Goal: Transaction & Acquisition: Purchase product/service

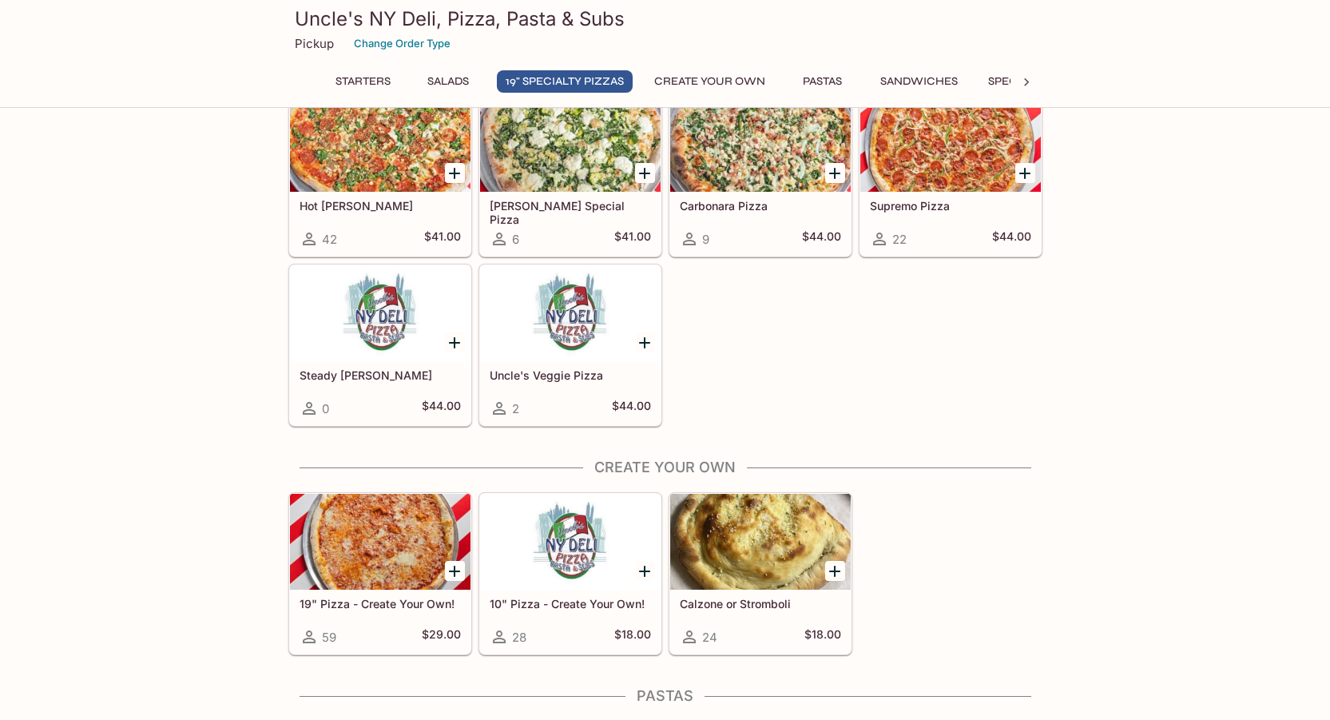
scroll to position [1278, 0]
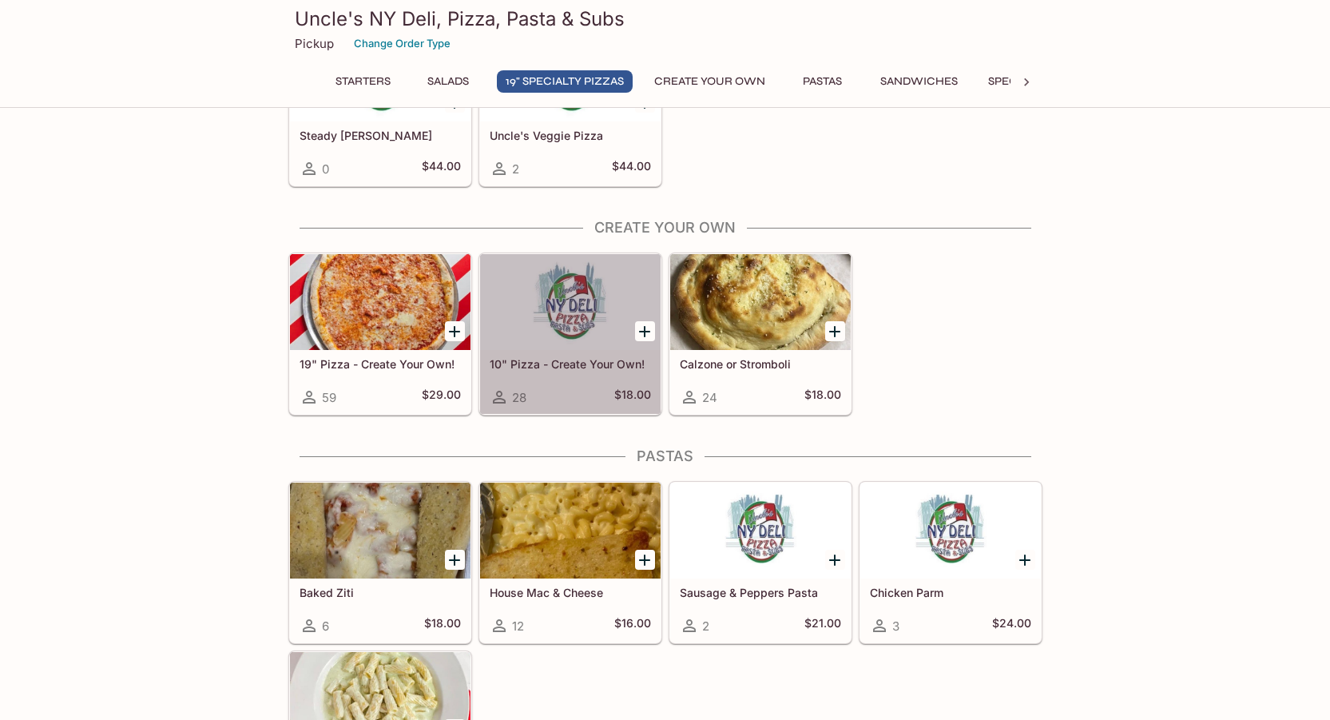
click at [601, 367] on h5 "10" Pizza - Create Your Own!" at bounding box center [570, 364] width 161 height 14
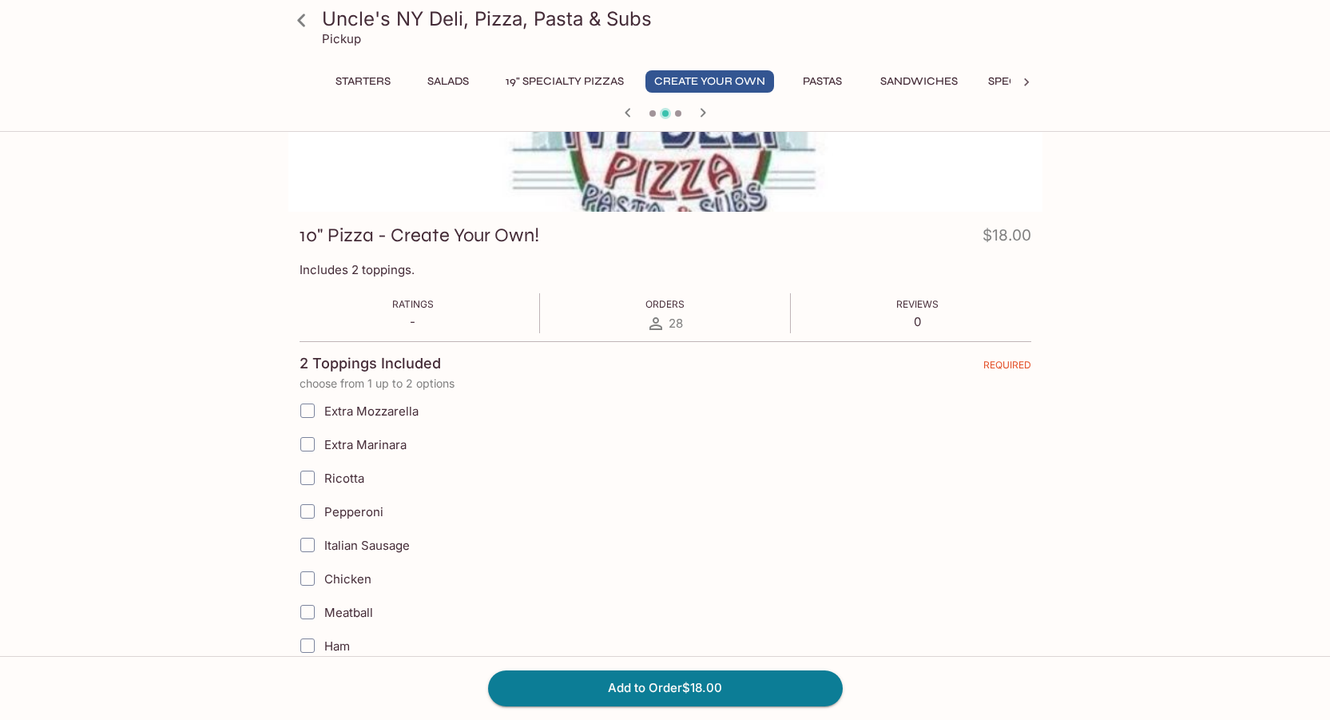
scroll to position [160, 0]
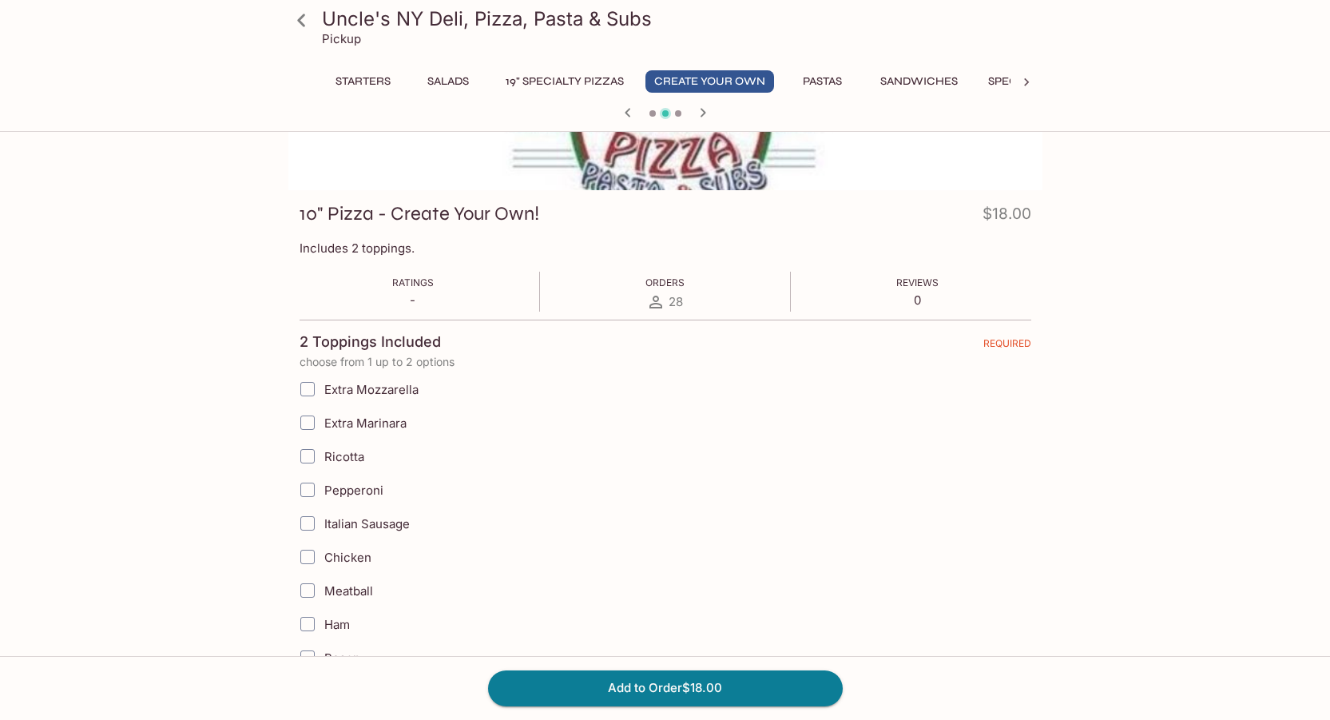
click at [307, 26] on icon at bounding box center [301, 20] width 28 height 28
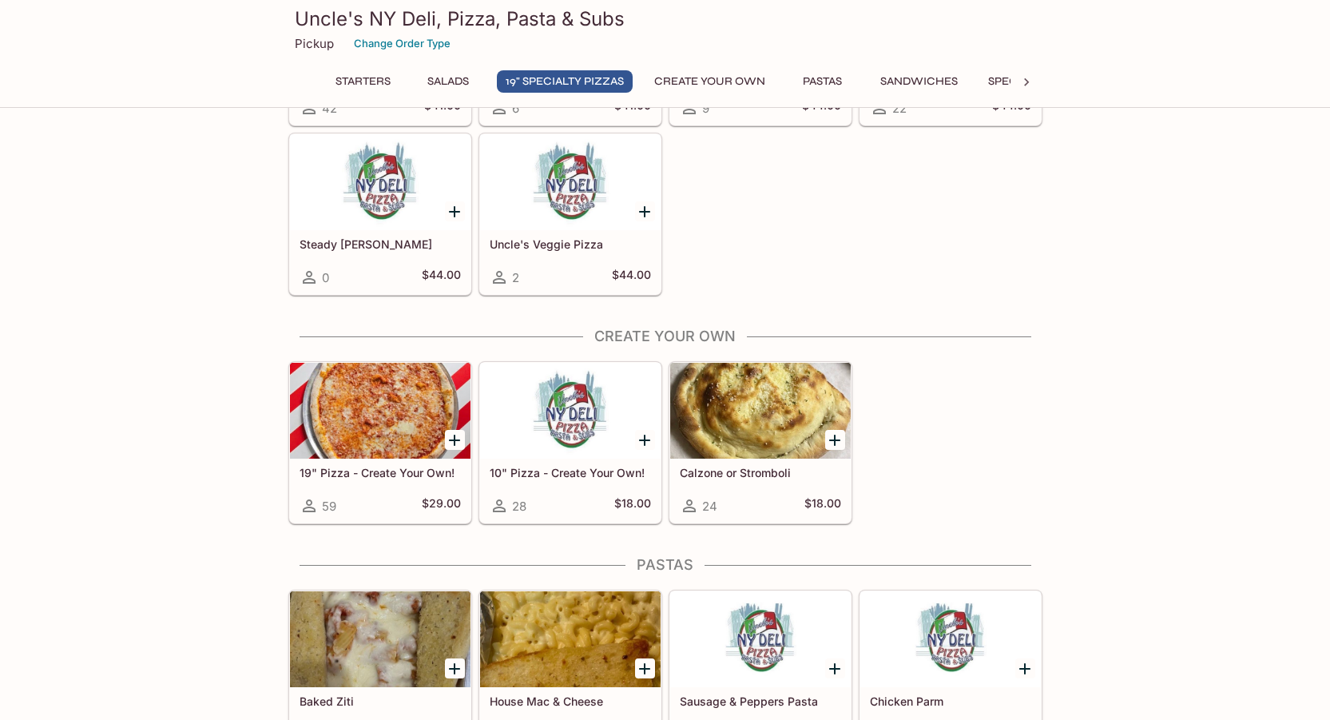
scroll to position [1198, 0]
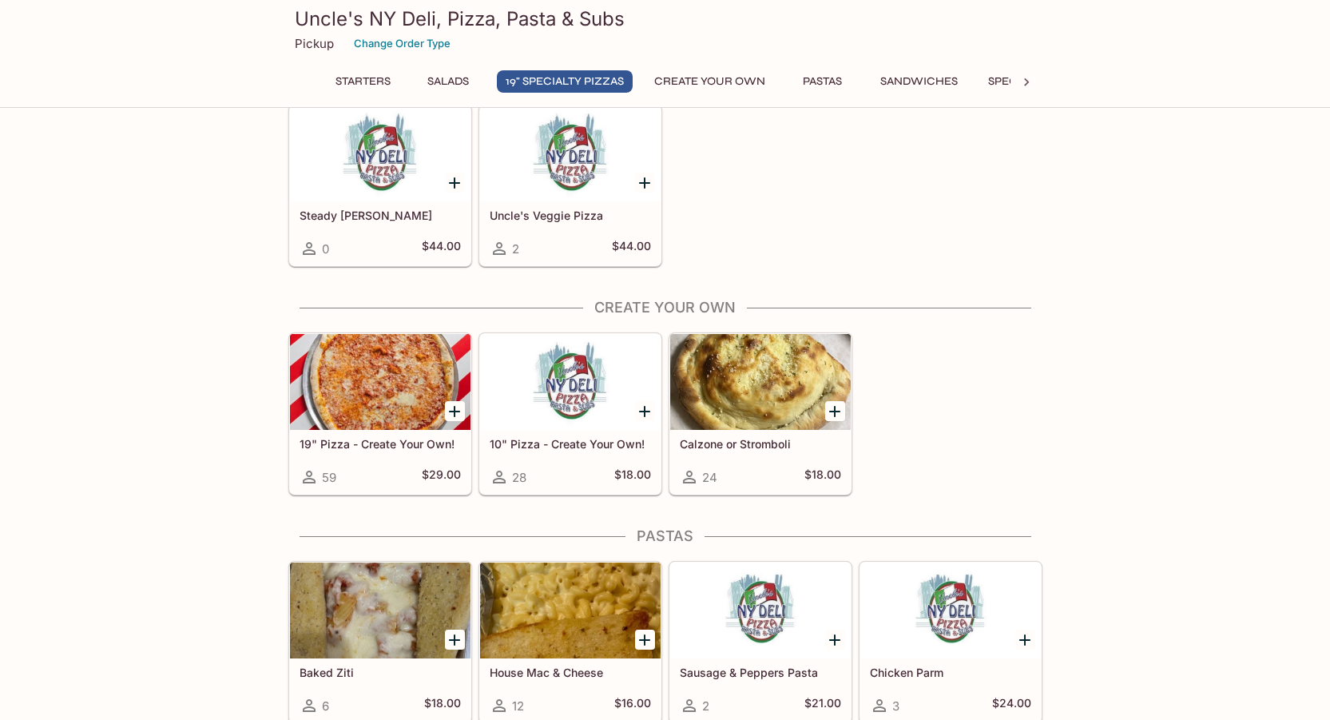
click at [765, 427] on div at bounding box center [760, 382] width 180 height 96
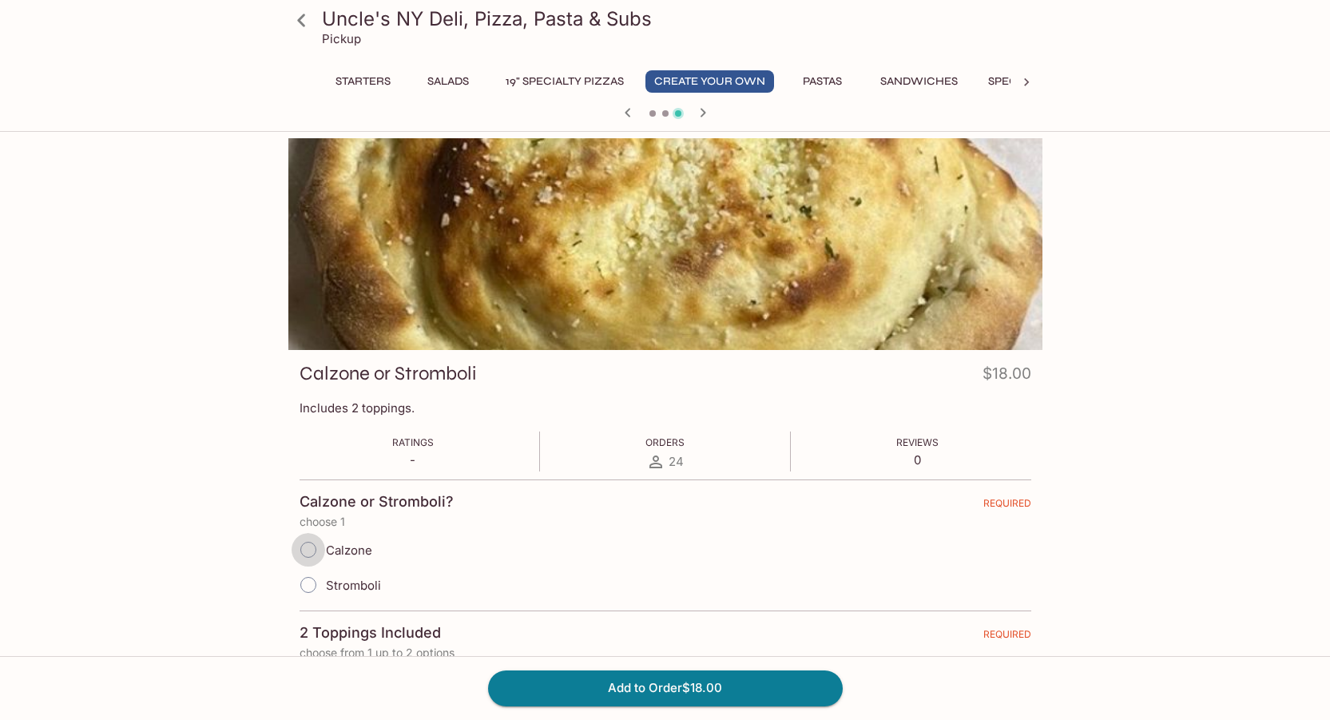
click at [312, 557] on input "Calzone" at bounding box center [308, 550] width 34 height 34
radio input "true"
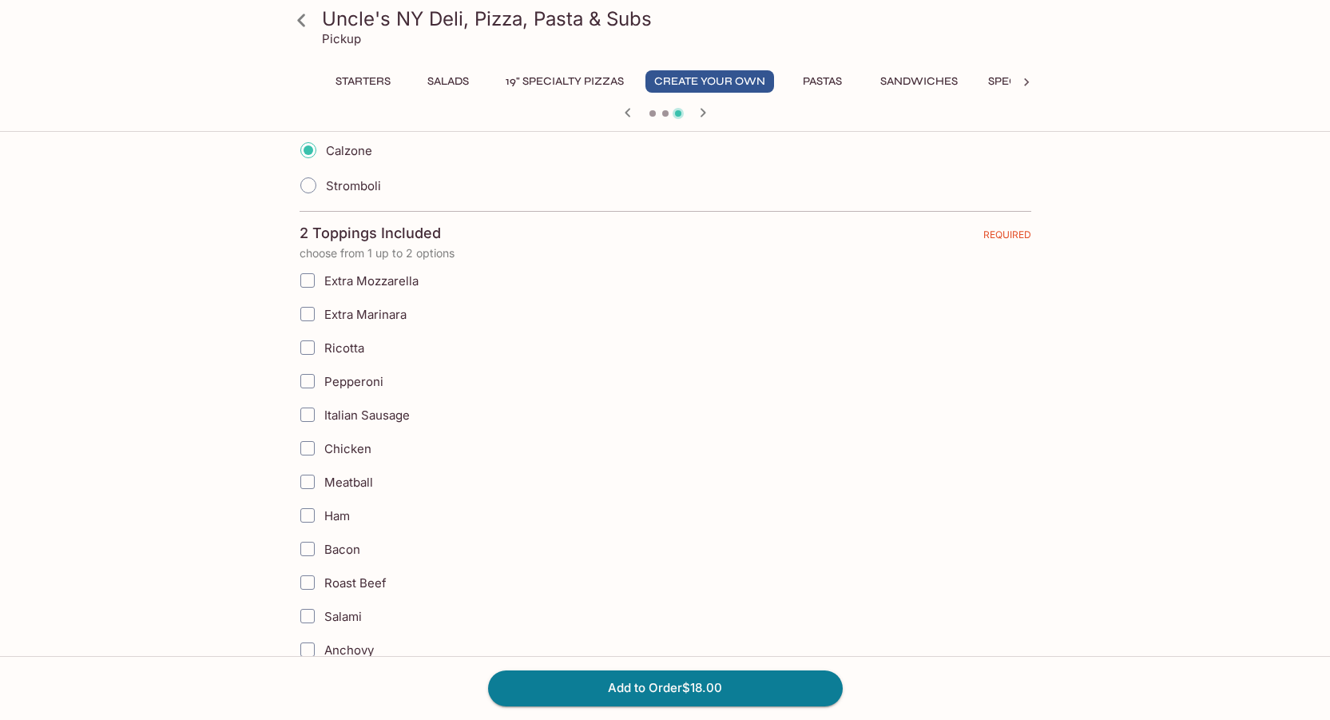
click at [305, 348] on input "Ricotta" at bounding box center [307, 347] width 32 height 32
checkbox input "true"
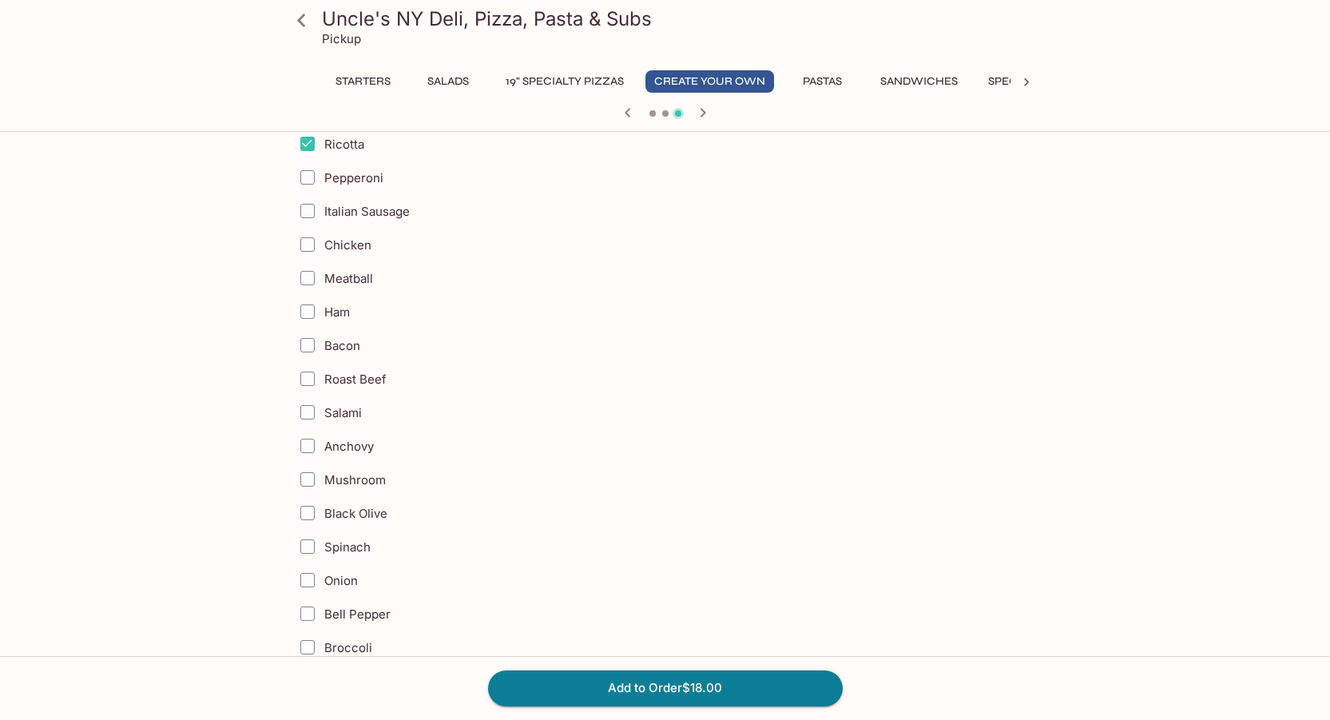
scroll to position [639, 0]
click at [305, 304] on input "Bacon" at bounding box center [307, 309] width 32 height 32
checkbox input "true"
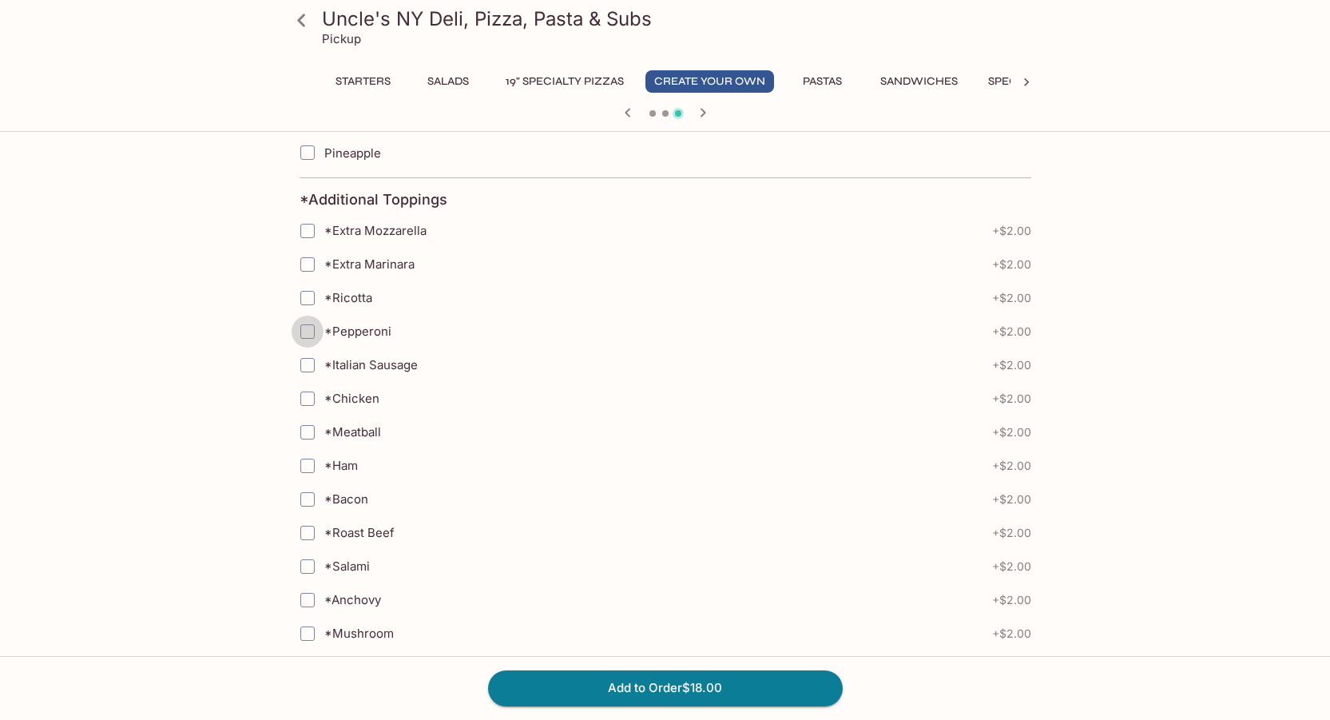
click at [306, 326] on input "*Pepperoni" at bounding box center [307, 331] width 32 height 32
checkbox input "true"
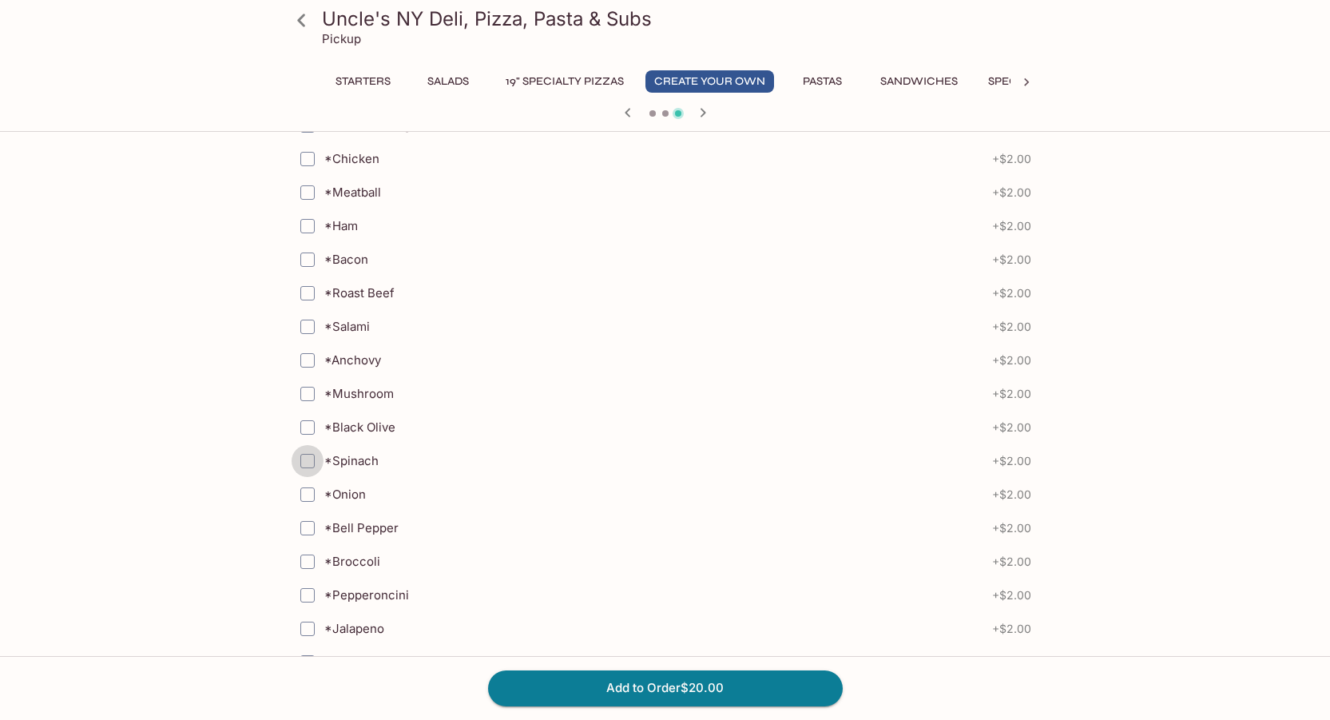
click at [311, 462] on input "*Spinach" at bounding box center [307, 461] width 32 height 32
checkbox input "true"
click at [307, 492] on input "*Onion" at bounding box center [307, 494] width 32 height 32
checkbox input "true"
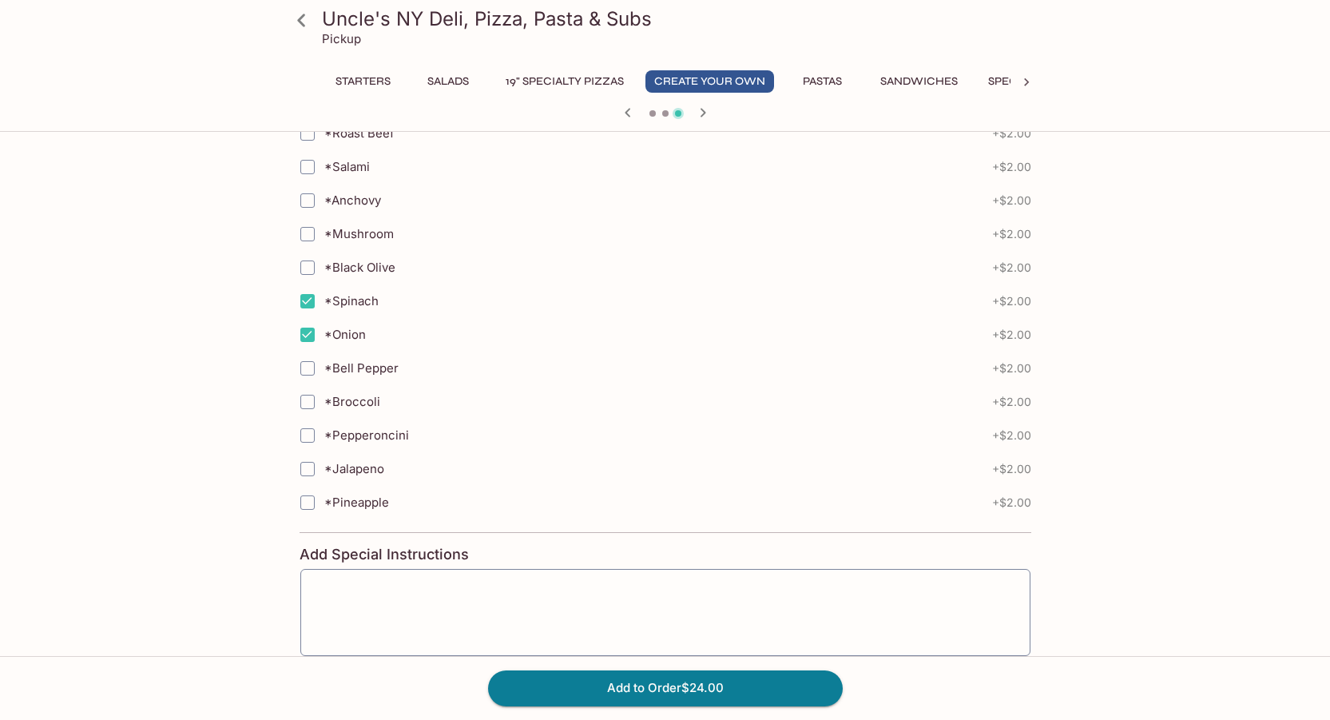
click at [301, 462] on input "*Jalapeno" at bounding box center [307, 469] width 32 height 32
checkbox input "true"
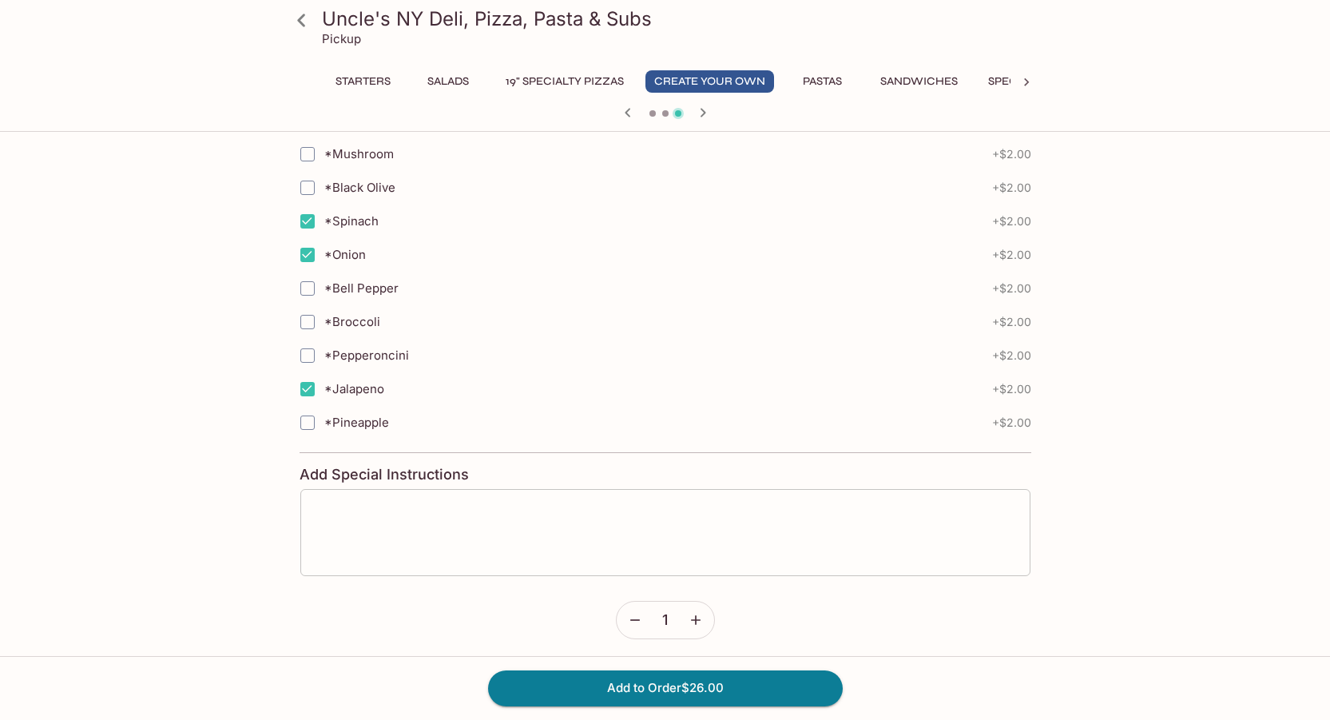
scroll to position [1683, 0]
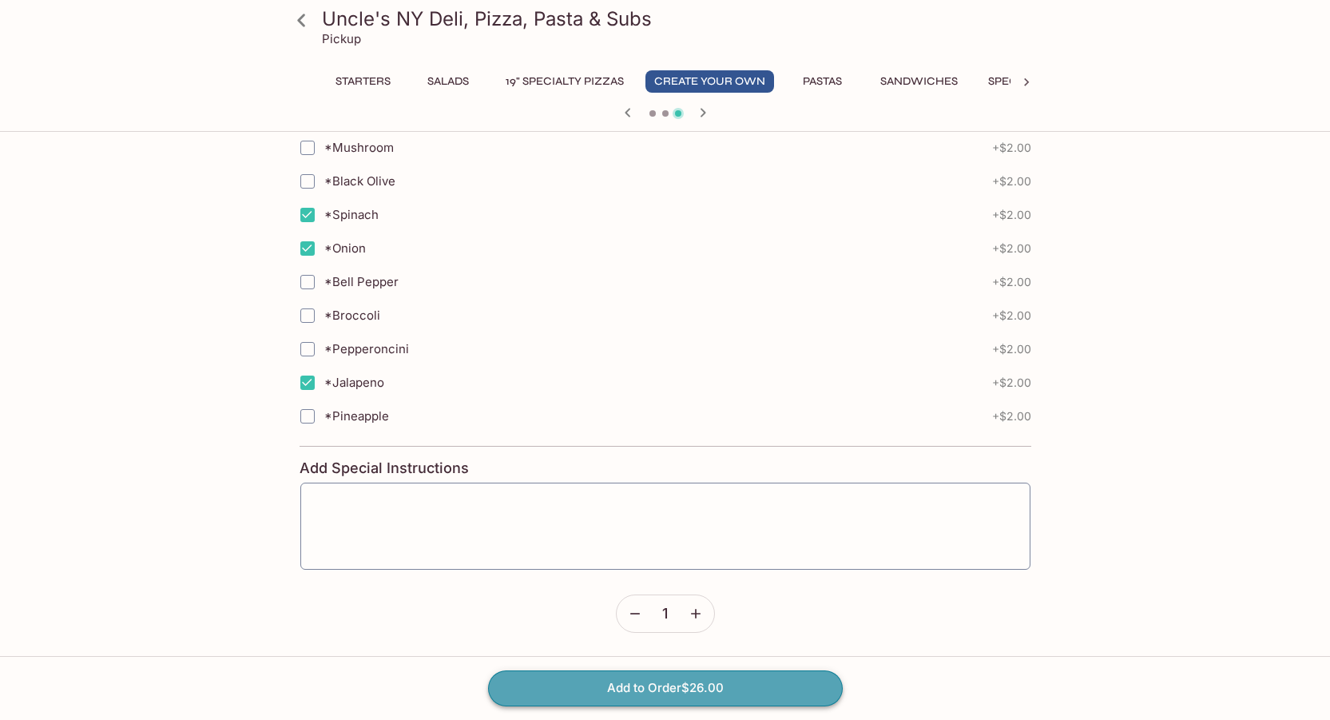
click at [795, 685] on button "Add to Order $26.00" at bounding box center [665, 687] width 355 height 35
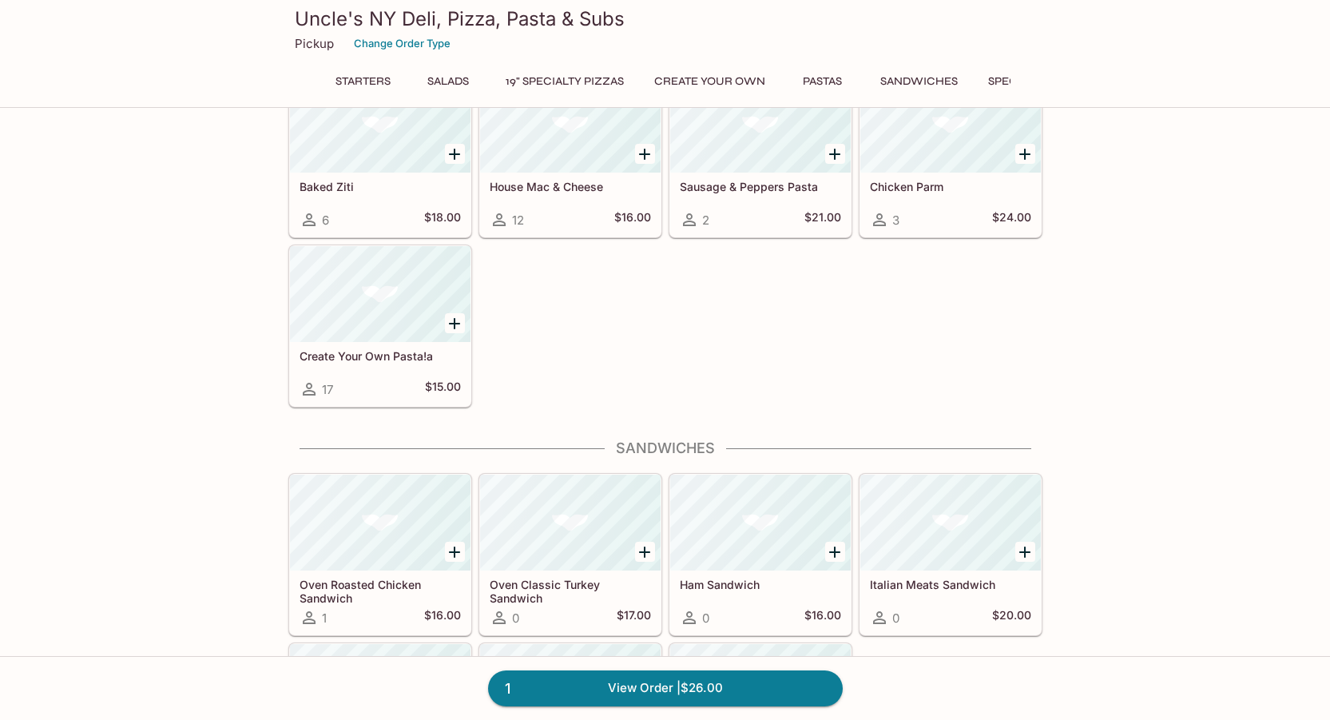
scroll to position [518, 0]
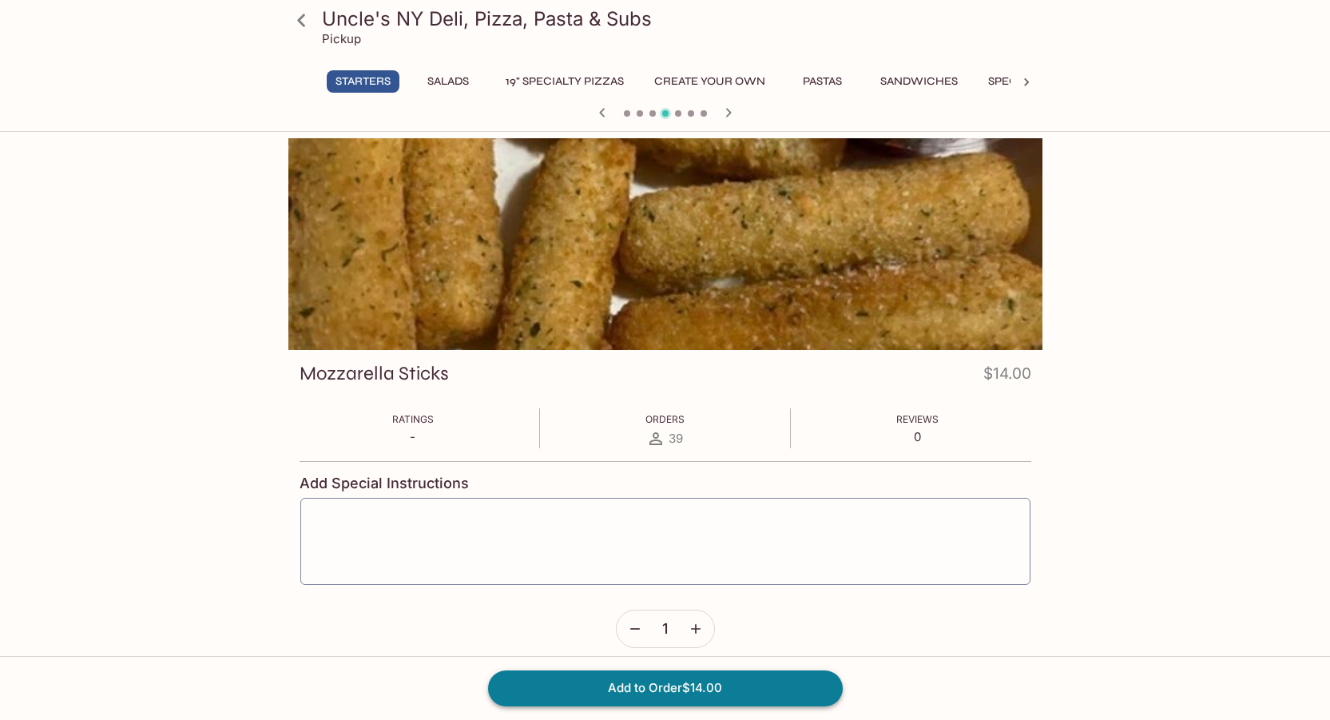
click at [670, 700] on button "Add to Order $14.00" at bounding box center [665, 687] width 355 height 35
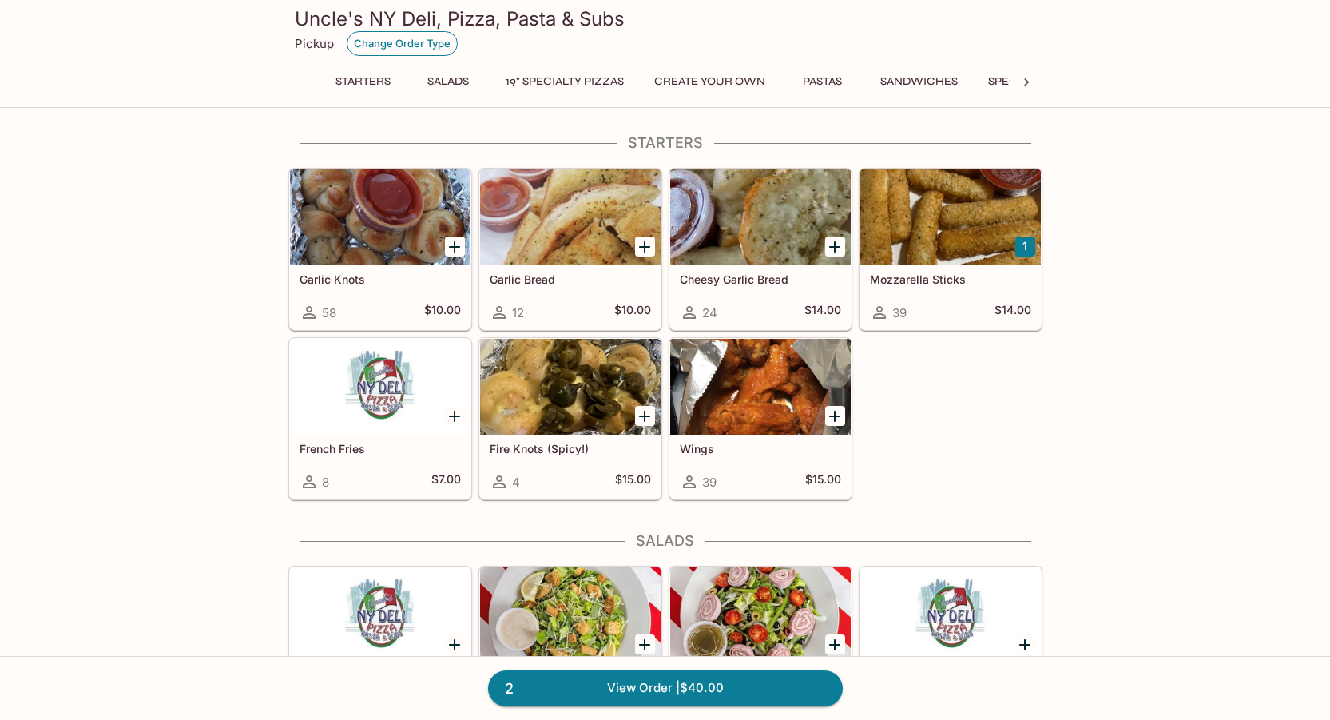
click at [414, 44] on button "Change Order Type" at bounding box center [402, 43] width 111 height 25
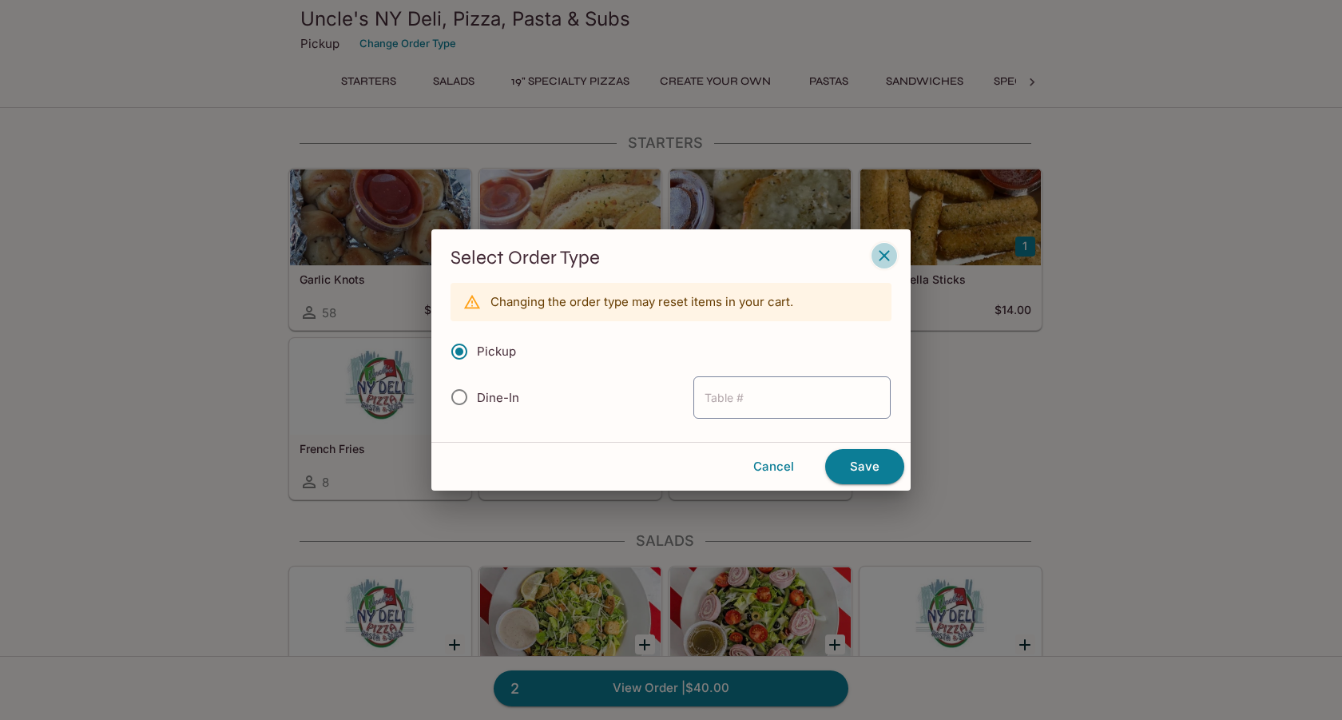
click at [876, 252] on icon "button" at bounding box center [883, 255] width 19 height 19
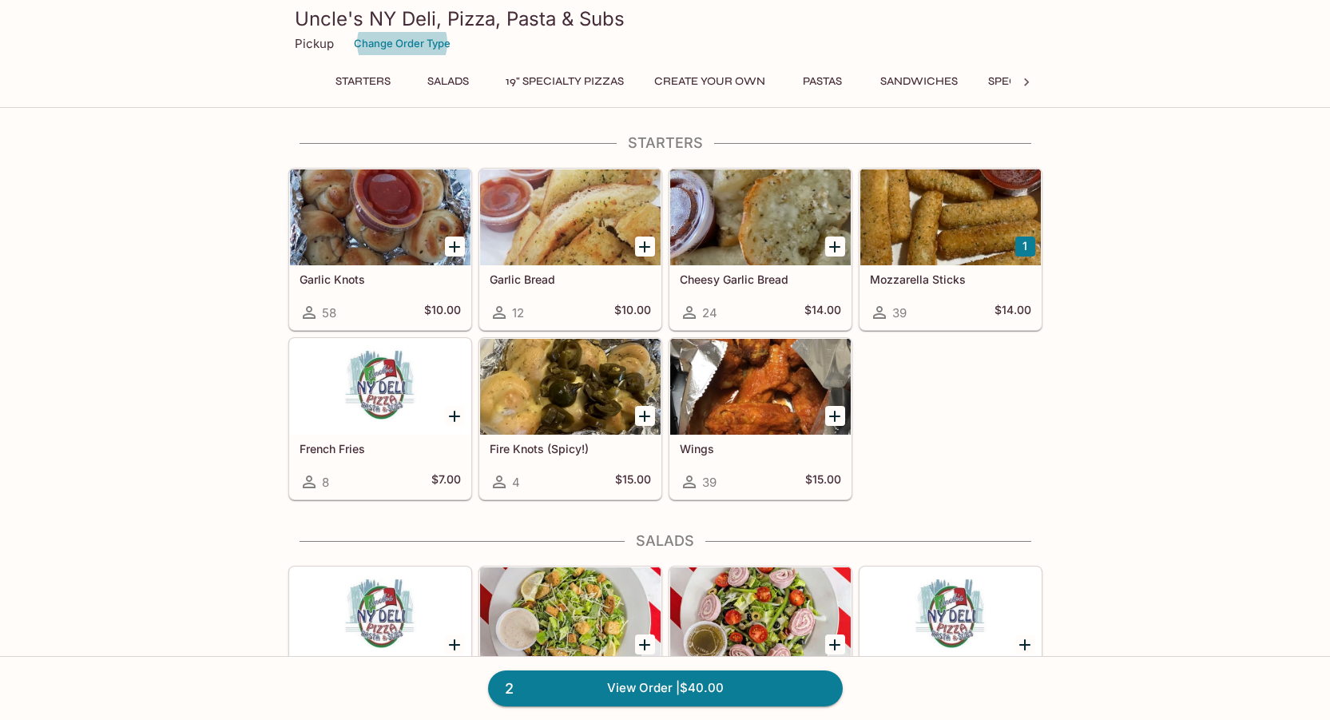
scroll to position [399, 0]
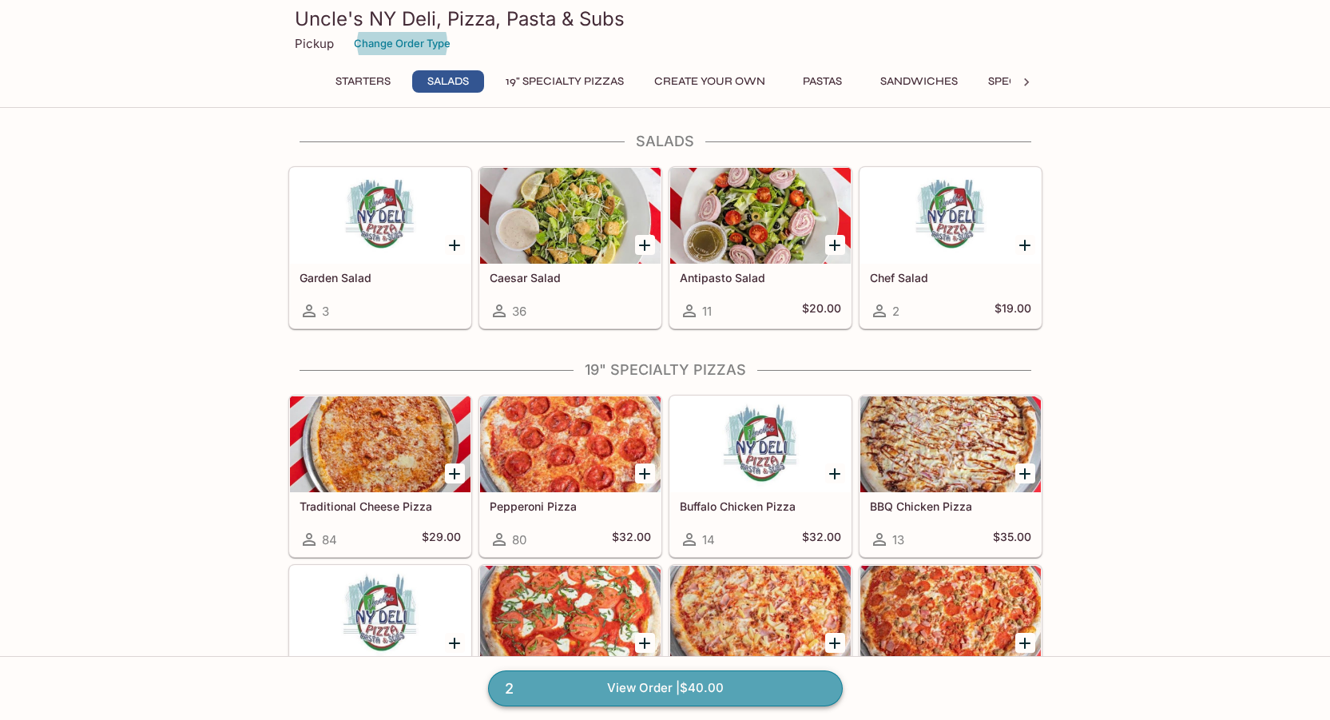
click at [726, 683] on link "2 View Order | $40.00" at bounding box center [665, 687] width 355 height 35
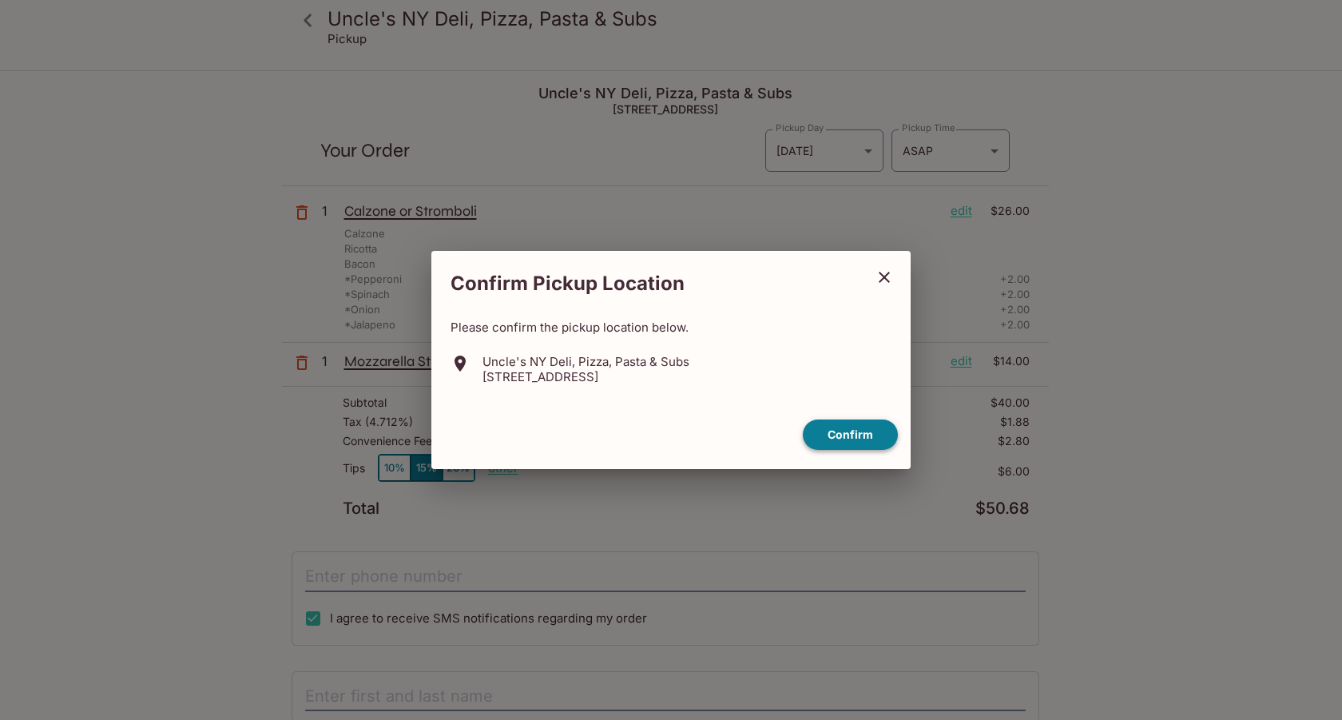
click at [860, 445] on button "Confirm" at bounding box center [850, 434] width 95 height 31
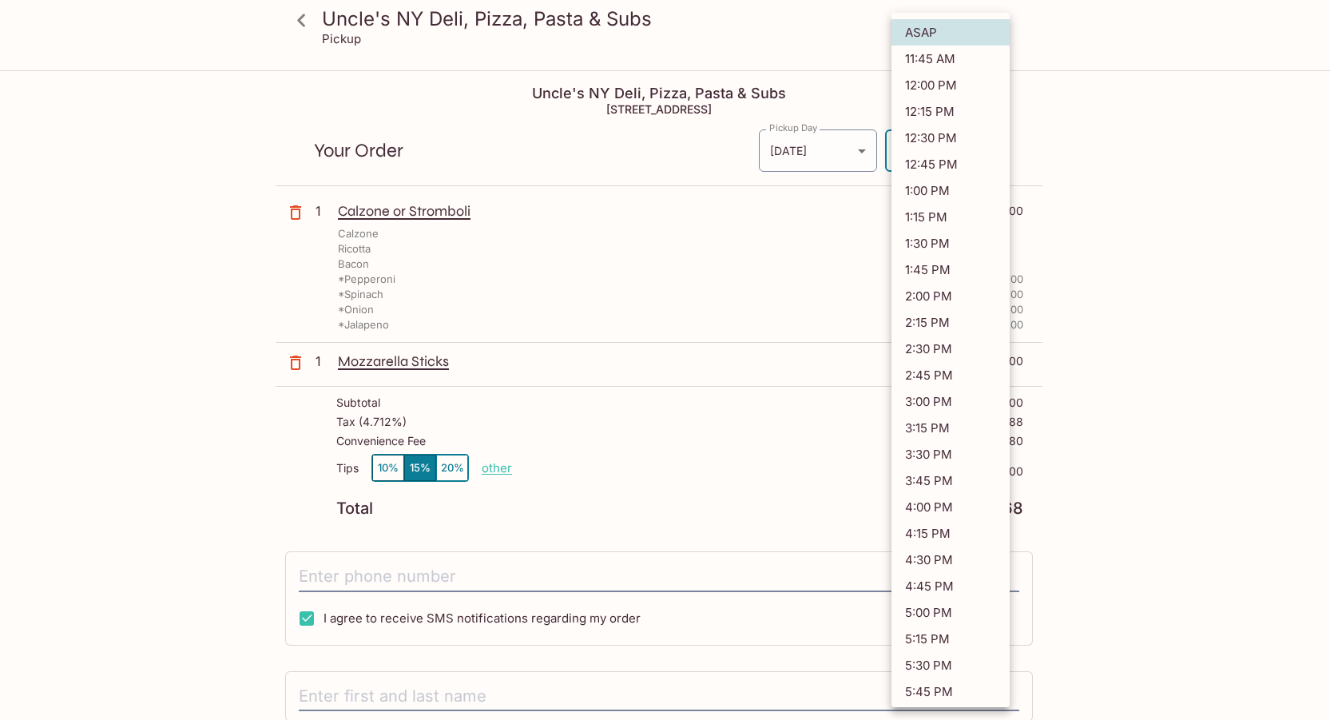
click at [948, 151] on body "Uncle's NY Deli, Pizza, Pasta & Subs Pickup Uncle's NY Deli, Pizza, Pasta & Sub…" at bounding box center [665, 432] width 1330 height 720
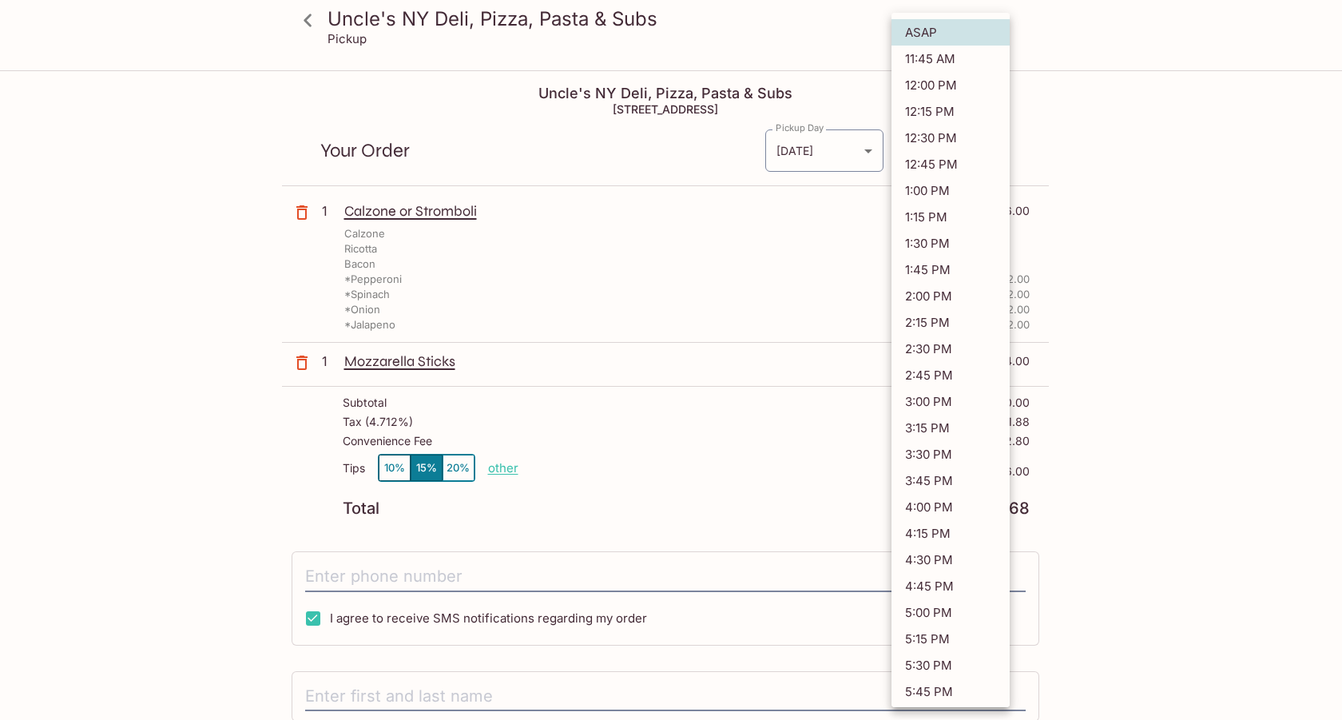
click at [946, 132] on li "12:30 PM" at bounding box center [950, 138] width 118 height 26
type input "[DATE]T22:30:48.000000Z"
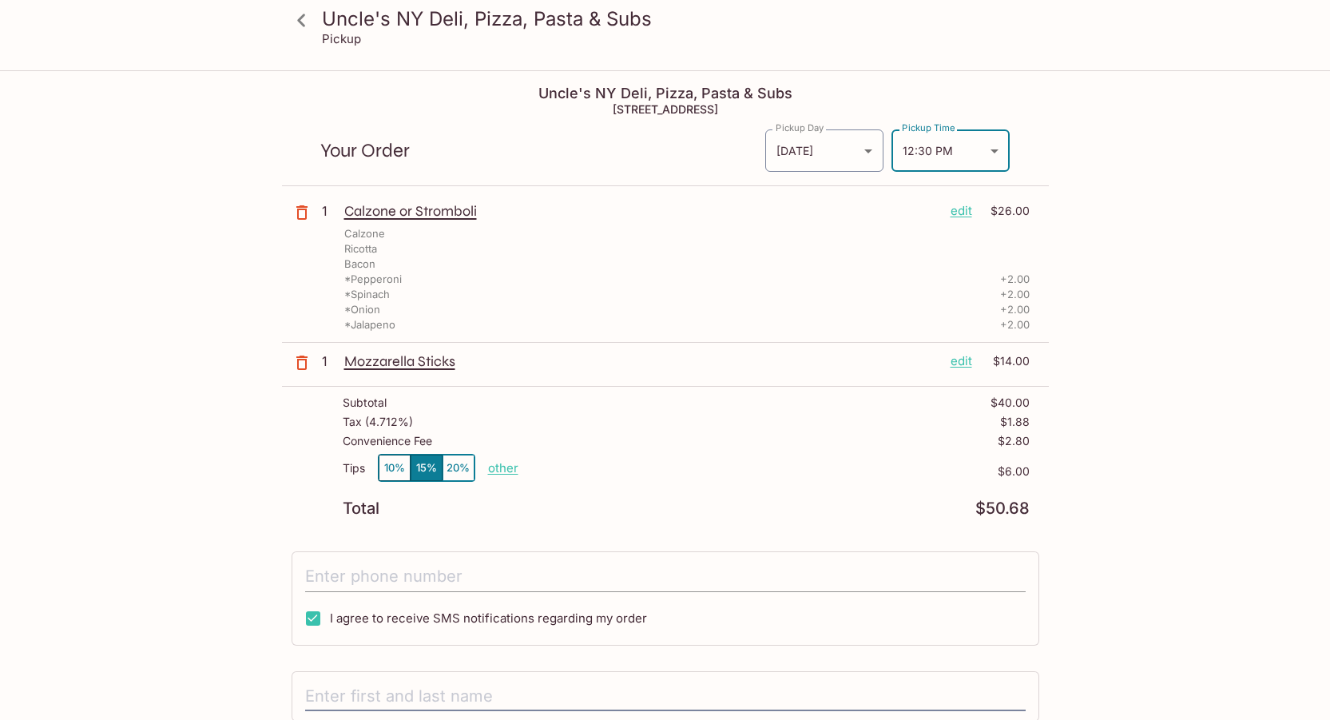
scroll to position [160, 0]
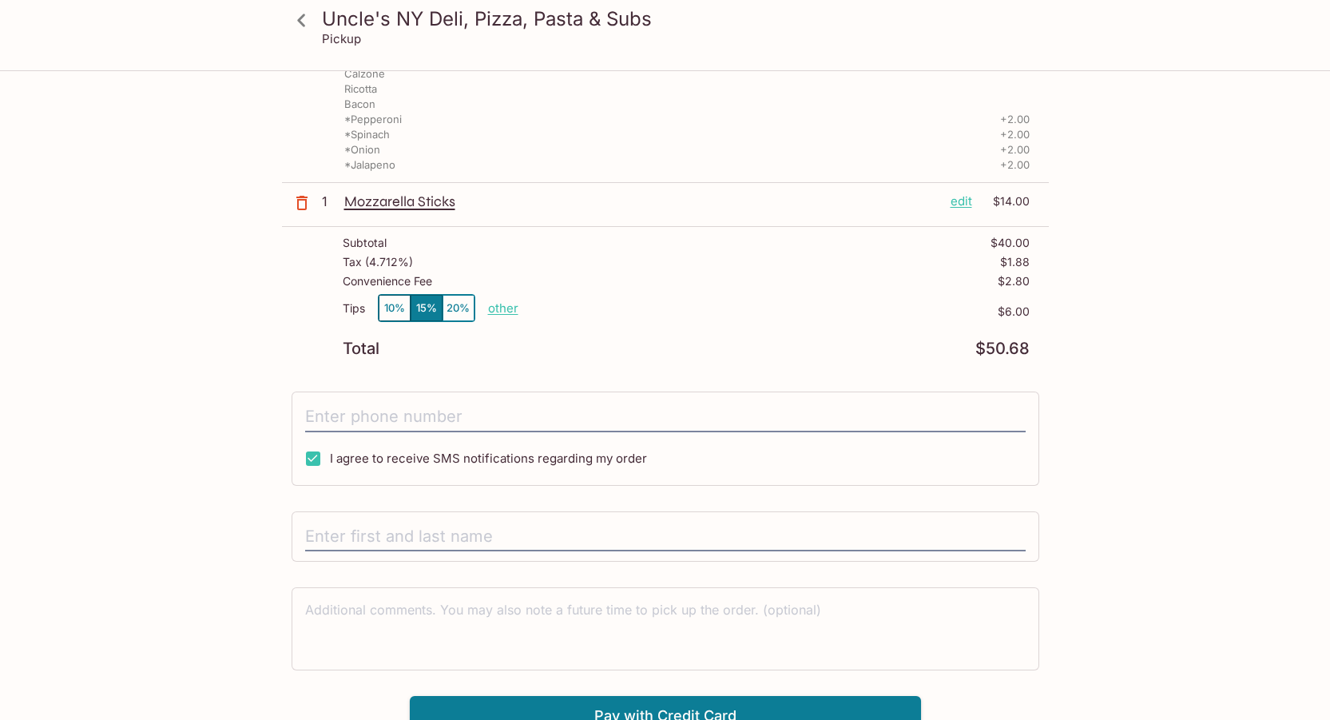
click at [392, 319] on button "10%" at bounding box center [395, 308] width 32 height 26
click at [518, 310] on p "$4.00" at bounding box center [773, 311] width 511 height 13
click at [516, 309] on p "other" at bounding box center [503, 307] width 30 height 15
click at [517, 413] on input "tel" at bounding box center [665, 417] width 720 height 30
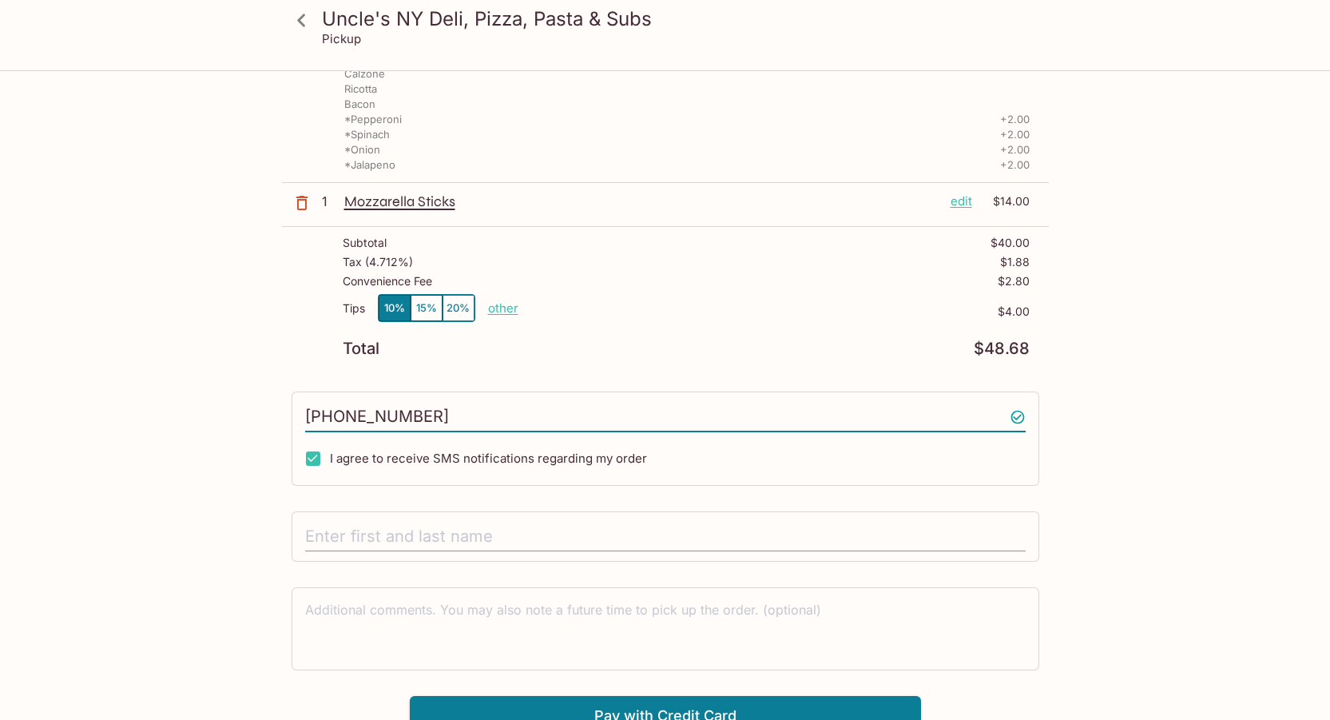
type input "[PHONE_NUMBER]"
click at [495, 533] on input "text" at bounding box center [665, 536] width 720 height 30
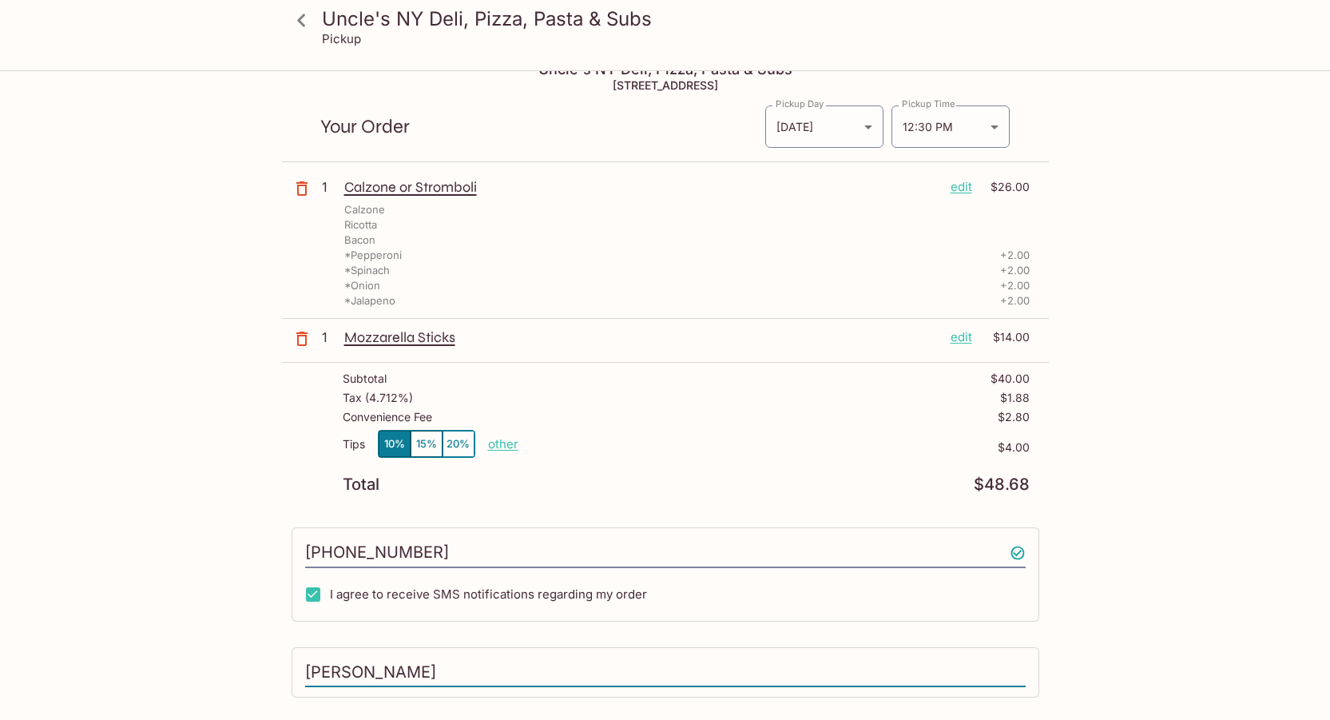
scroll to position [176, 0]
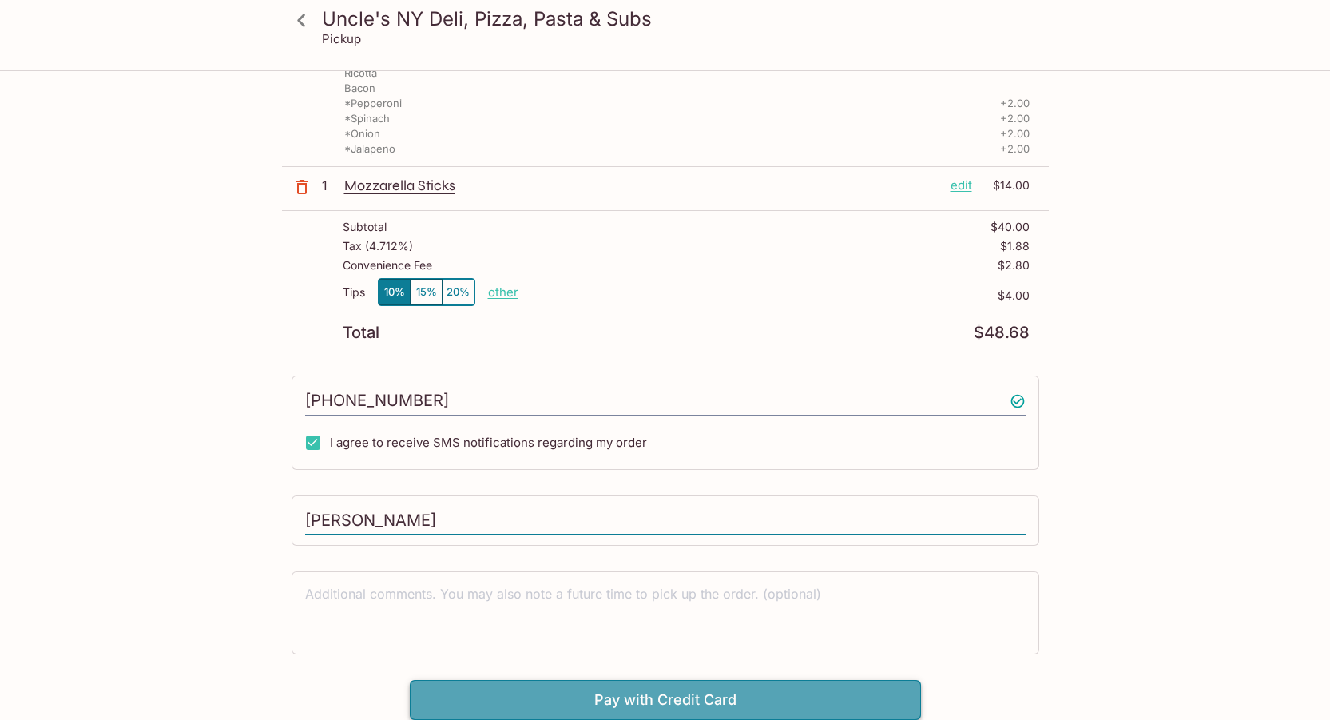
type input "[PERSON_NAME]"
click at [624, 688] on button "Pay with Credit Card" at bounding box center [665, 700] width 511 height 40
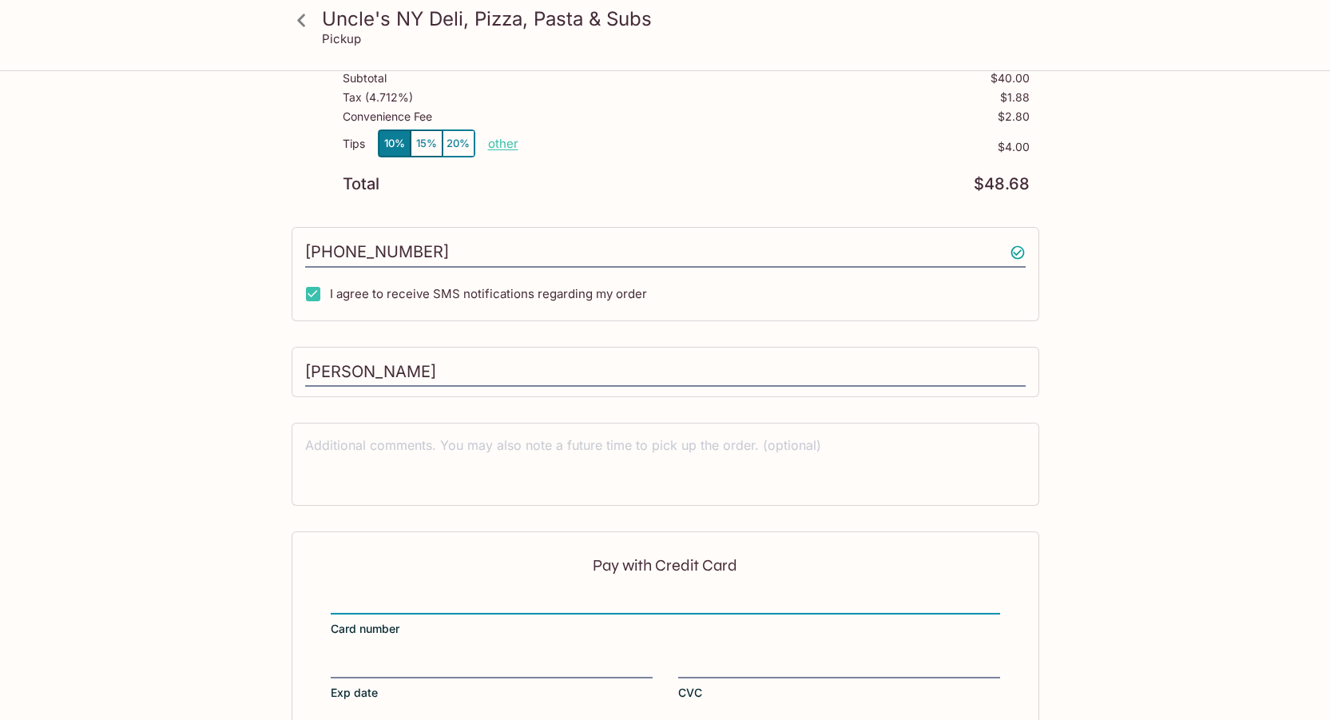
scroll to position [415, 0]
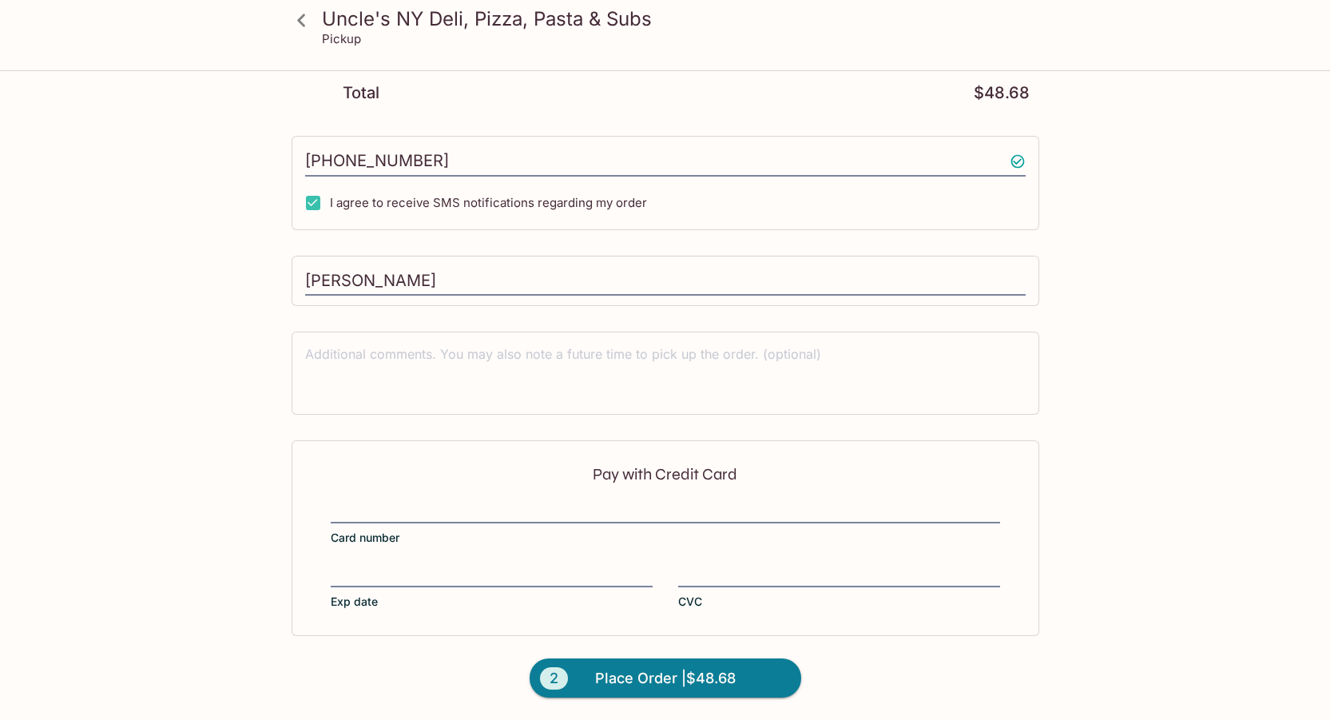
click at [402, 498] on div "Pay with Credit Card Card number Exp date CVC" at bounding box center [664, 537] width 747 height 195
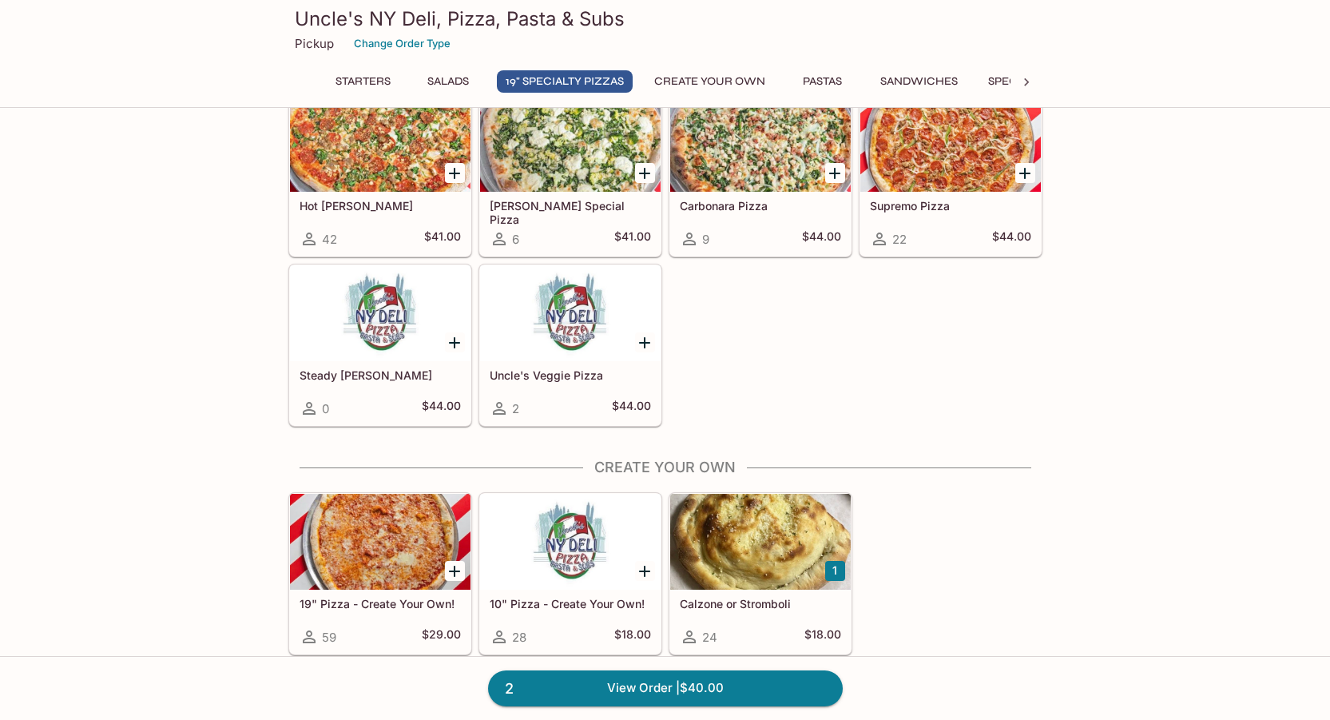
scroll to position [1118, 0]
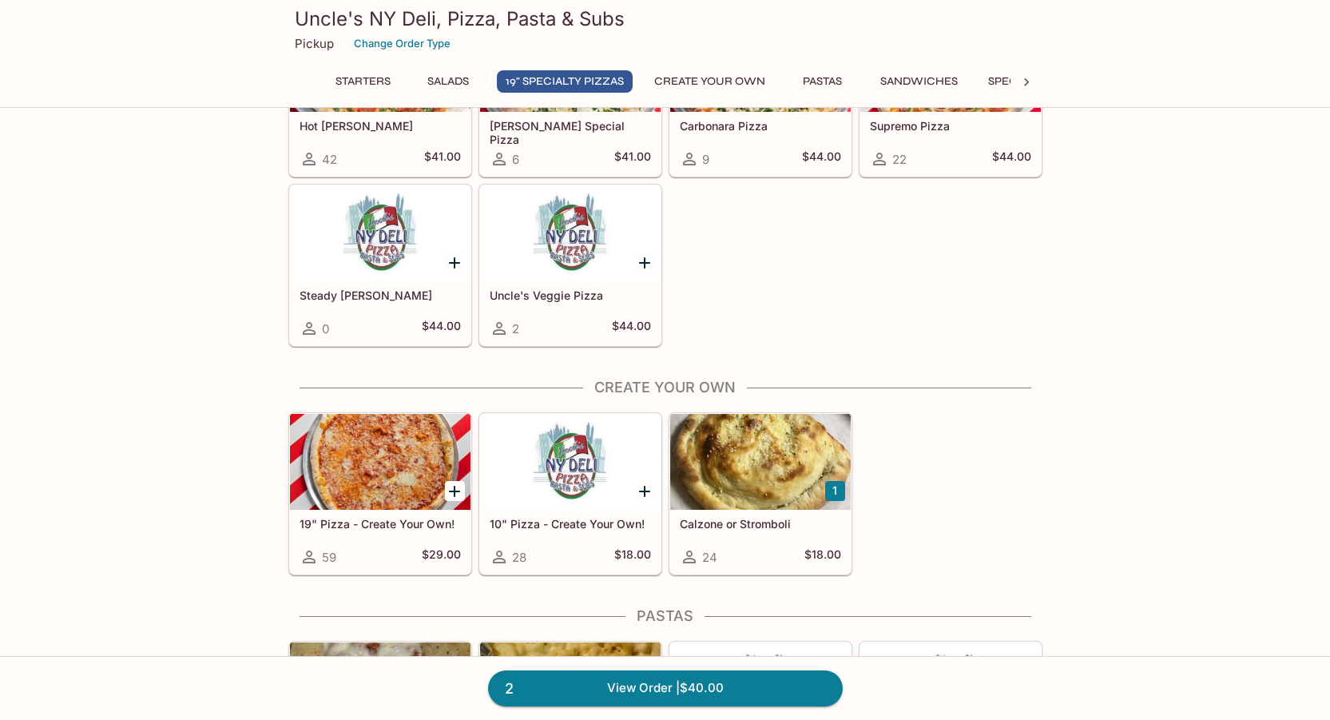
drag, startPoint x: 801, startPoint y: 454, endPoint x: 792, endPoint y: 454, distance: 8.8
click at [792, 454] on div at bounding box center [760, 462] width 180 height 96
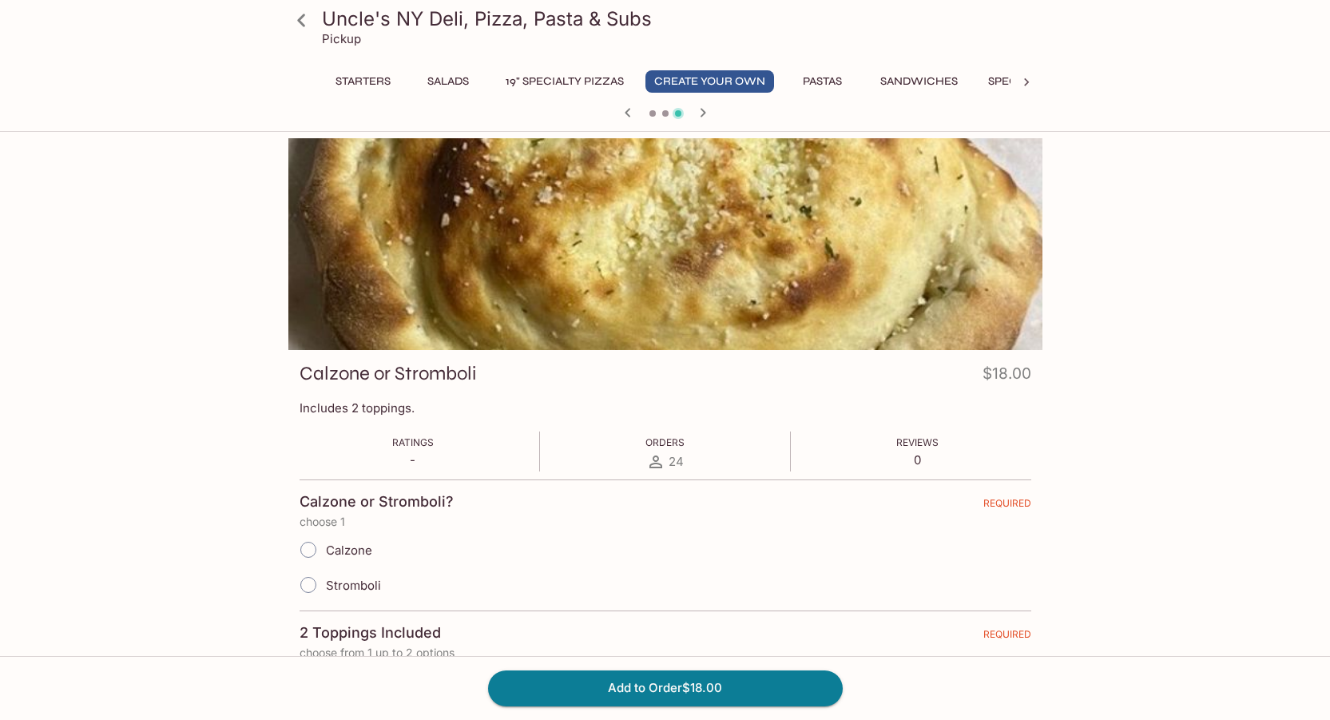
scroll to position [240, 0]
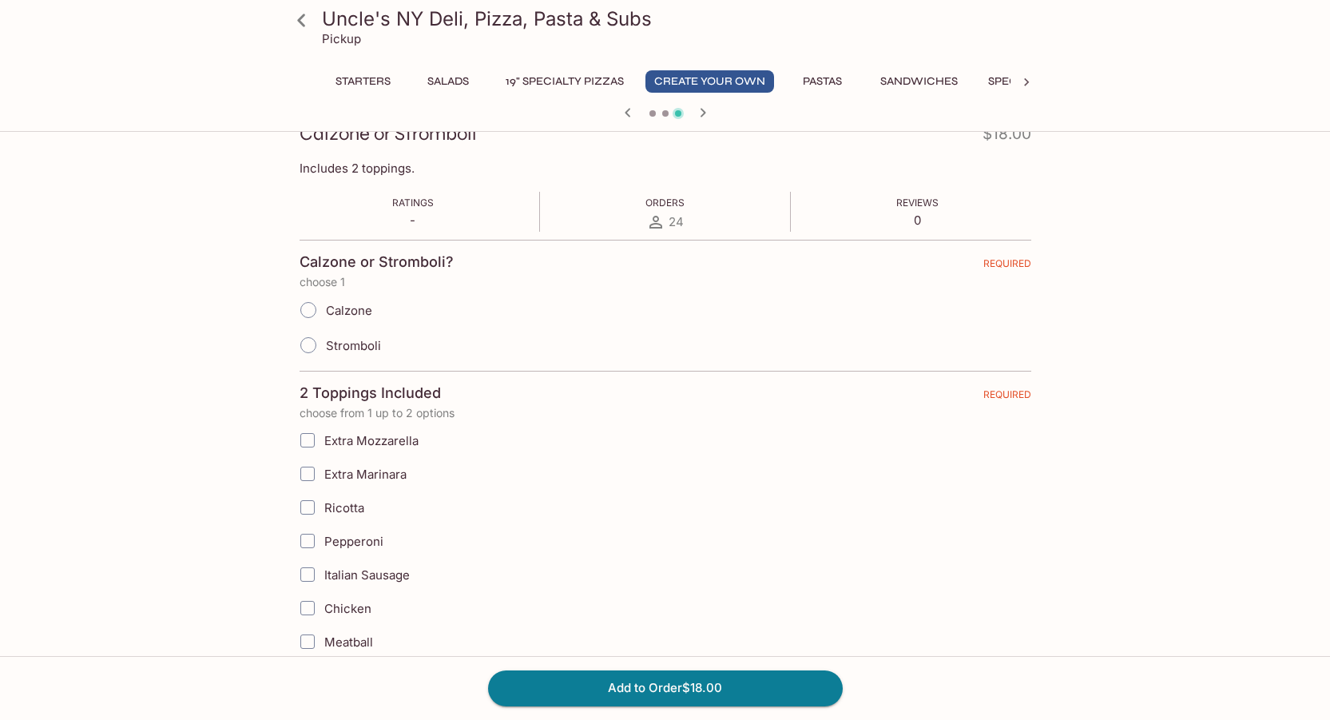
click at [326, 303] on span "Calzone" at bounding box center [349, 310] width 46 height 15
click at [325, 303] on input "Calzone" at bounding box center [308, 310] width 34 height 34
radio input "true"
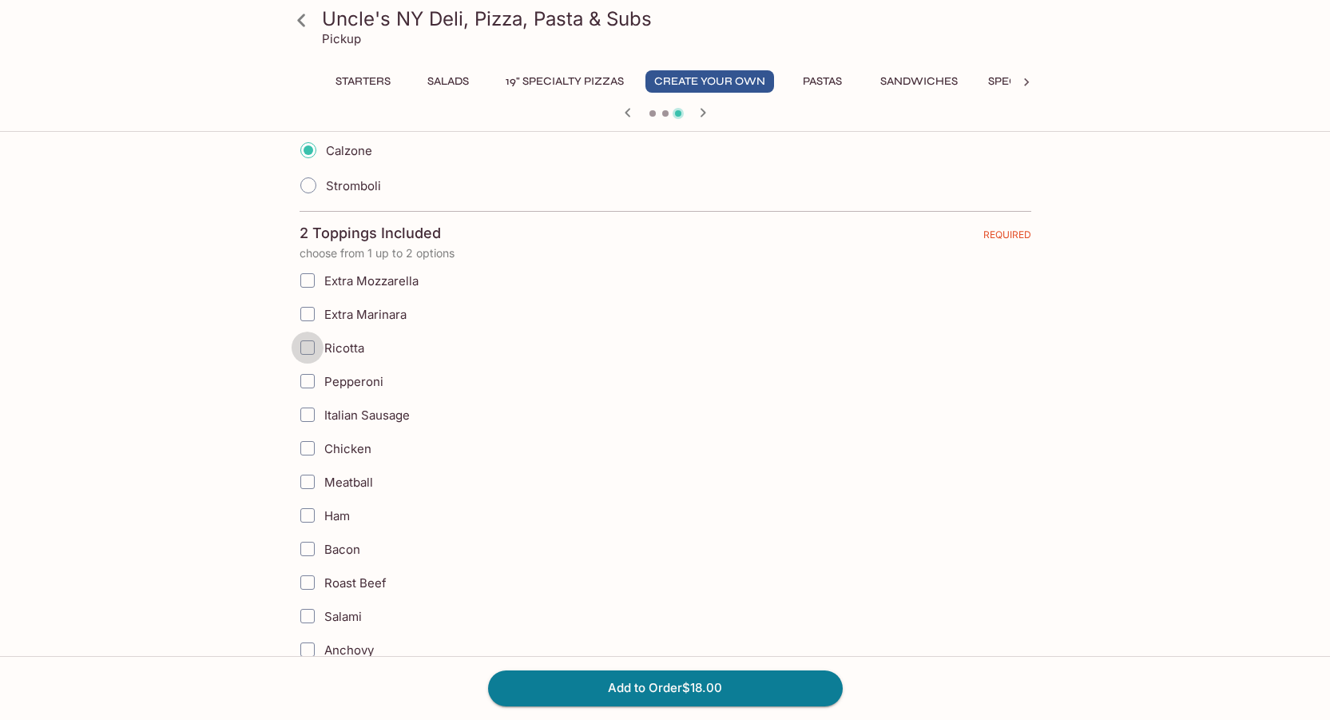
click at [299, 346] on input "Ricotta" at bounding box center [307, 347] width 32 height 32
checkbox input "true"
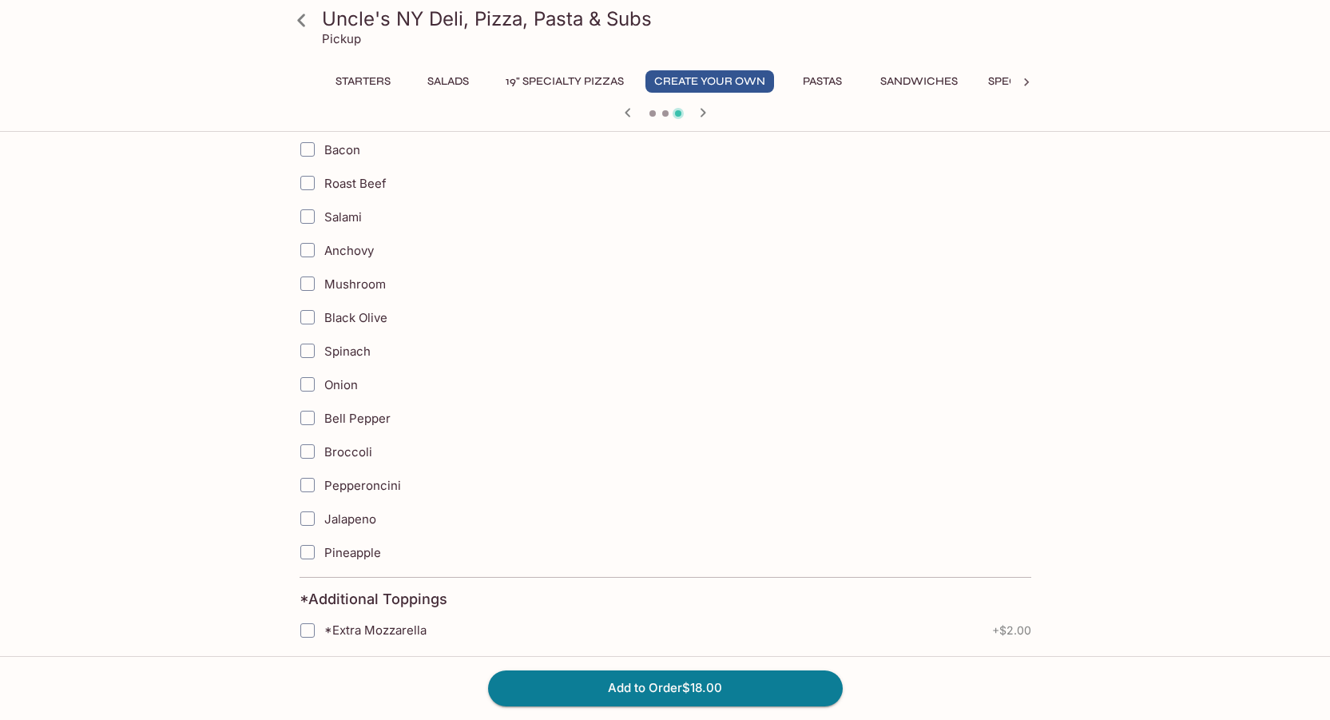
click at [316, 149] on input "Bacon" at bounding box center [307, 149] width 32 height 32
checkbox input "true"
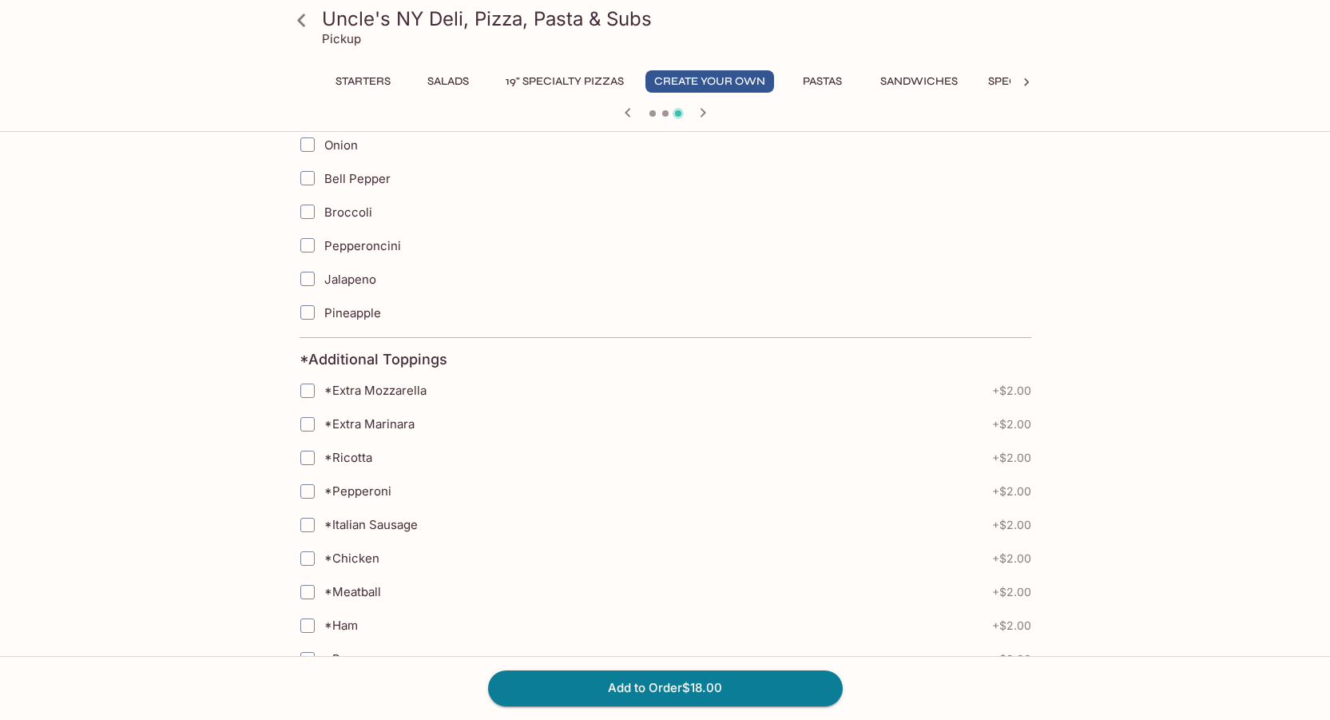
scroll to position [1198, 0]
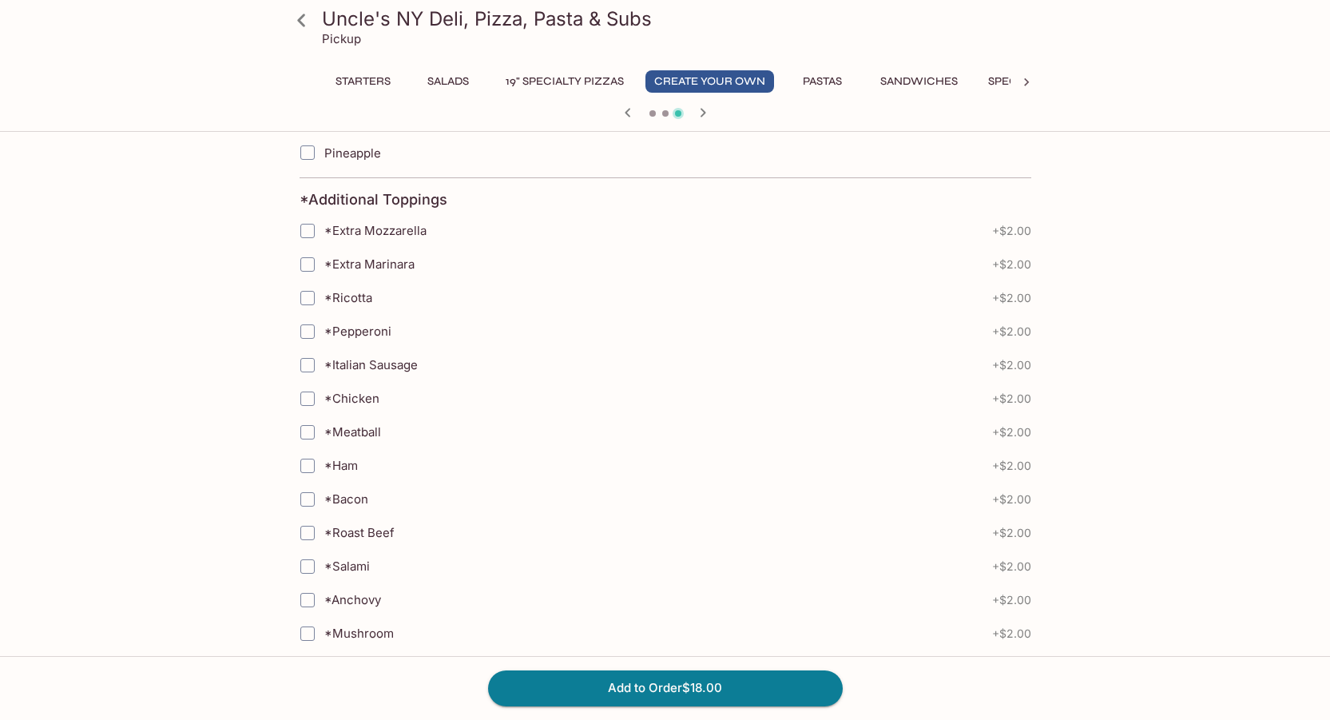
click at [311, 332] on input "*Pepperoni" at bounding box center [307, 331] width 32 height 32
checkbox input "true"
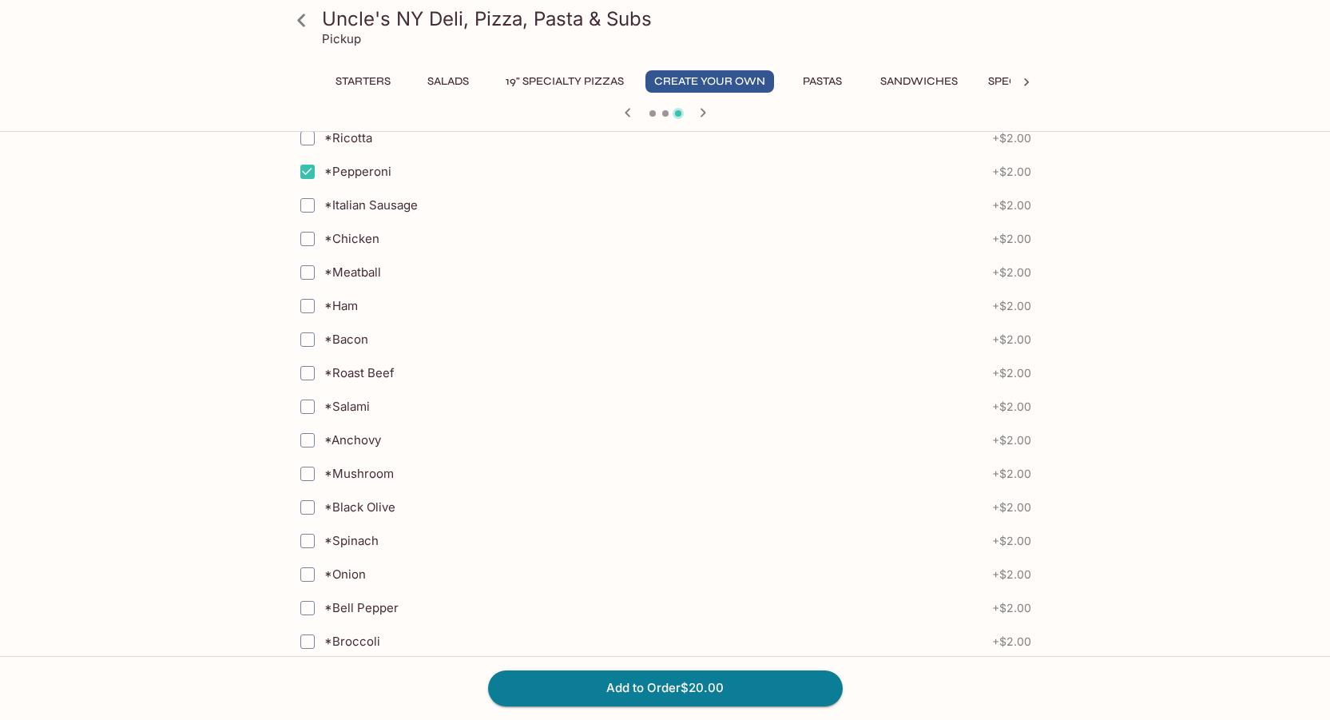
click at [306, 538] on input "*Spinach" at bounding box center [307, 541] width 32 height 32
checkbox input "true"
click at [300, 577] on input "*Onion" at bounding box center [307, 574] width 32 height 32
checkbox input "true"
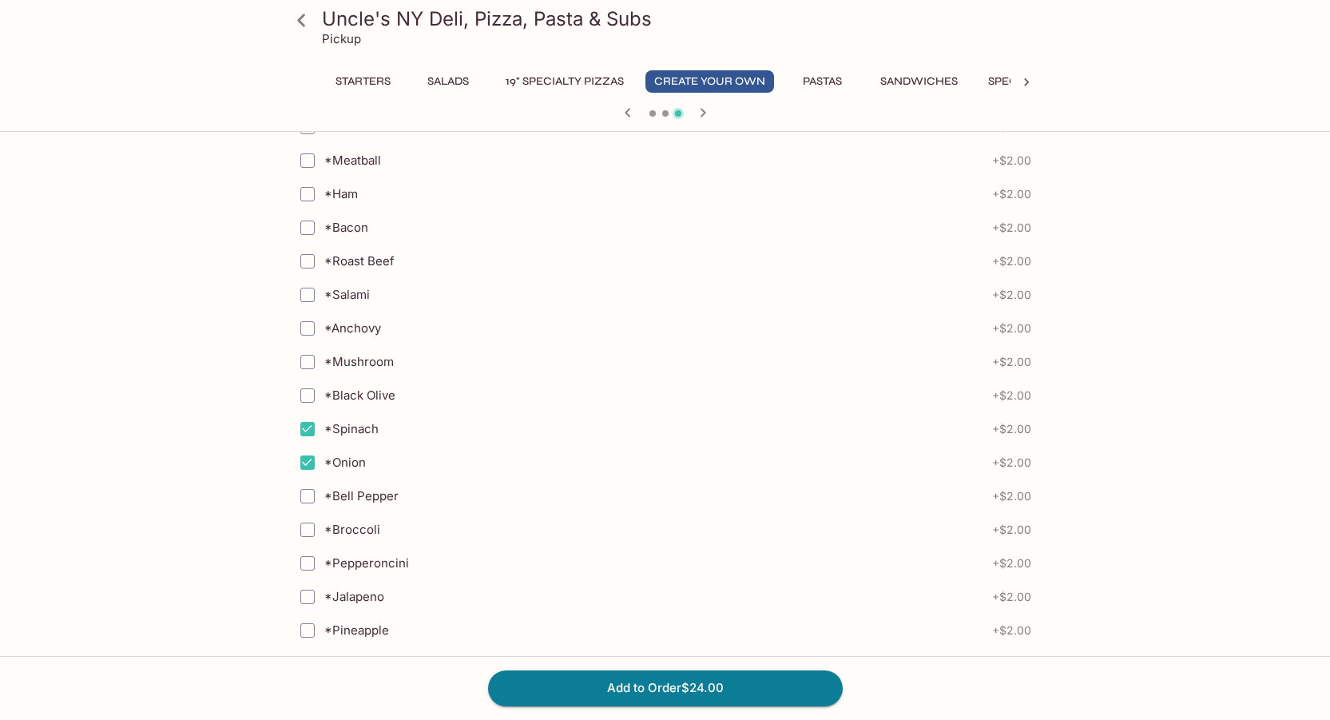
scroll to position [1517, 0]
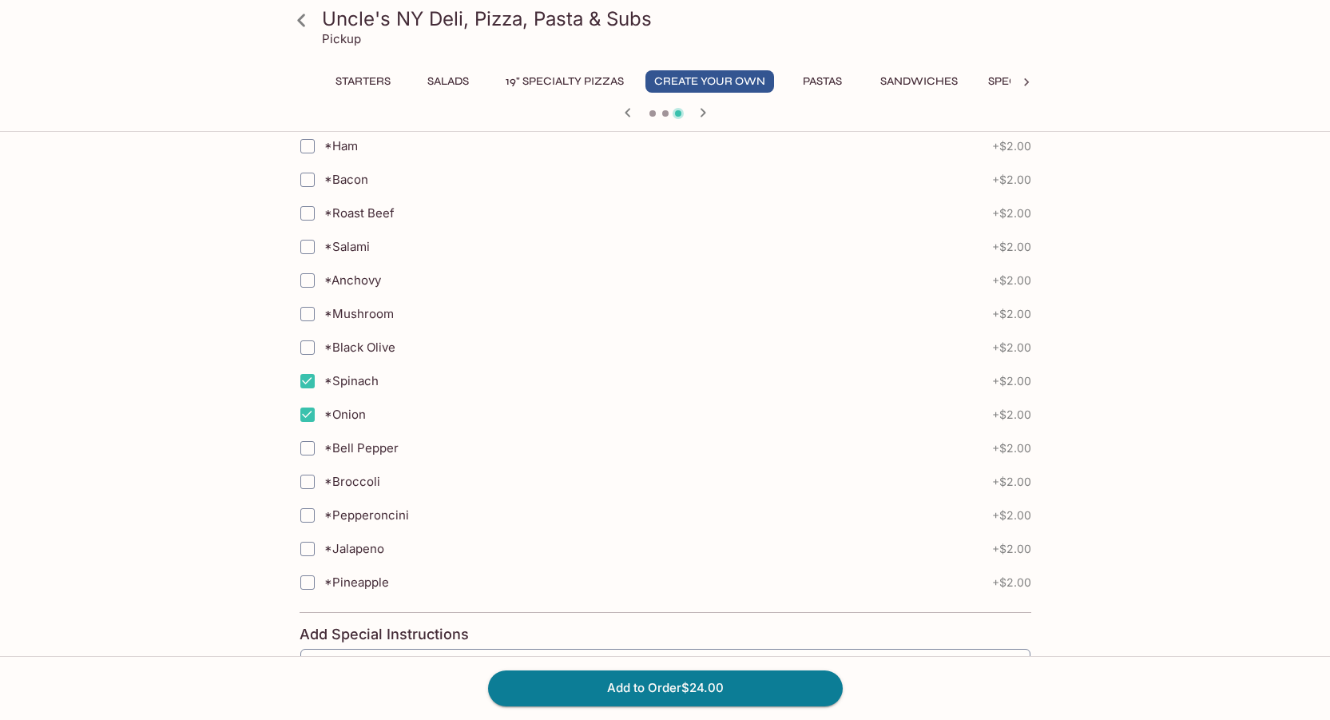
click at [312, 553] on input "*Jalapeno" at bounding box center [307, 549] width 32 height 32
checkbox input "true"
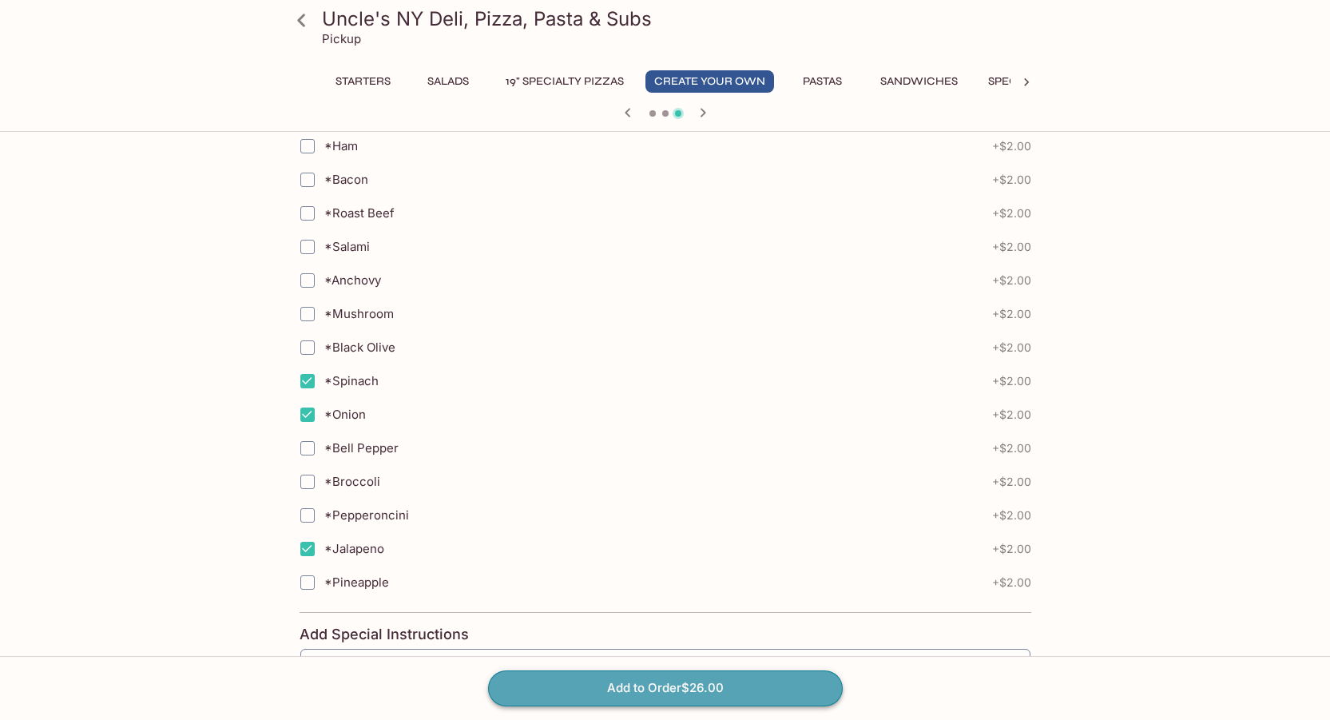
click at [632, 678] on button "Add to Order $26.00" at bounding box center [665, 687] width 355 height 35
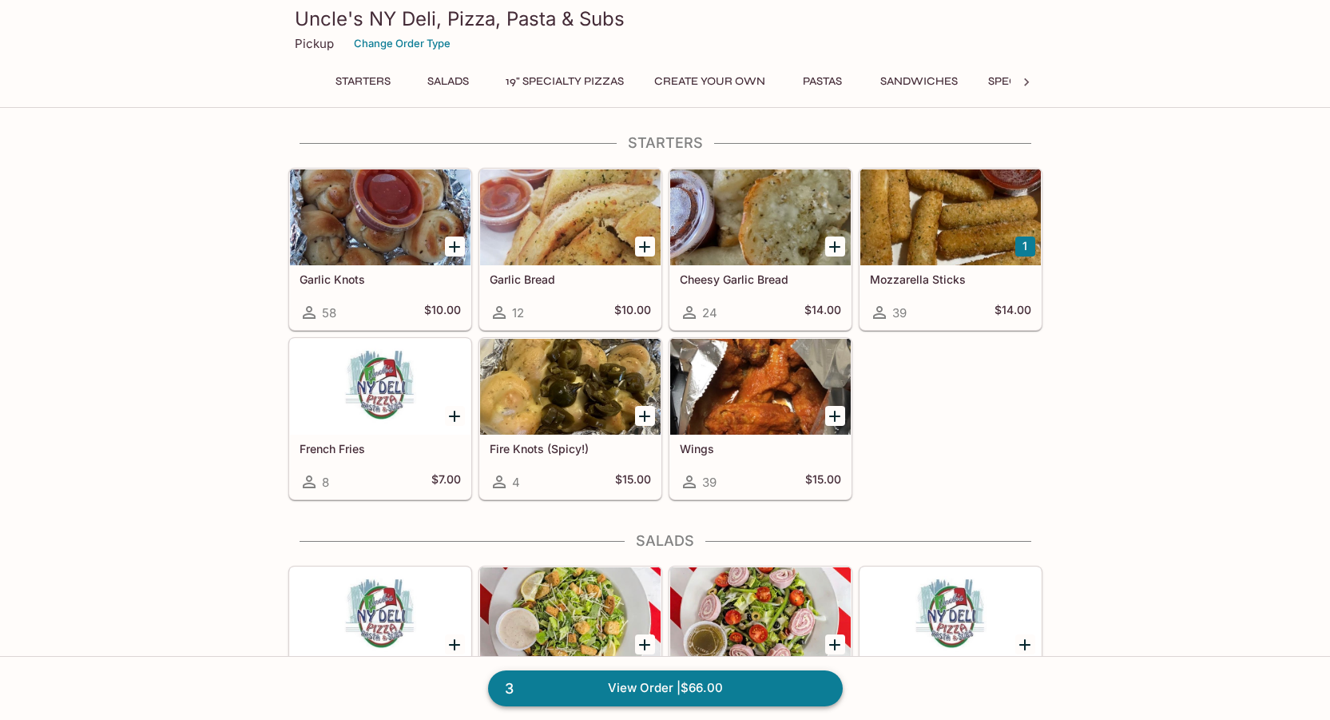
click at [692, 690] on link "3 View Order | $66.00" at bounding box center [665, 687] width 355 height 35
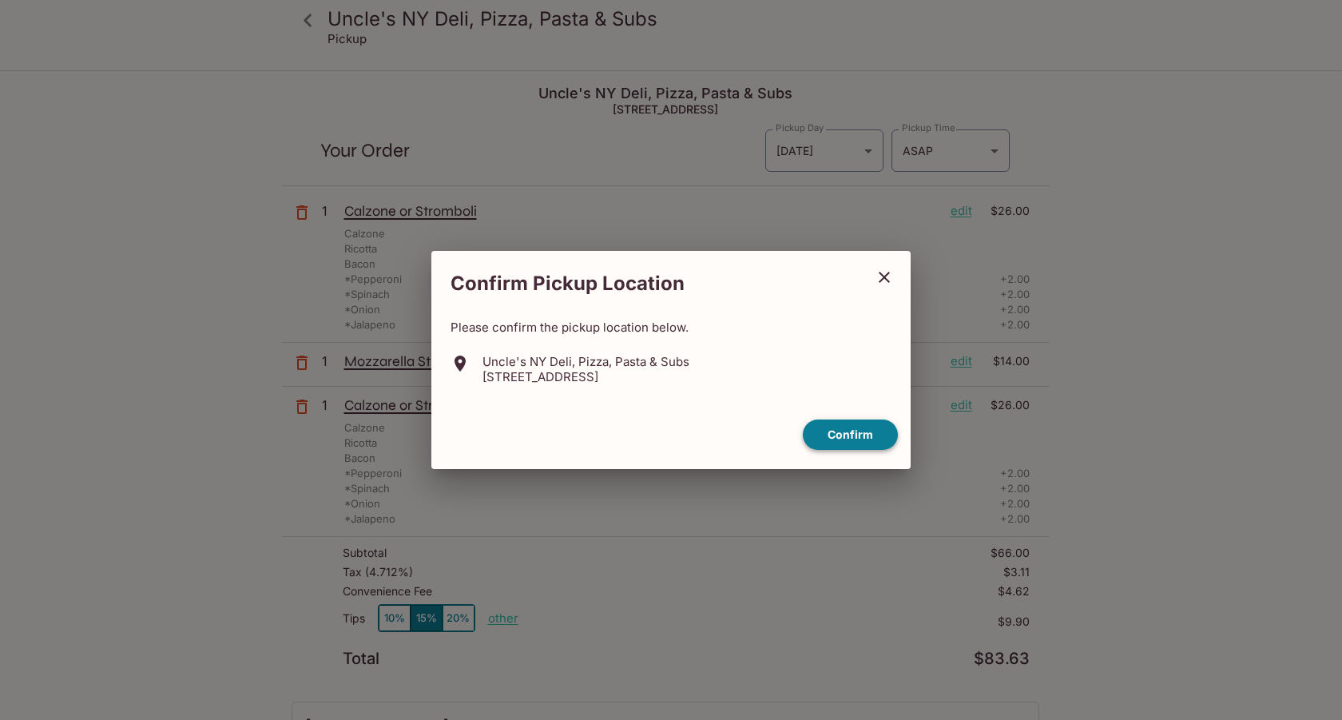
click at [861, 424] on button "Confirm" at bounding box center [850, 434] width 95 height 31
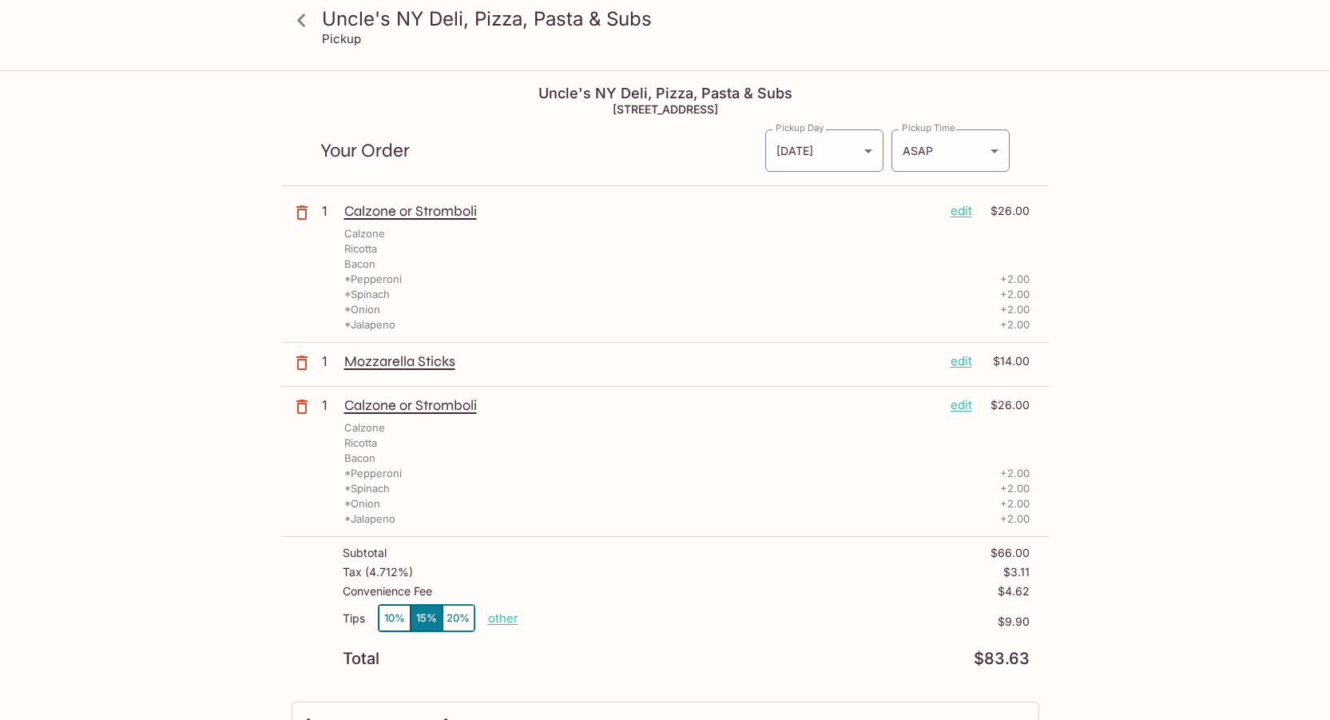
click at [310, 410] on icon "button" at bounding box center [301, 406] width 19 height 19
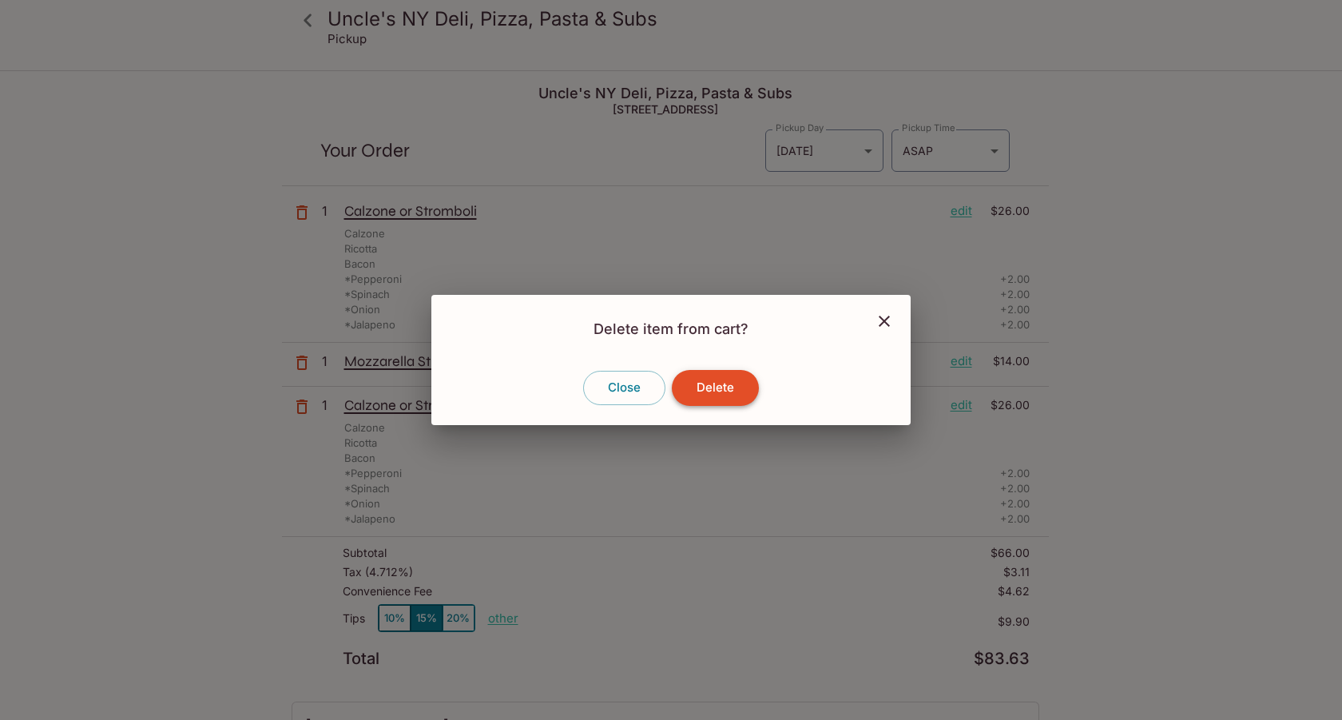
click at [735, 388] on button "Delete" at bounding box center [715, 387] width 87 height 35
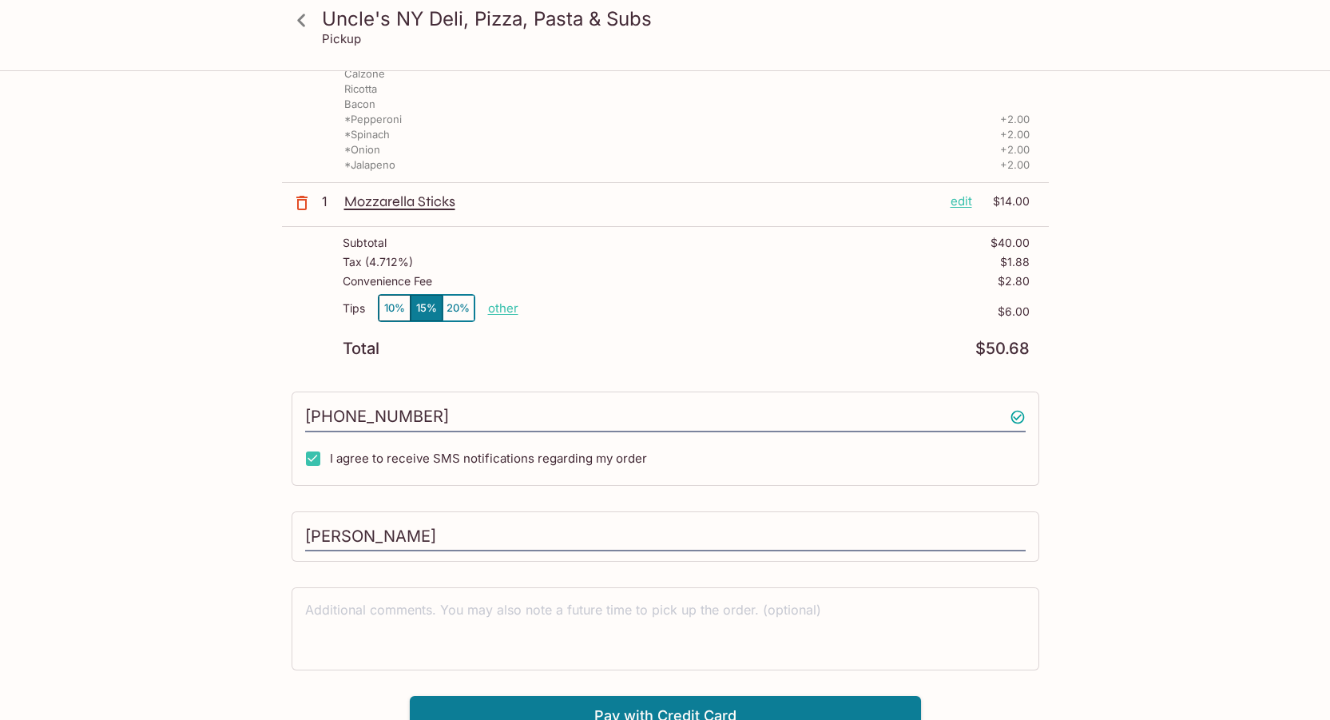
scroll to position [176, 0]
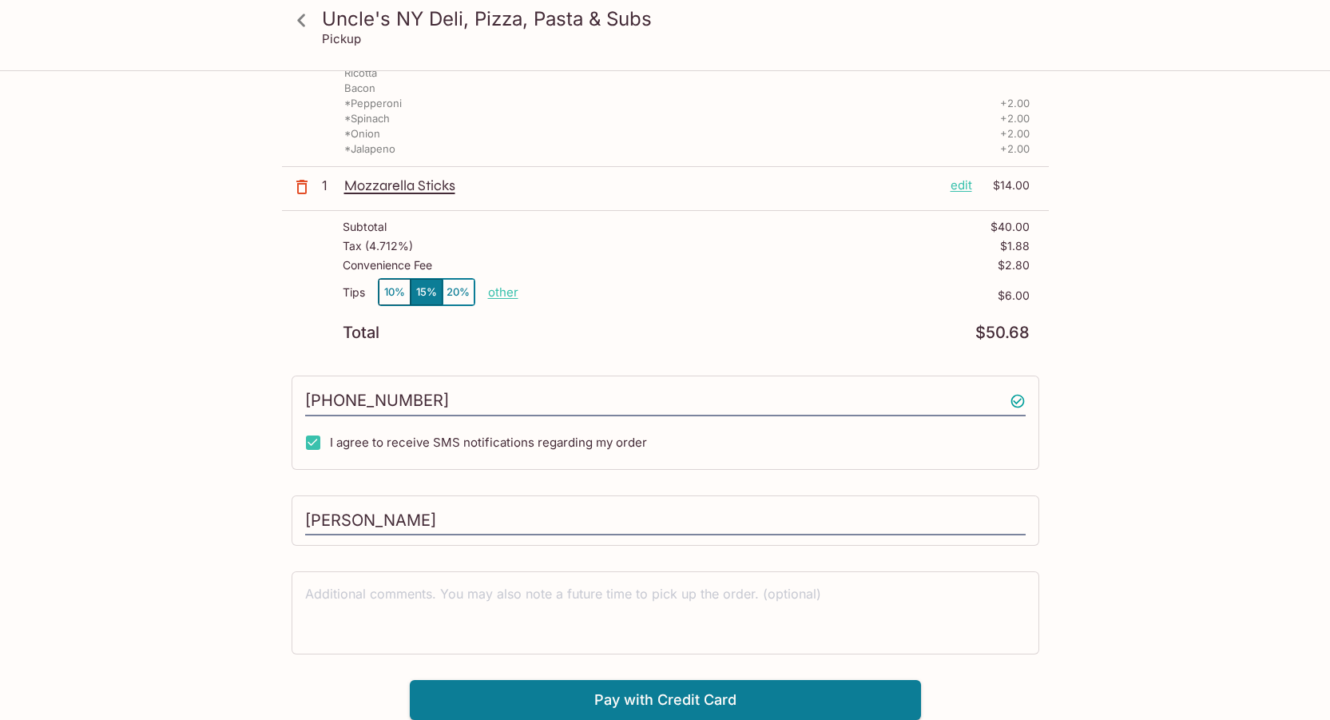
click at [664, 679] on div "Uncle's NY Deli, Pizza, Pasta & Subs 1718 Wilikina Dr, Wahiawa, HI 96786 Your O…" at bounding box center [665, 307] width 767 height 823
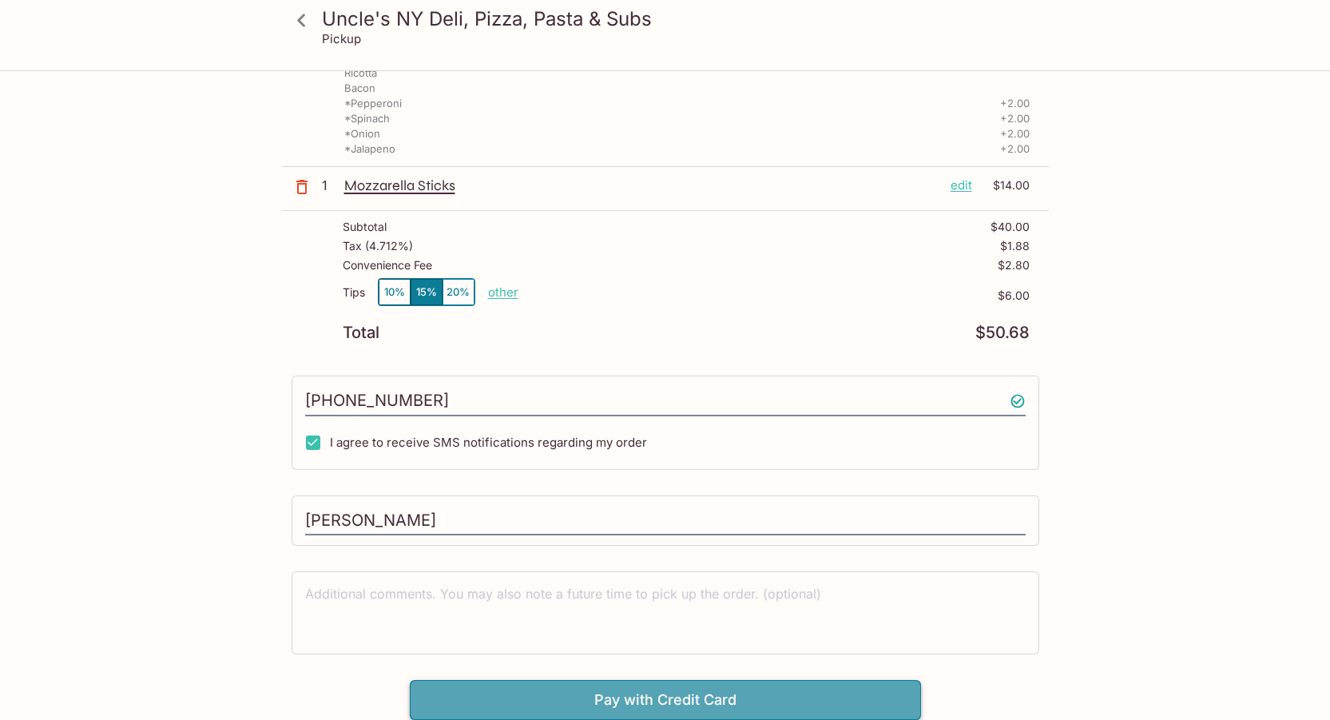
click at [687, 692] on button "Pay with Credit Card" at bounding box center [665, 700] width 511 height 40
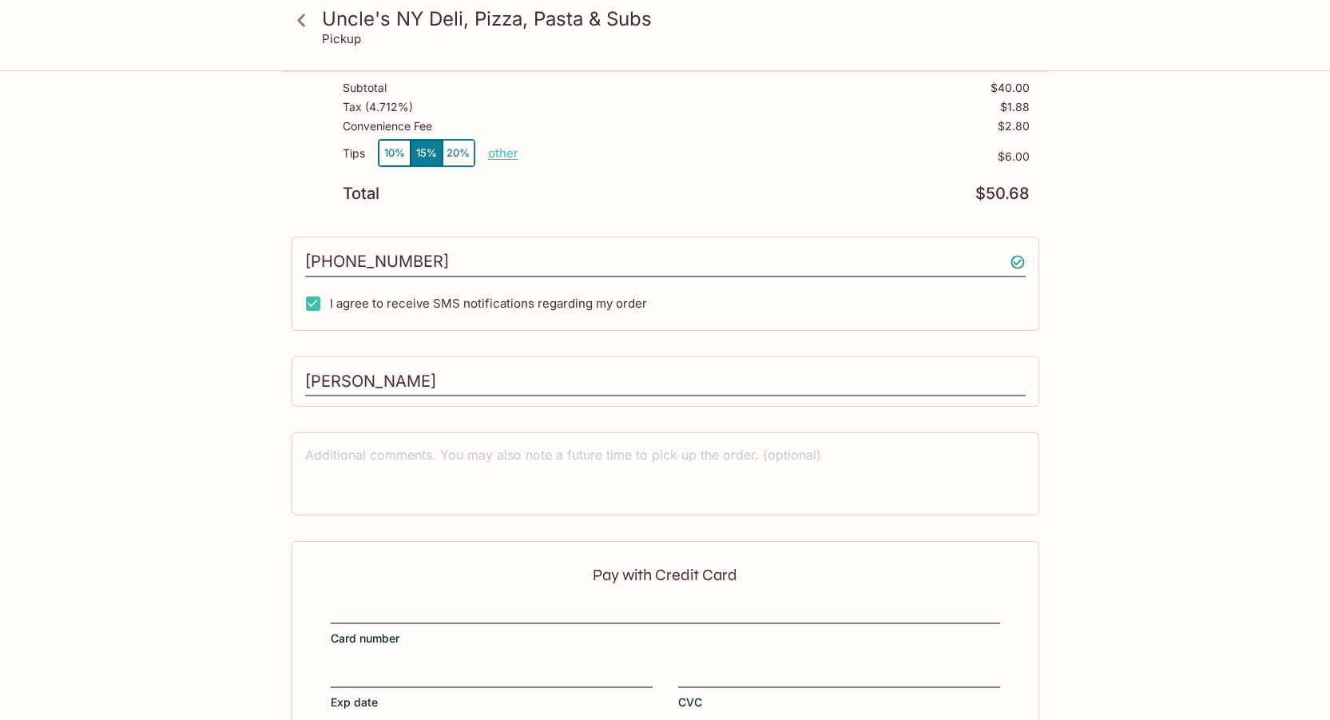
scroll to position [0, 0]
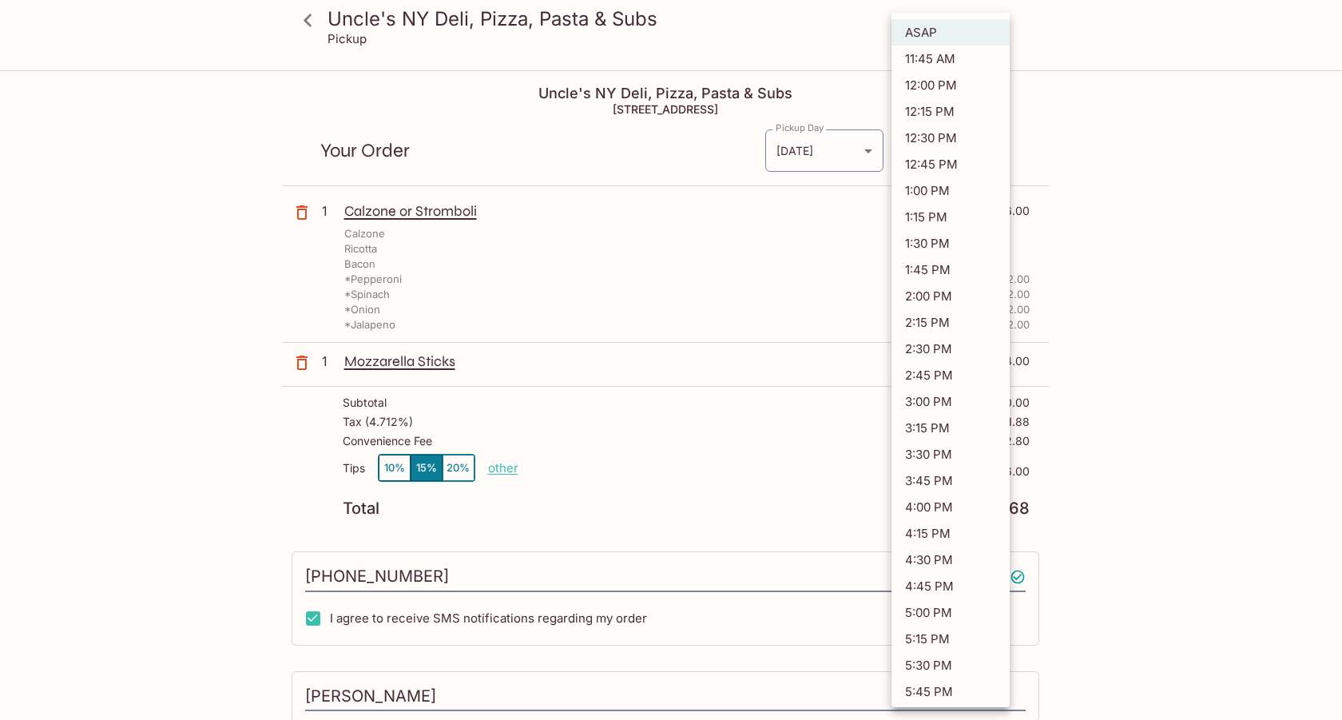
click at [973, 155] on body "Uncle's NY Deli, Pizza, Pasta & Subs Pickup Uncle's NY Deli, Pizza, Pasta & Sub…" at bounding box center [671, 432] width 1342 height 720
click at [919, 141] on li "12:30 PM" at bounding box center [950, 138] width 118 height 26
type input "2025-10-12T22:30:46.000000Z"
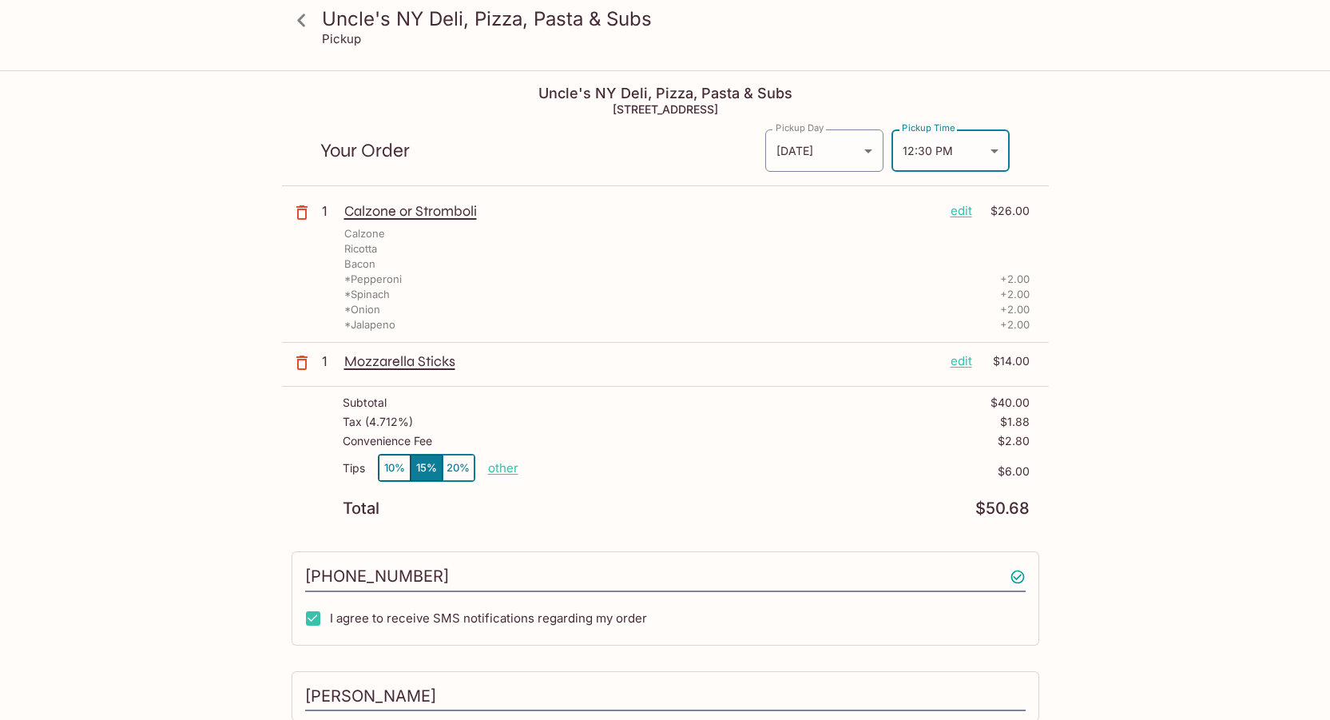
click at [1098, 197] on div "Uncle's NY Deli, Pizza, Pasta & Subs Pickup Uncle's NY Deli, Pizza, Pasta & Sub…" at bounding box center [665, 603] width 1022 height 1063
click at [387, 462] on button "10%" at bounding box center [395, 467] width 32 height 26
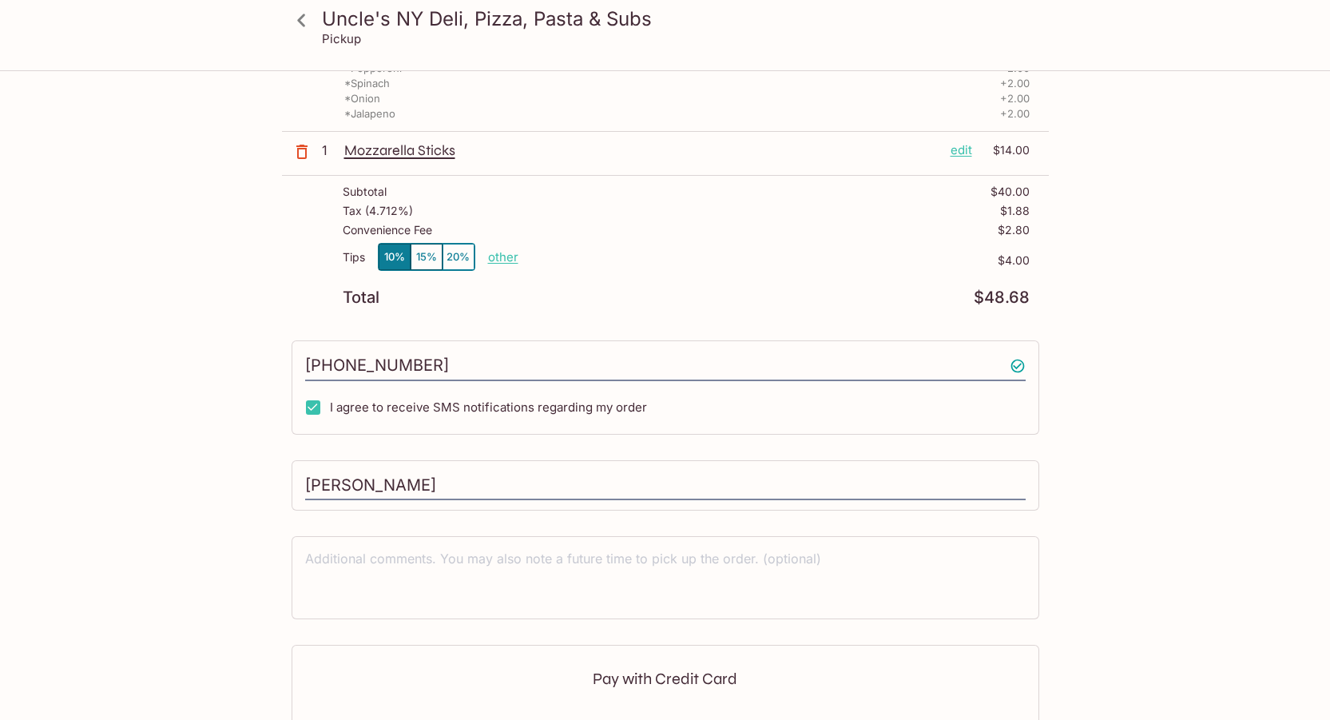
scroll to position [415, 0]
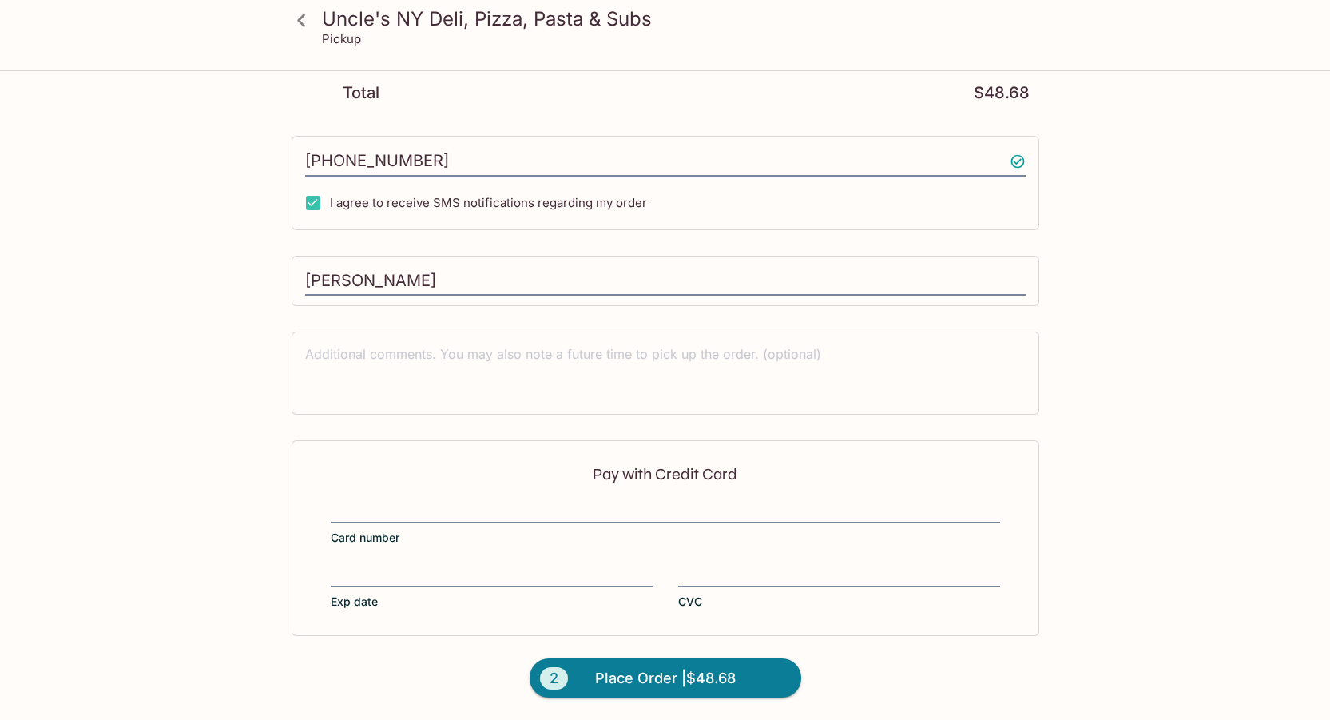
click at [711, 585] on div at bounding box center [839, 576] width 322 height 22
click at [711, 566] on input "CVC" at bounding box center [839, 565] width 322 height 1
click at [612, 668] on span "Place Order | $48.68" at bounding box center [665, 678] width 141 height 26
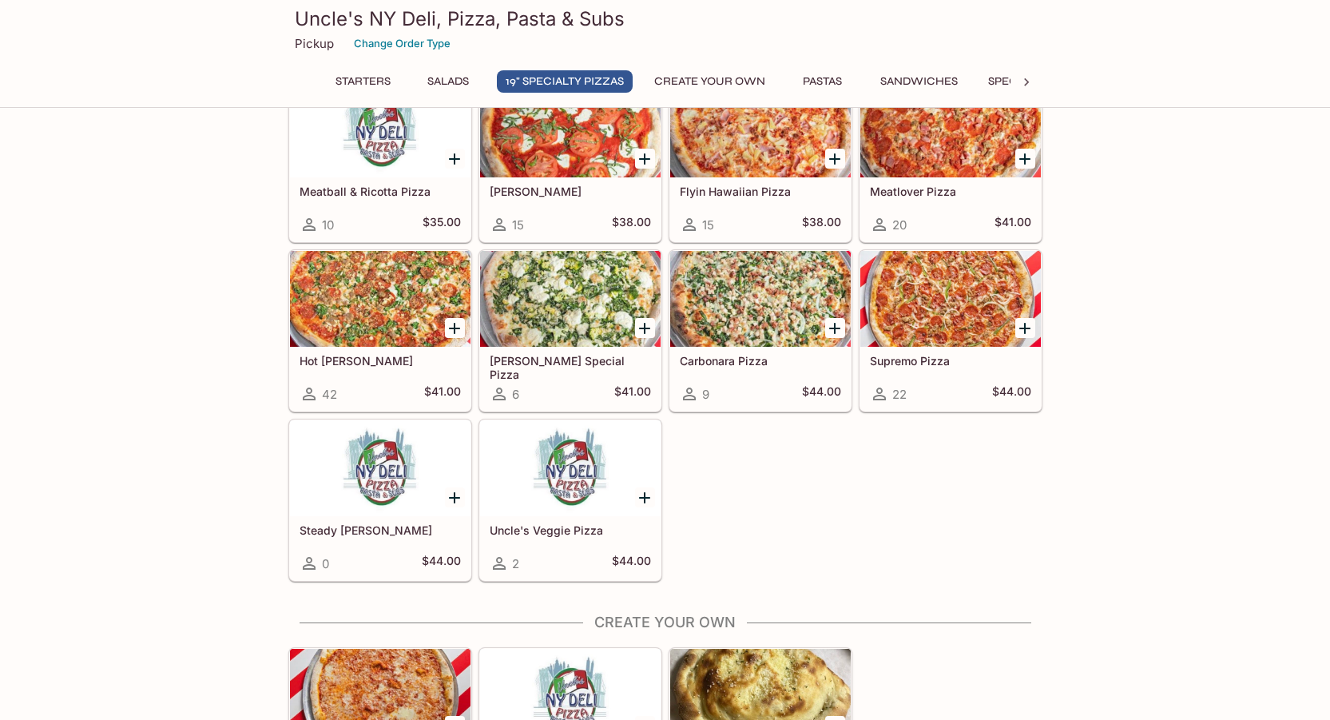
scroll to position [1118, 0]
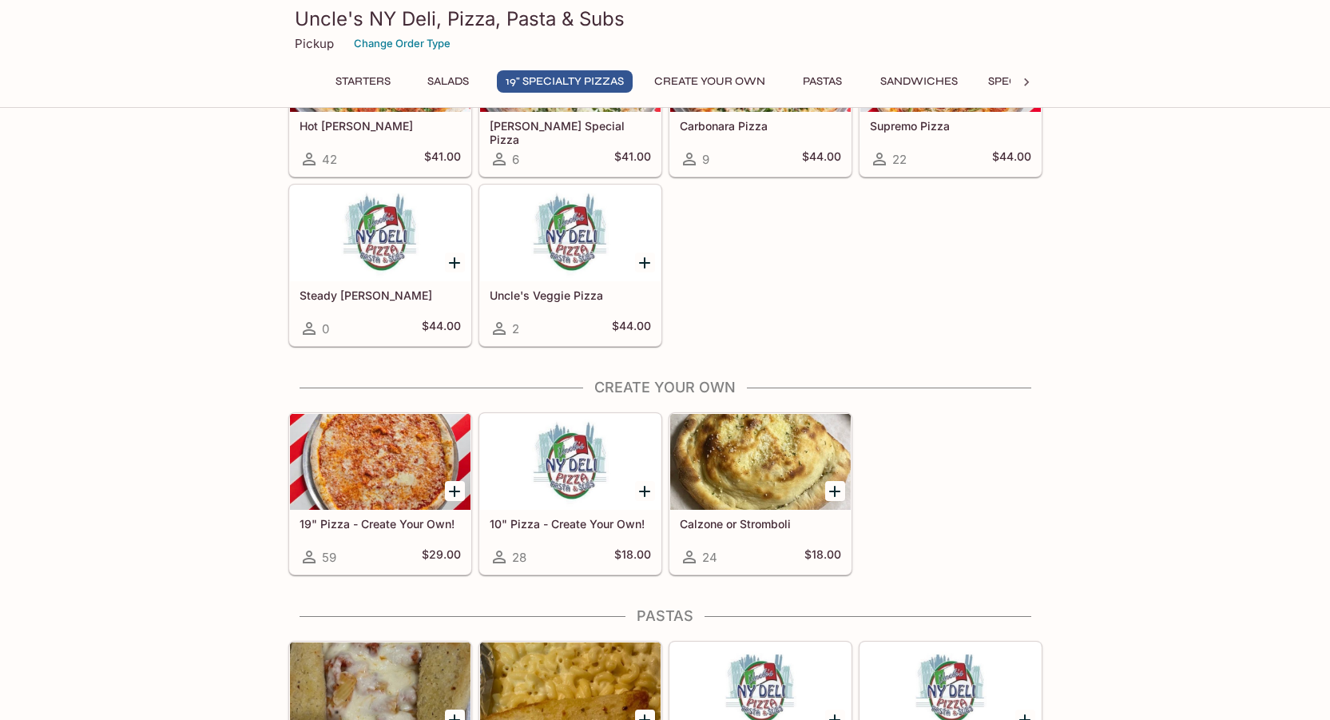
click at [835, 493] on icon "Add Calzone or Stromboli" at bounding box center [834, 491] width 11 height 11
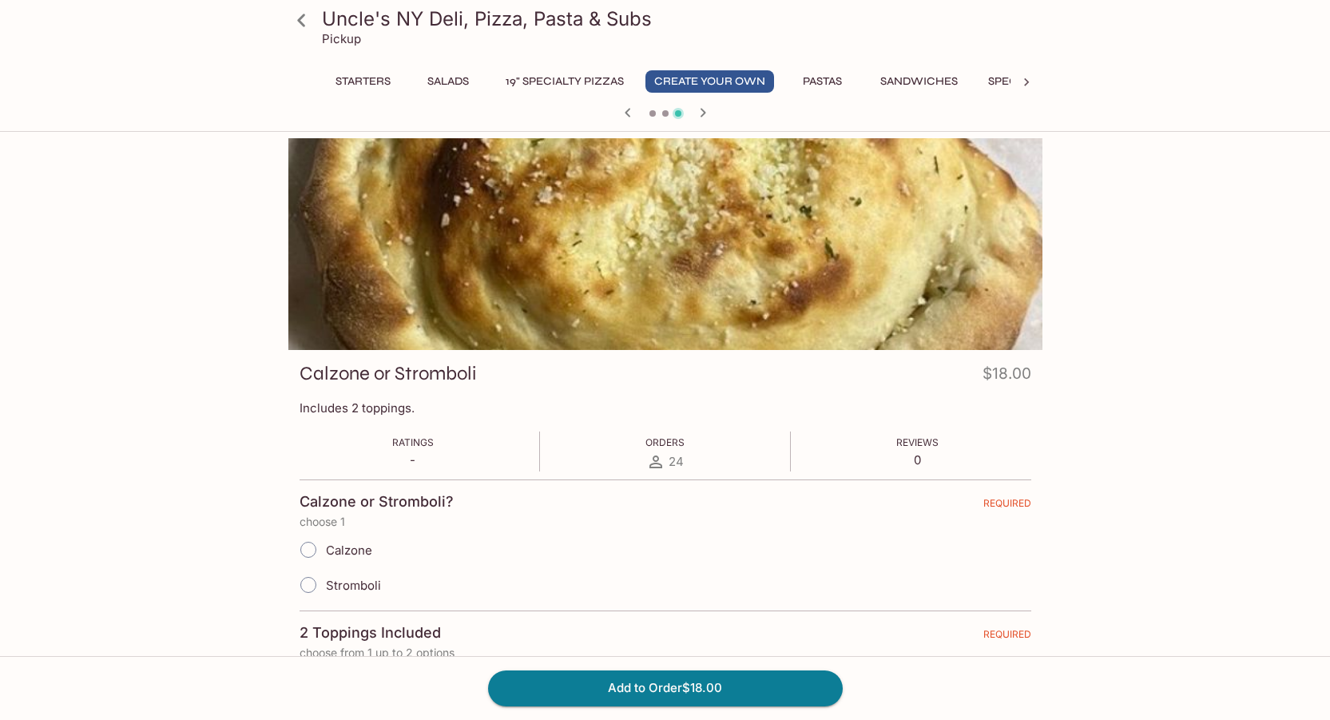
click at [356, 544] on span "Calzone" at bounding box center [349, 549] width 46 height 15
click at [325, 544] on input "Calzone" at bounding box center [308, 550] width 34 height 34
radio input "true"
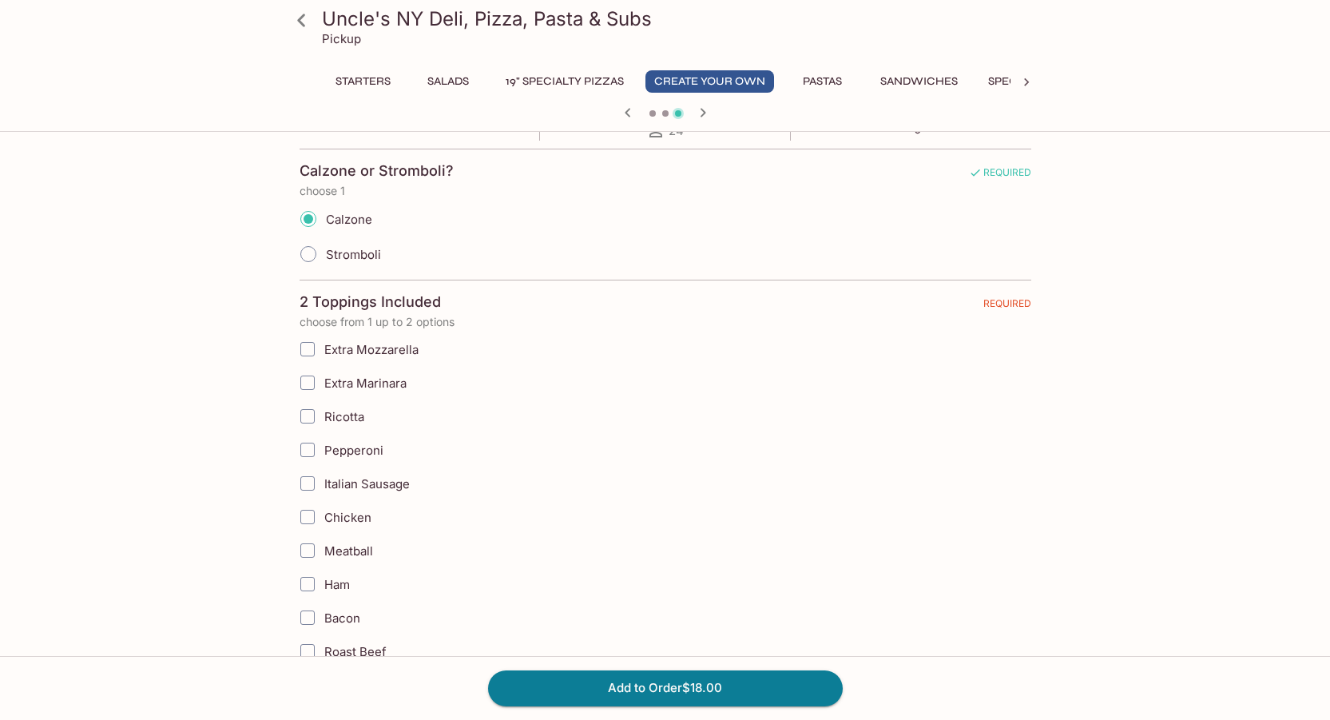
scroll to position [399, 0]
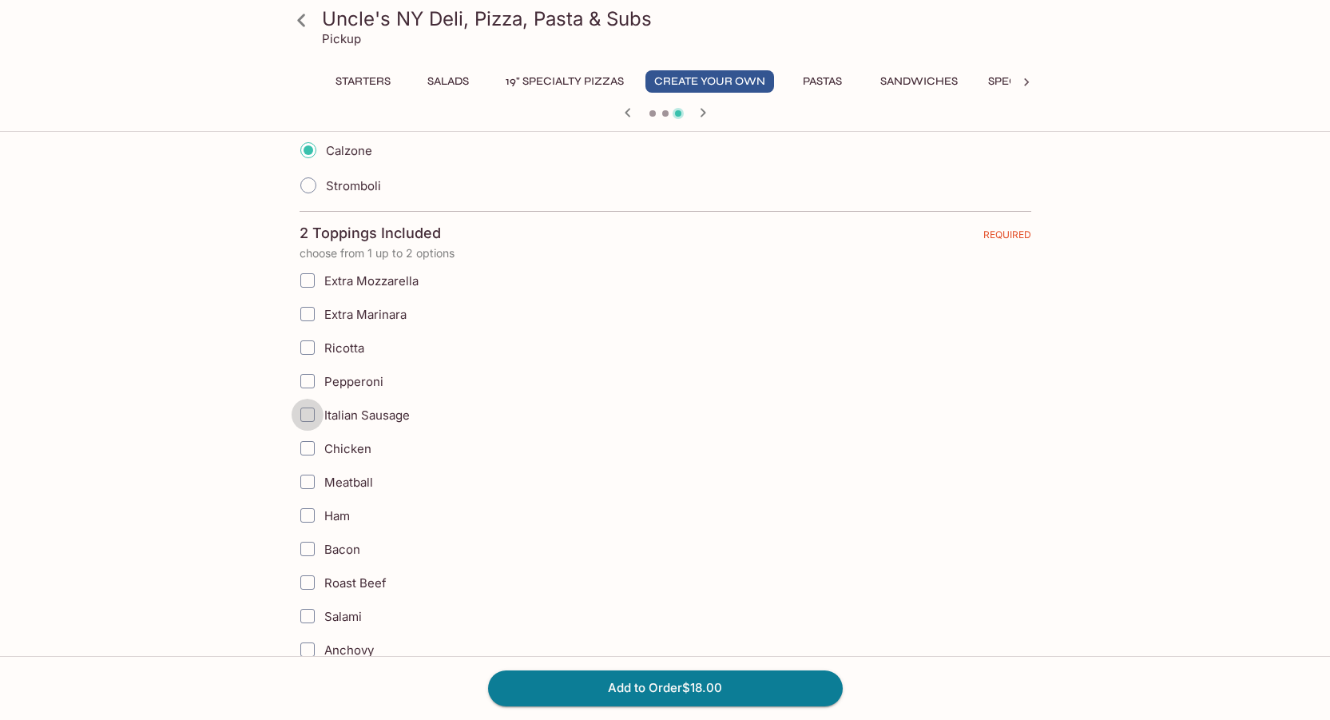
click at [303, 422] on input "Italian Sausage" at bounding box center [307, 414] width 32 height 32
checkbox input "true"
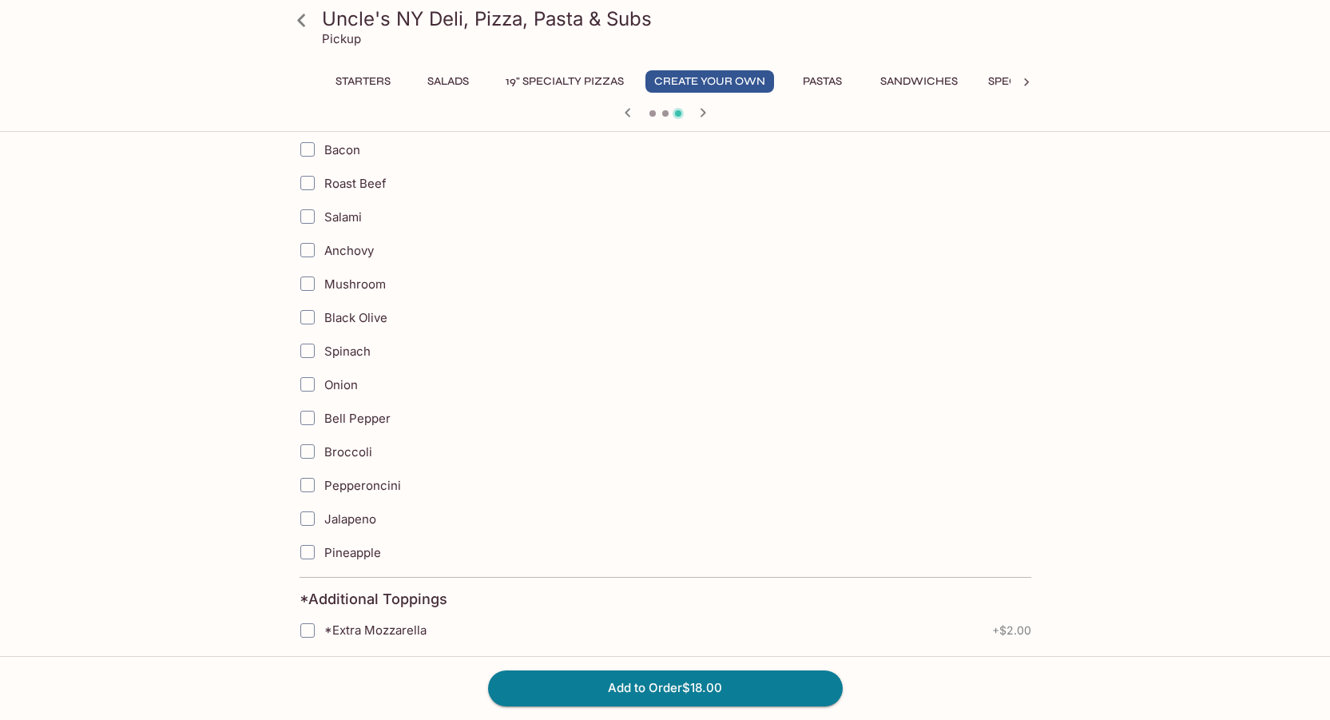
scroll to position [479, 0]
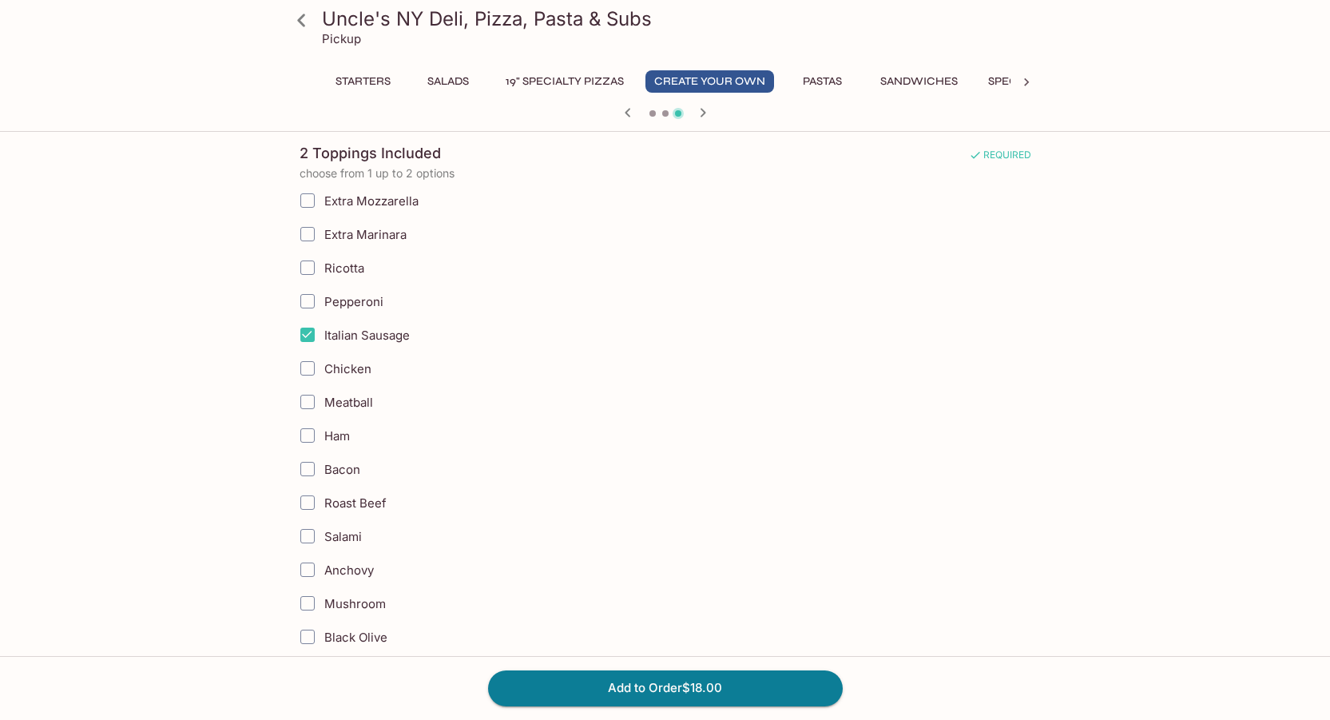
click at [341, 442] on span "Ham" at bounding box center [337, 435] width 26 height 15
click at [323, 442] on input "Ham" at bounding box center [307, 435] width 32 height 32
checkbox input "true"
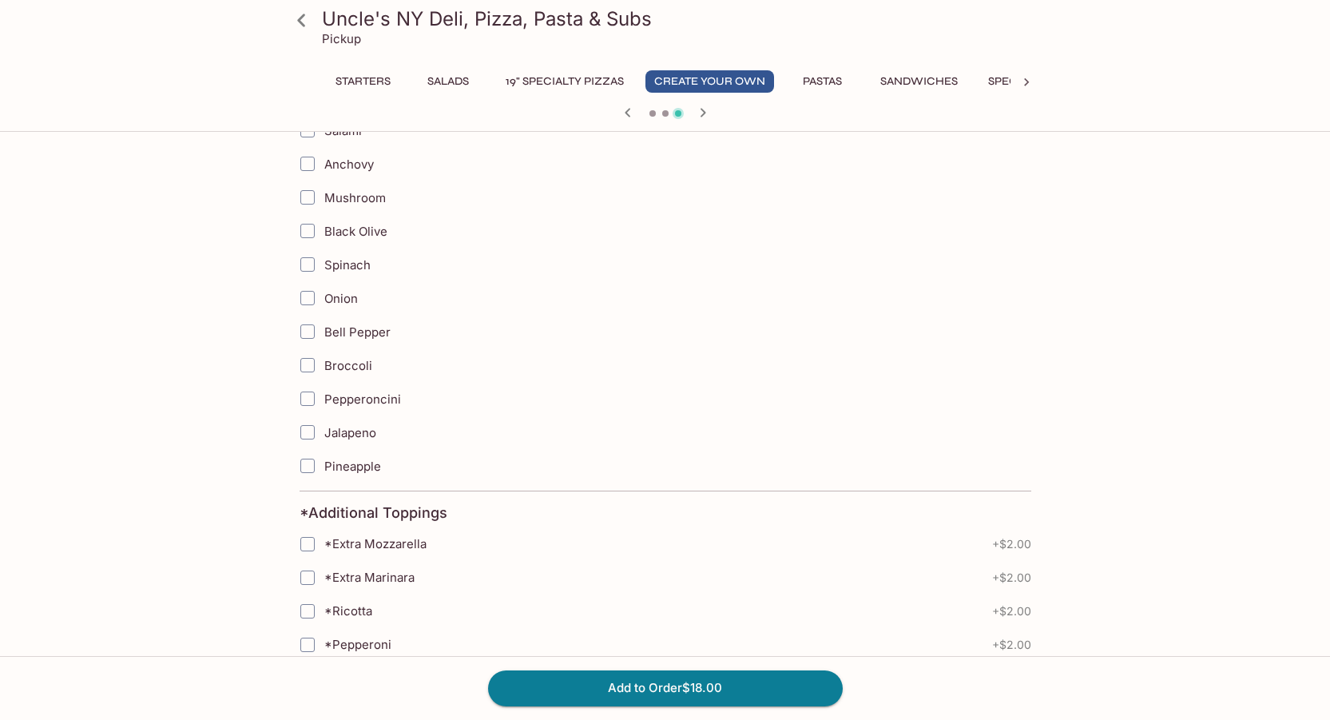
scroll to position [406, 0]
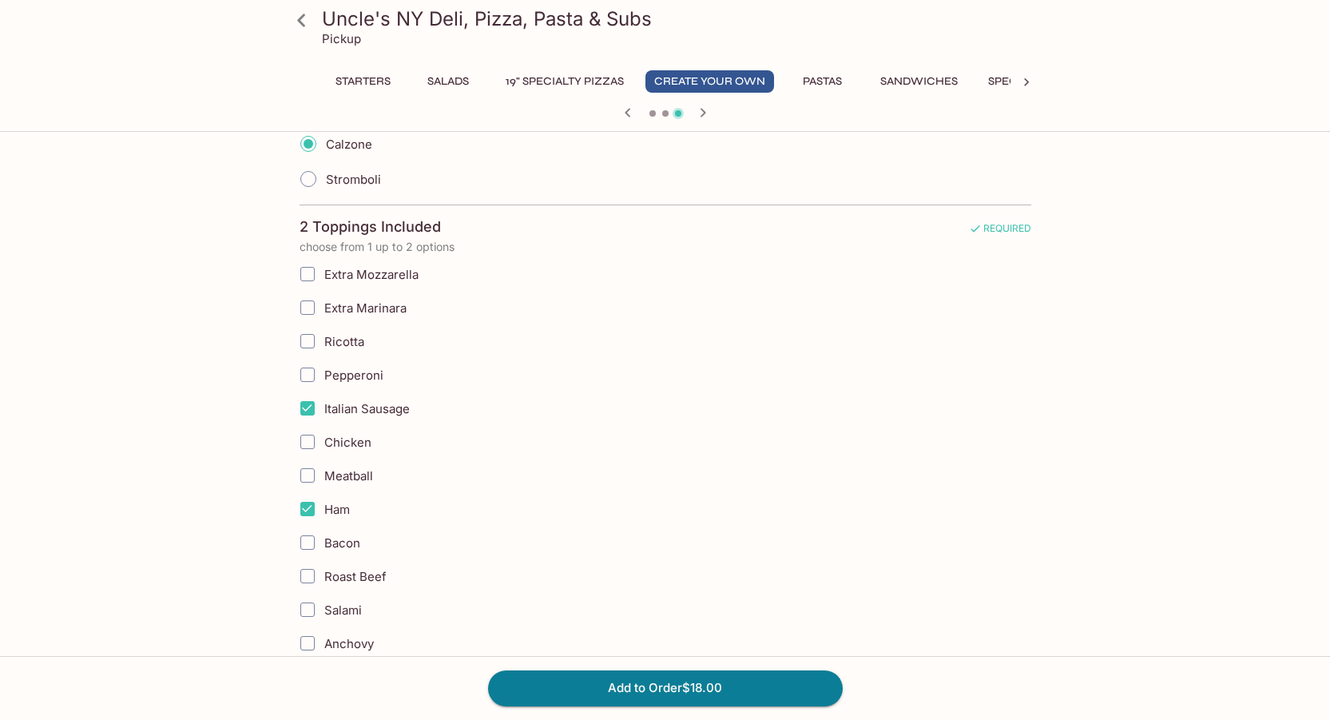
click at [309, 351] on input "Ricotta" at bounding box center [307, 341] width 32 height 32
checkbox input "false"
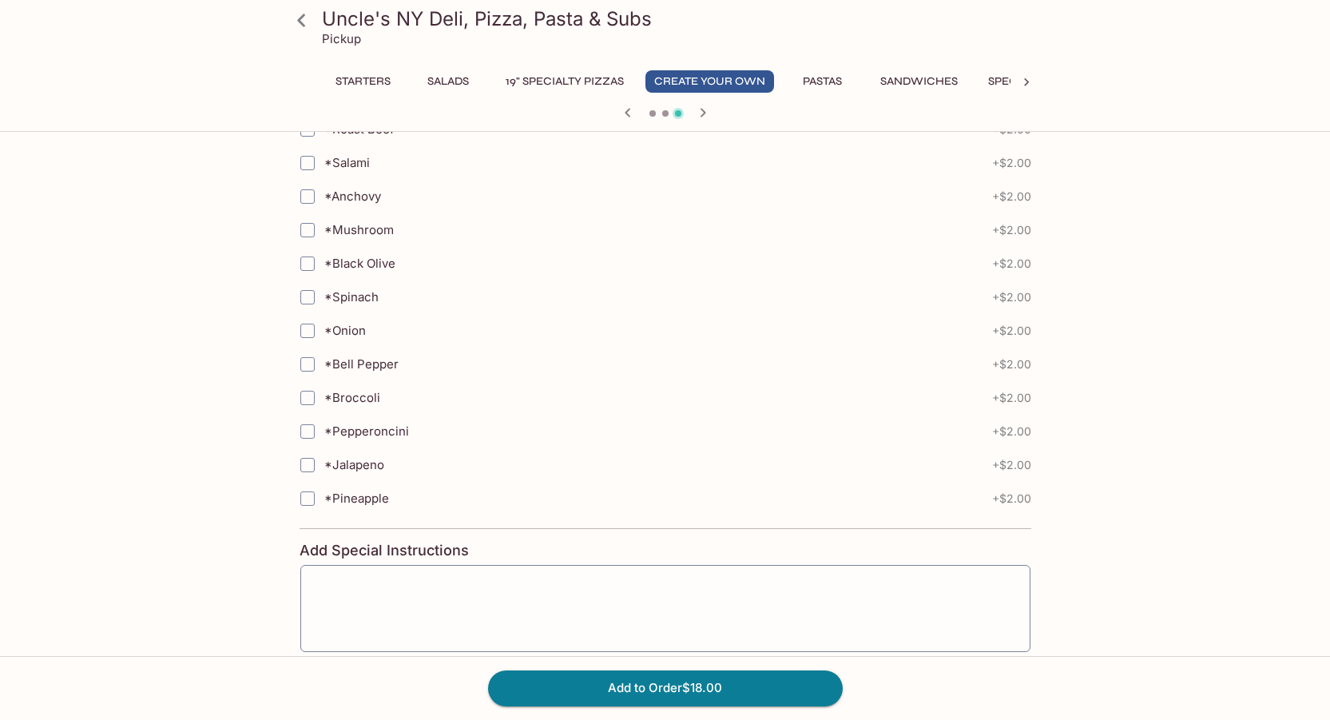
scroll to position [1683, 0]
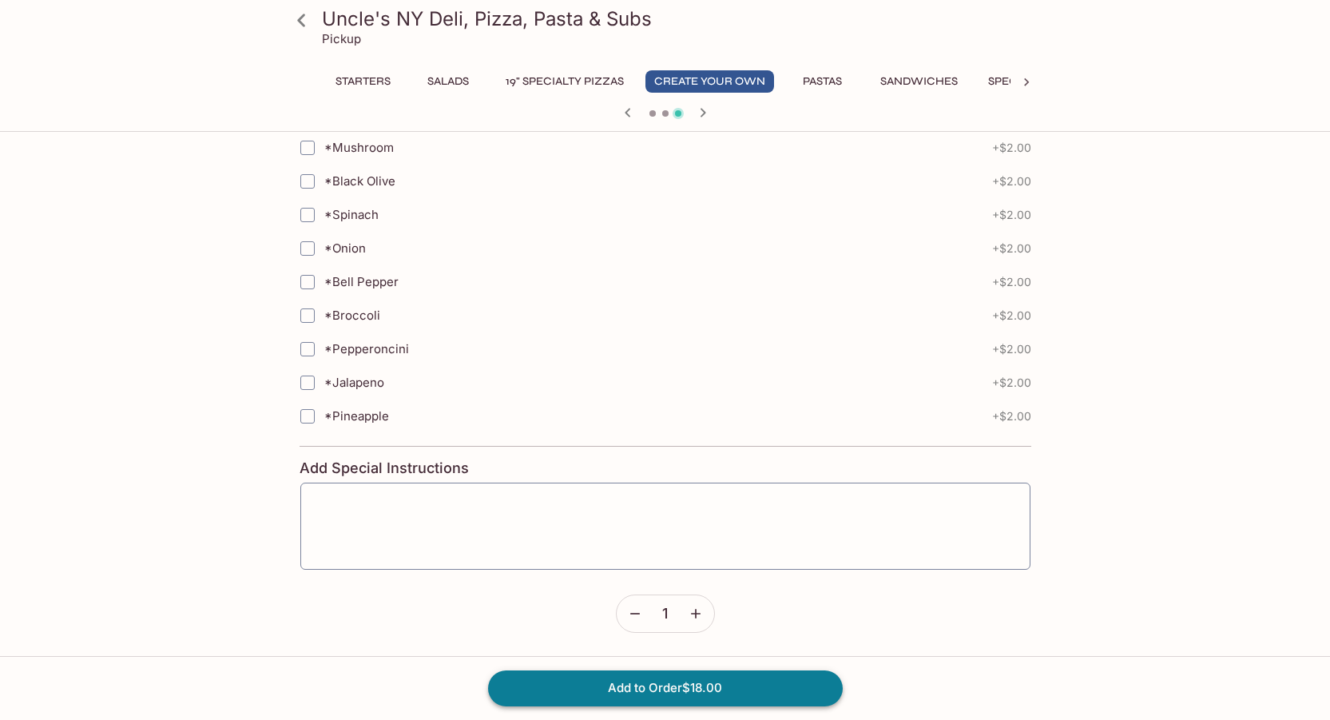
click at [776, 677] on button "Add to Order $18.00" at bounding box center [665, 687] width 355 height 35
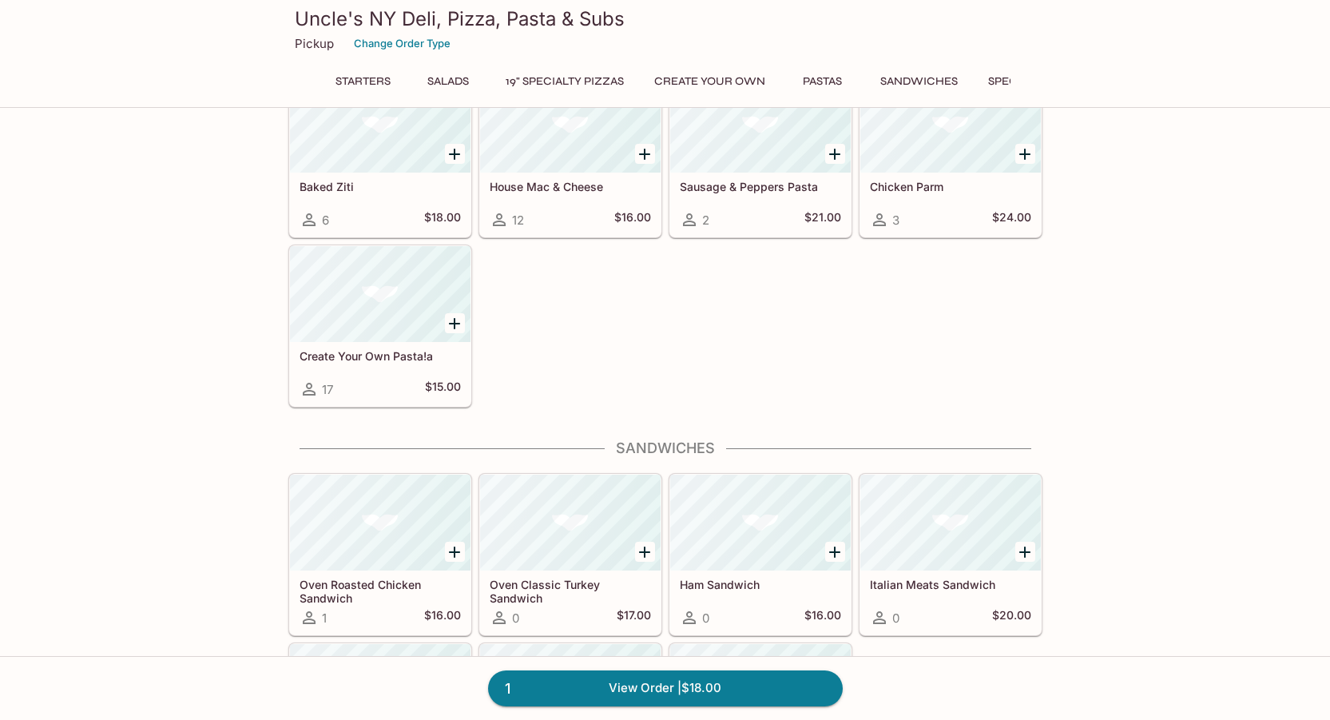
scroll to position [518, 0]
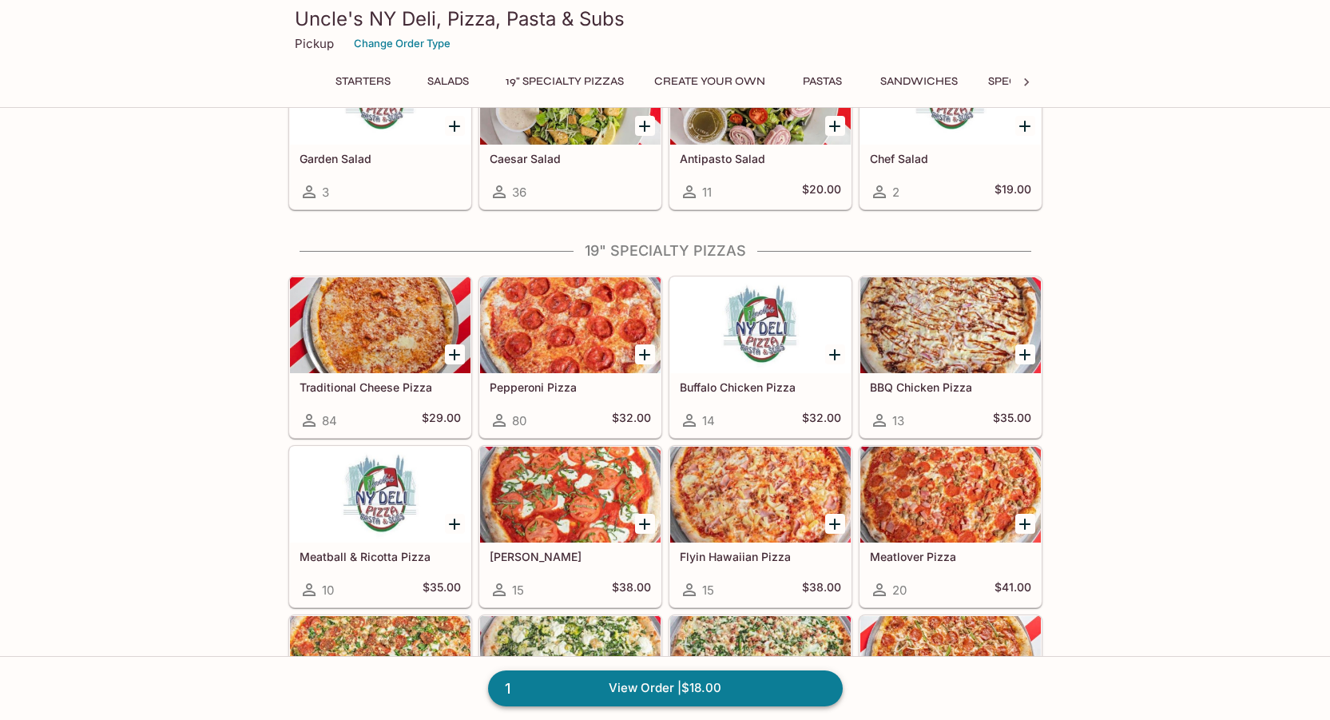
click at [717, 705] on link "1 View Order | $18.00" at bounding box center [665, 687] width 355 height 35
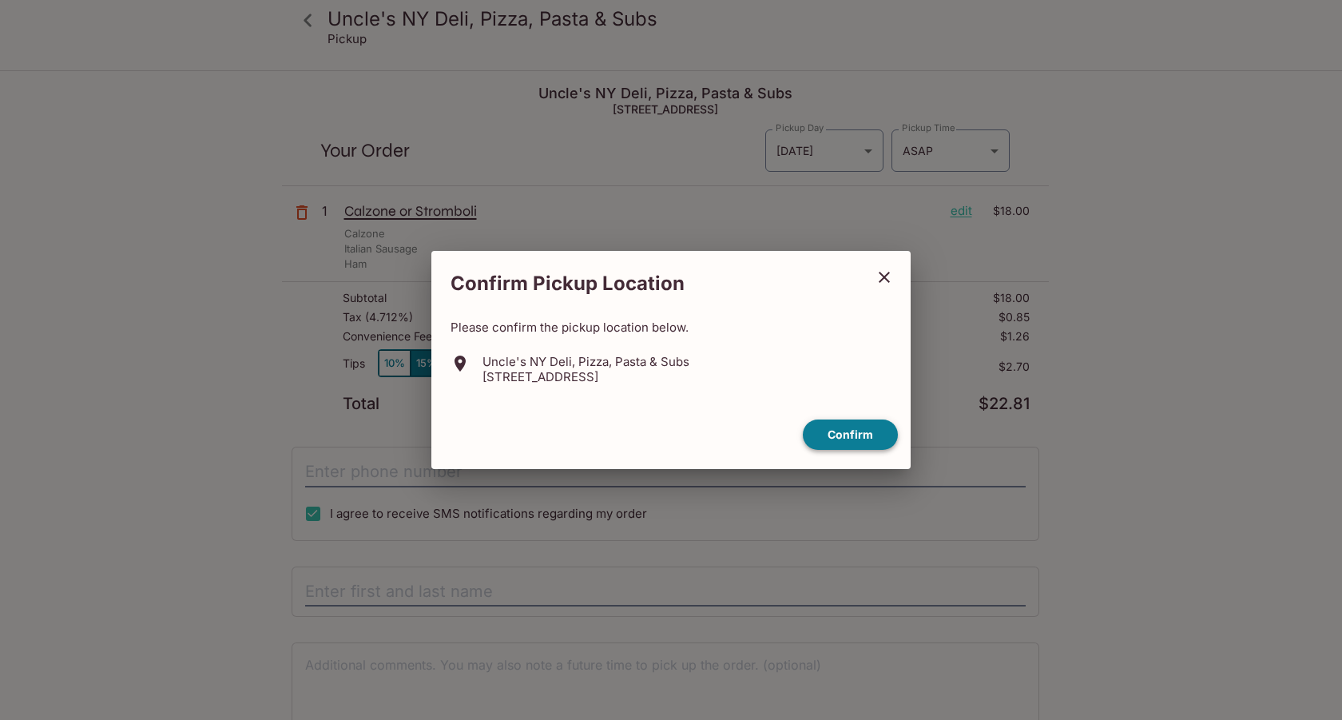
click at [840, 433] on button "Confirm" at bounding box center [850, 434] width 95 height 31
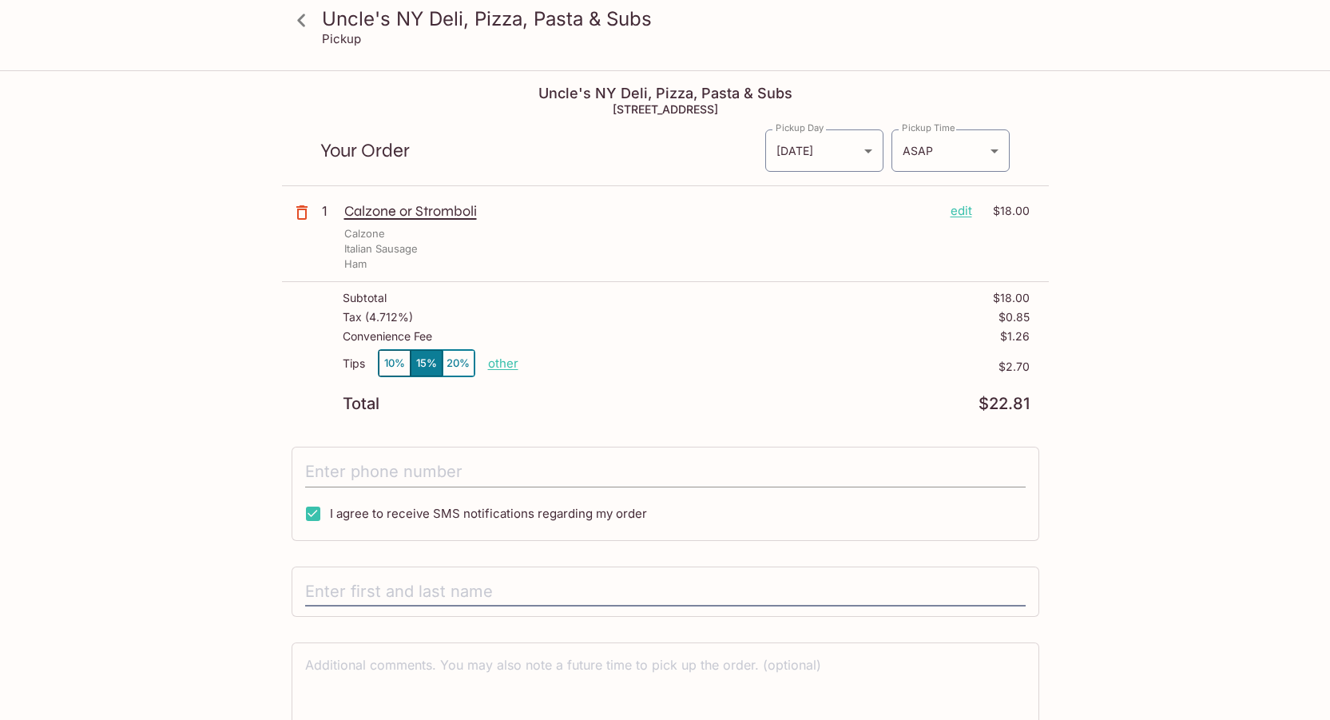
click at [605, 474] on input "tel" at bounding box center [665, 472] width 720 height 30
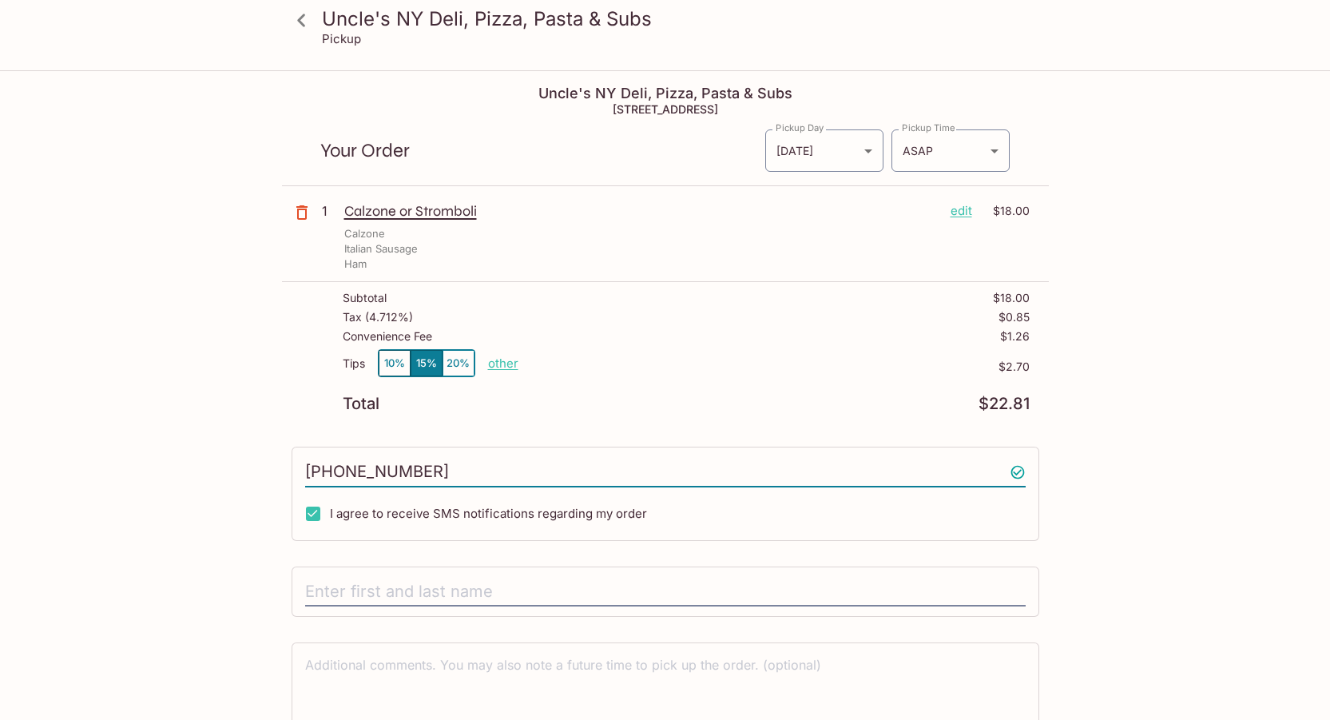
scroll to position [72, 0]
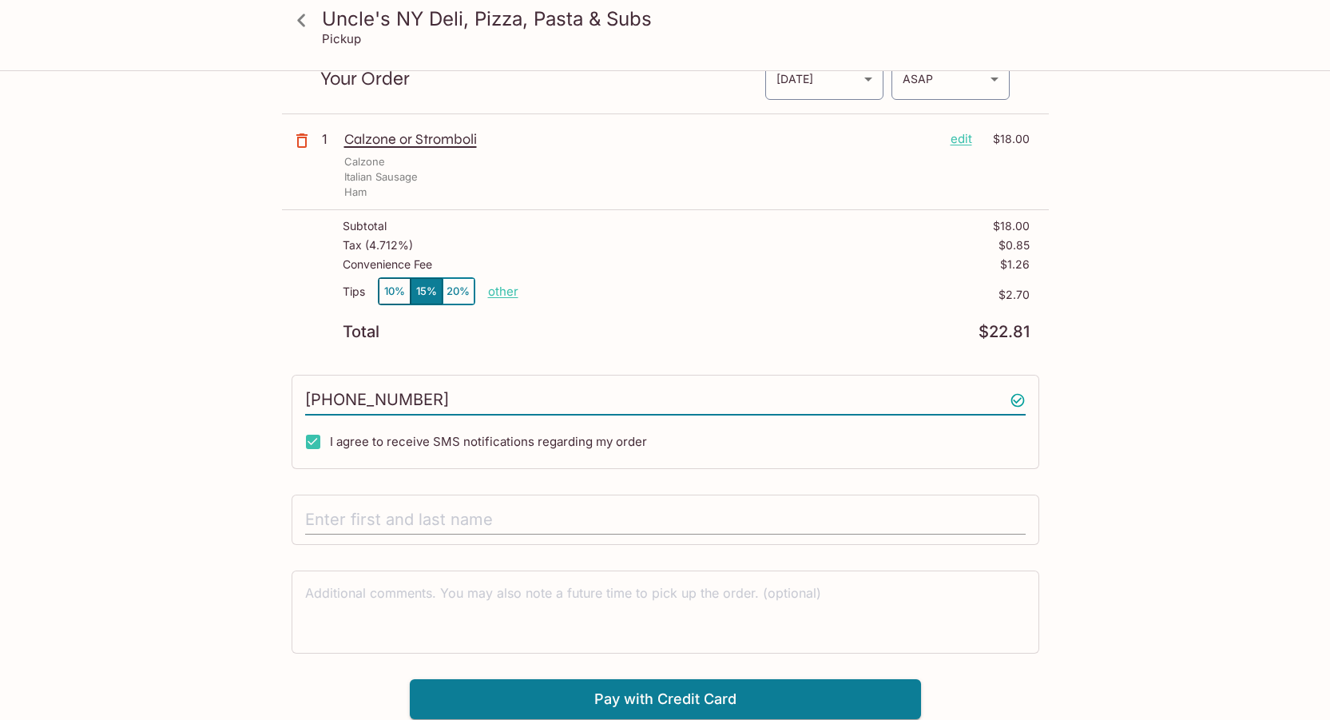
type input "(440) 218-0295"
click at [513, 512] on input "text" at bounding box center [665, 520] width 720 height 30
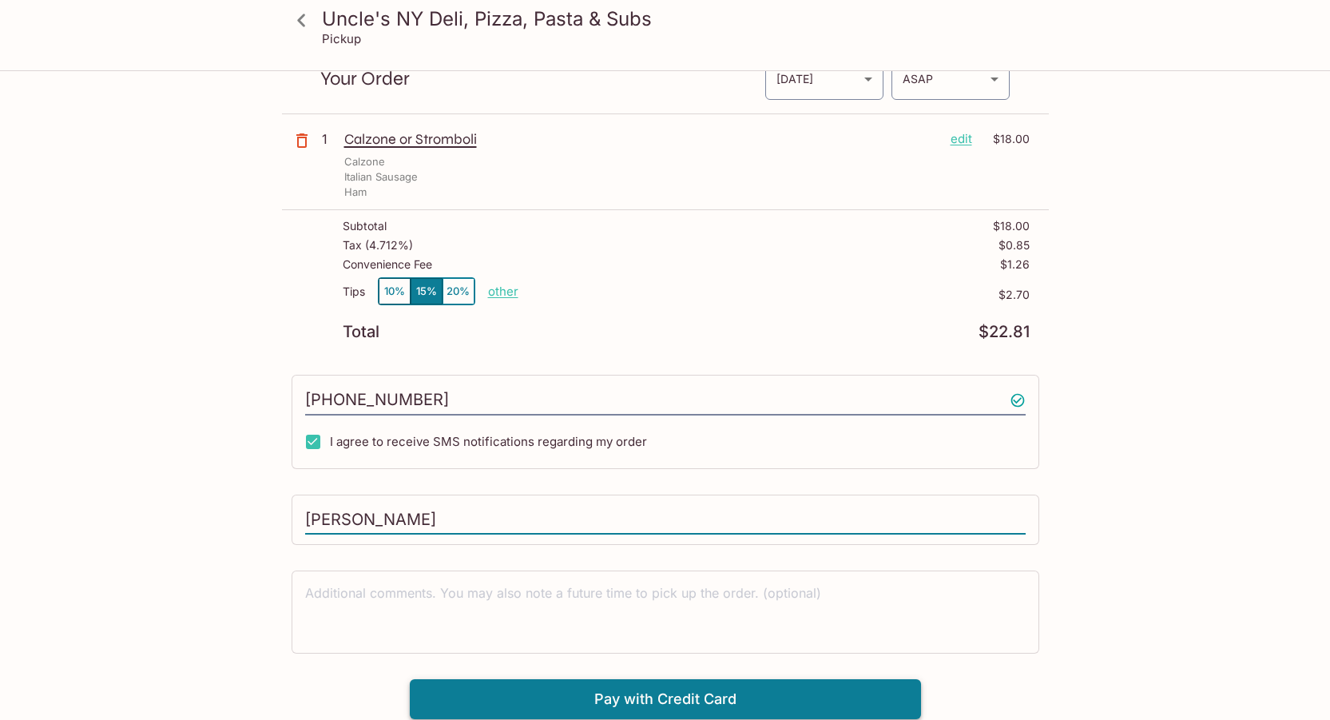
type input "Trevor Meeker"
click at [802, 694] on button "Pay with Credit Card" at bounding box center [665, 699] width 511 height 40
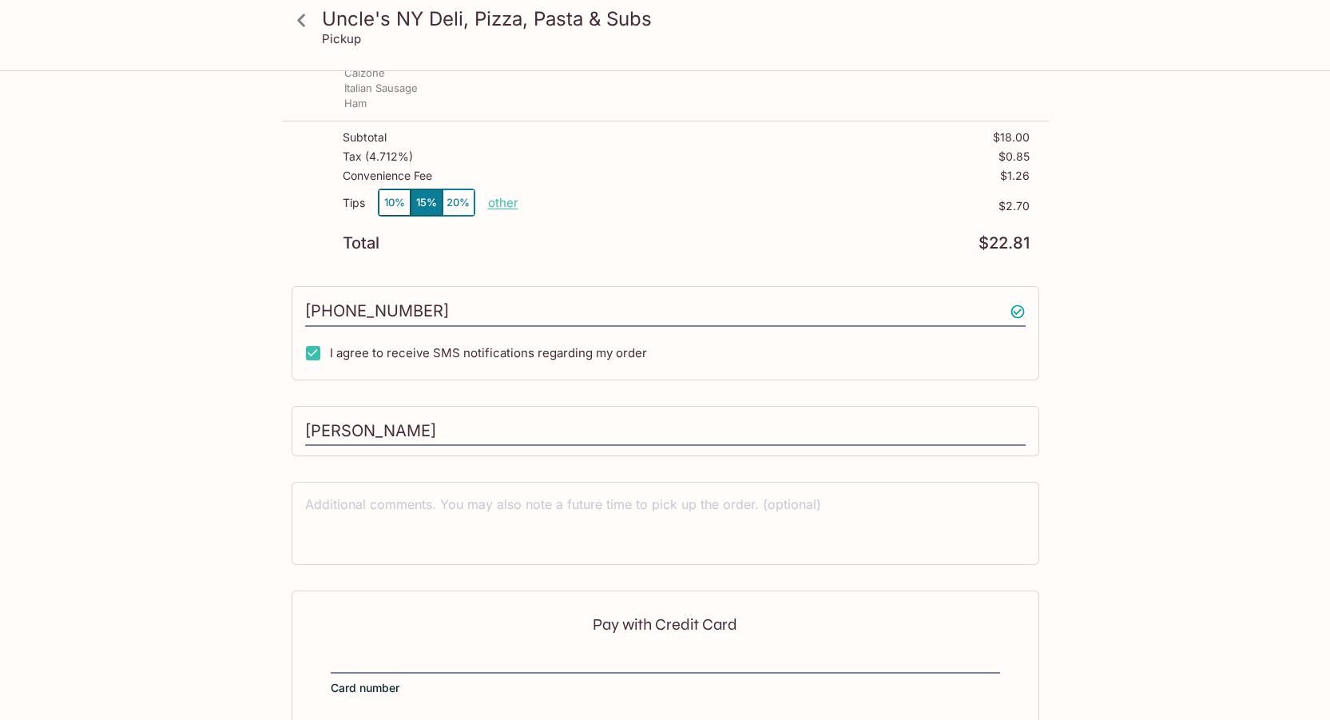
scroll to position [0, 0]
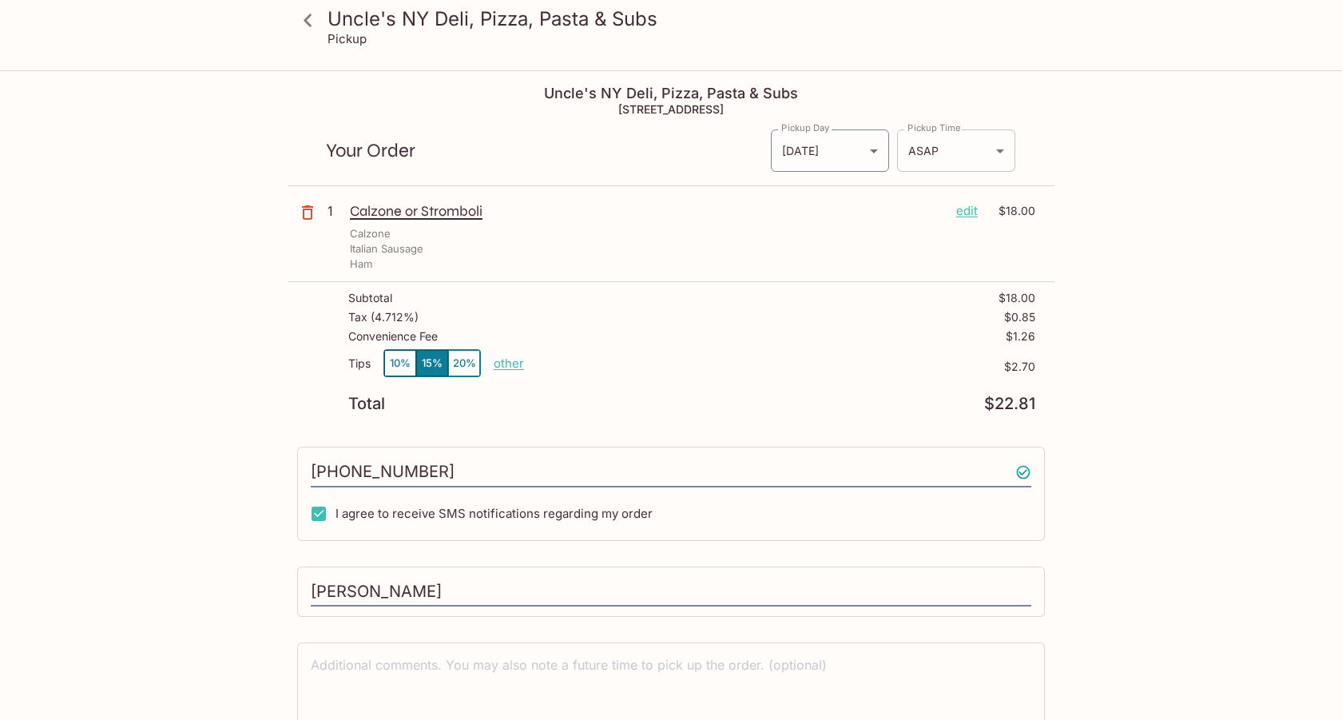
click at [992, 152] on body "Uncle's NY Deli, Pizza, Pasta & Subs Pickup Uncle's NY Deli, Pizza, Pasta & Sub…" at bounding box center [671, 432] width 1342 height 720
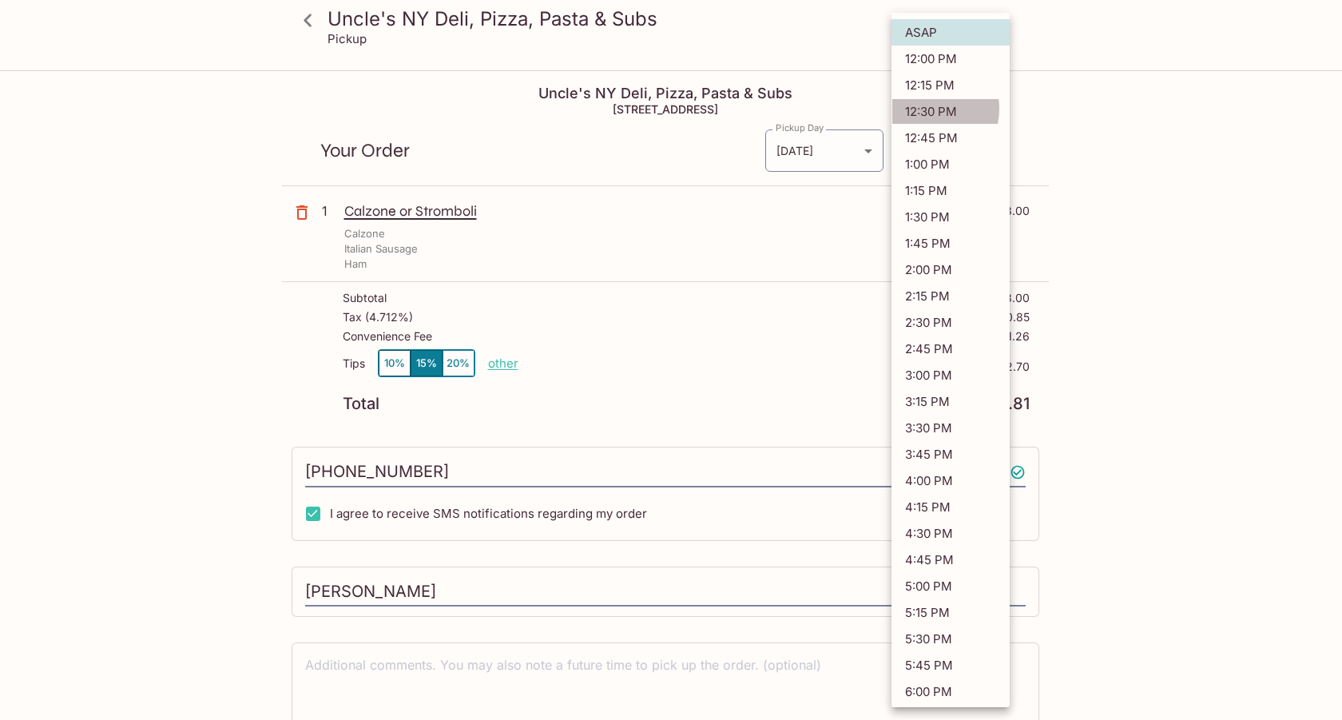
click at [924, 109] on li "12:30 PM" at bounding box center [950, 111] width 118 height 26
type input "2025-10-12T22:30:27.000000Z"
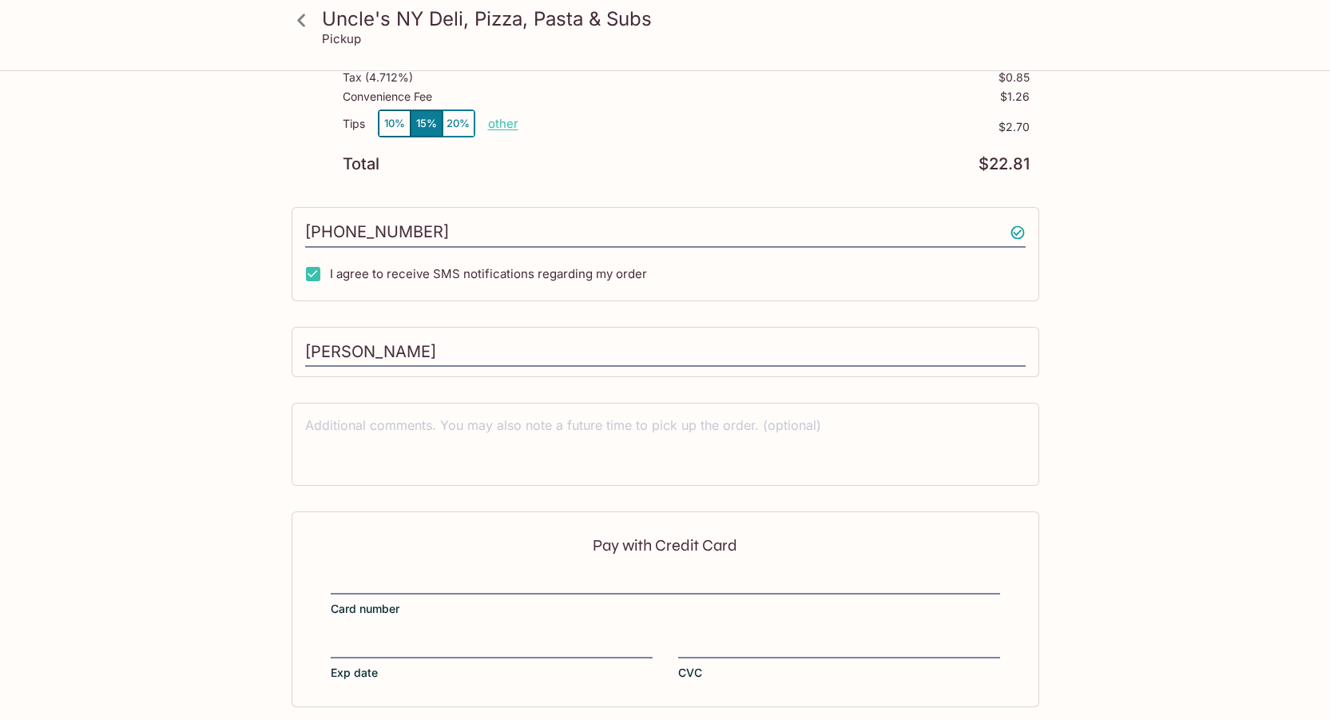
scroll to position [311, 0]
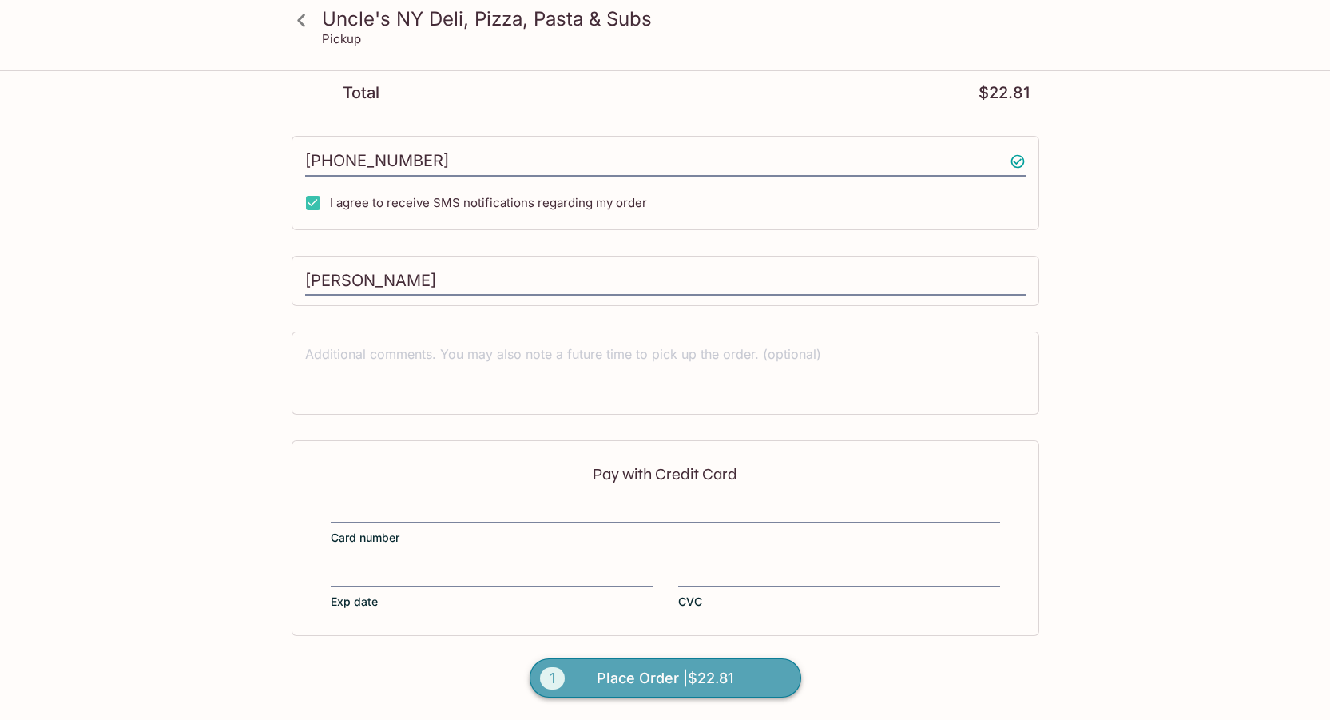
click at [687, 681] on span "Place Order | $22.81" at bounding box center [665, 678] width 137 height 26
